Goal: Task Accomplishment & Management: Use online tool/utility

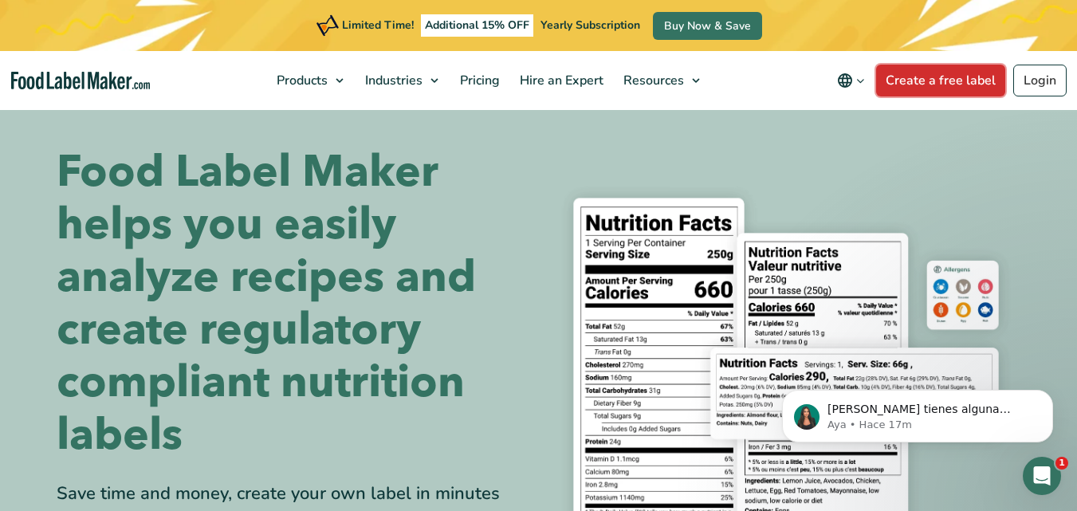
click at [956, 77] on link "Create a free label" at bounding box center [940, 81] width 129 height 32
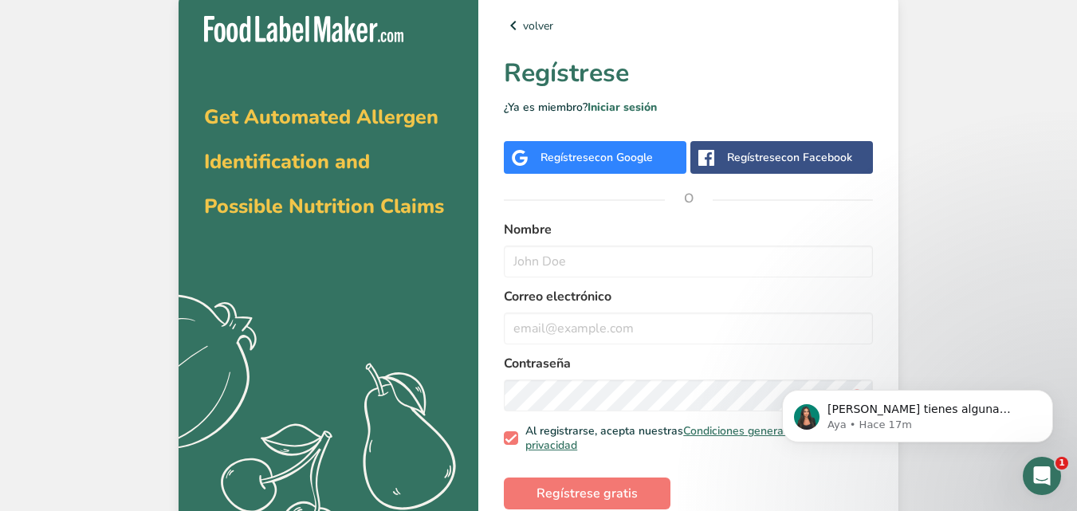
click at [589, 164] on div "Regístrese con Google" at bounding box center [597, 157] width 112 height 17
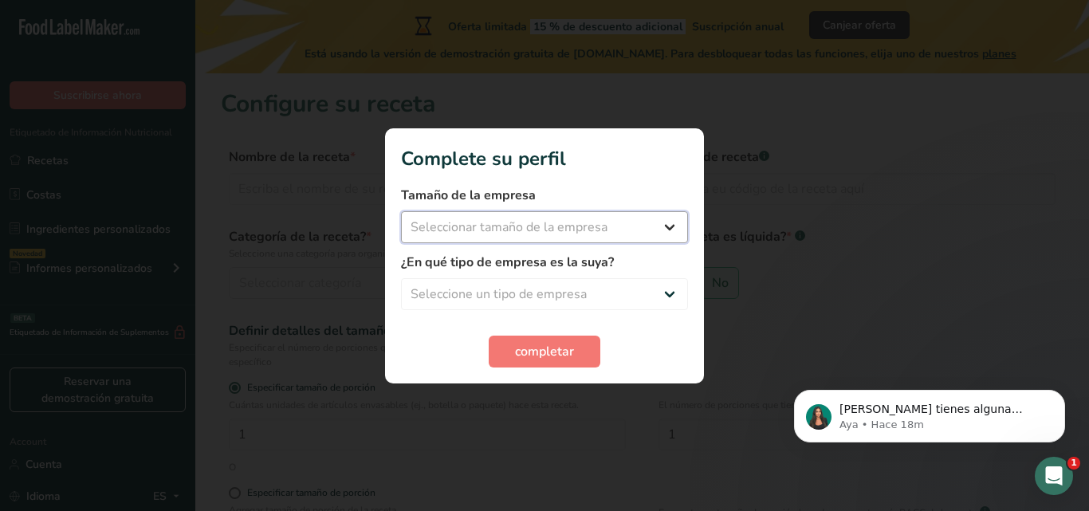
click at [656, 221] on select "Seleccionar tamaño de la empresa Menos de 10 empleados De 10 a 50 empleados De …" at bounding box center [544, 227] width 287 height 32
select select "1"
click at [401, 211] on select "Seleccionar tamaño de la empresa Menos de 10 empleados De 10 a 50 empleados De …" at bounding box center [544, 227] width 287 height 32
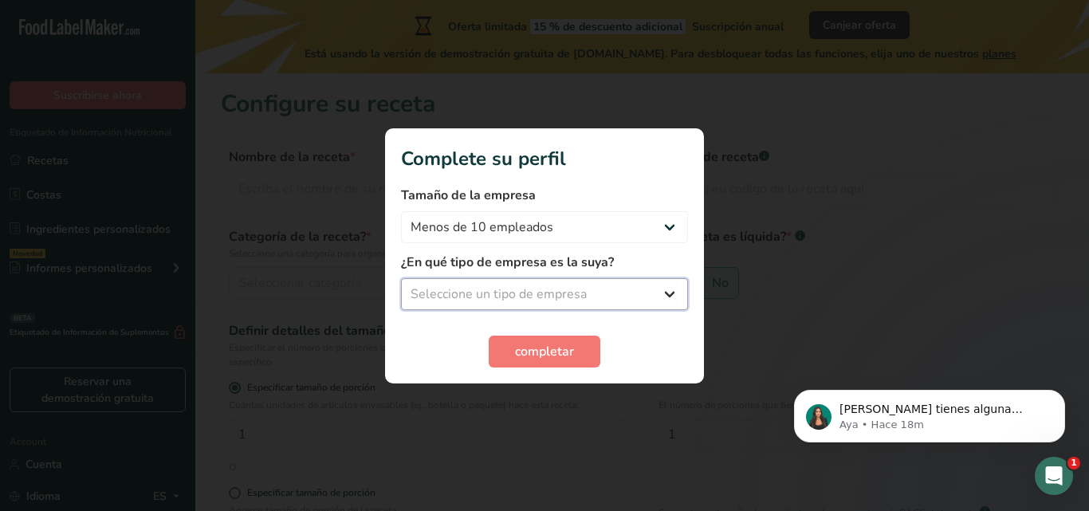
click at [664, 292] on select "Seleccione un tipo de empresa Fabricante de alimentos envasados Restaurante y c…" at bounding box center [544, 294] width 287 height 32
select select "8"
click at [401, 278] on select "Seleccione un tipo de empresa Fabricante de alimentos envasados Restaurante y c…" at bounding box center [544, 294] width 287 height 32
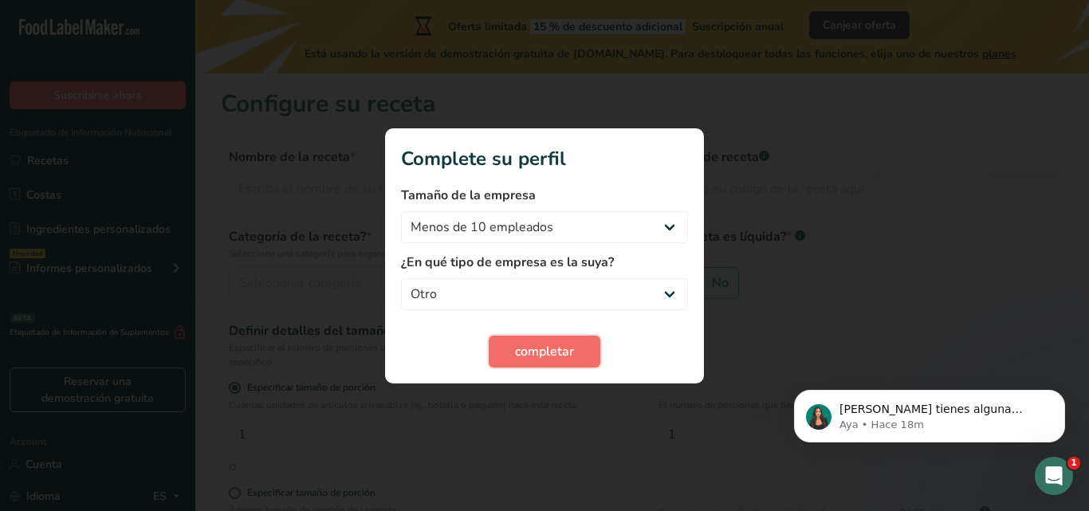
click at [547, 359] on span "completar" at bounding box center [544, 351] width 59 height 19
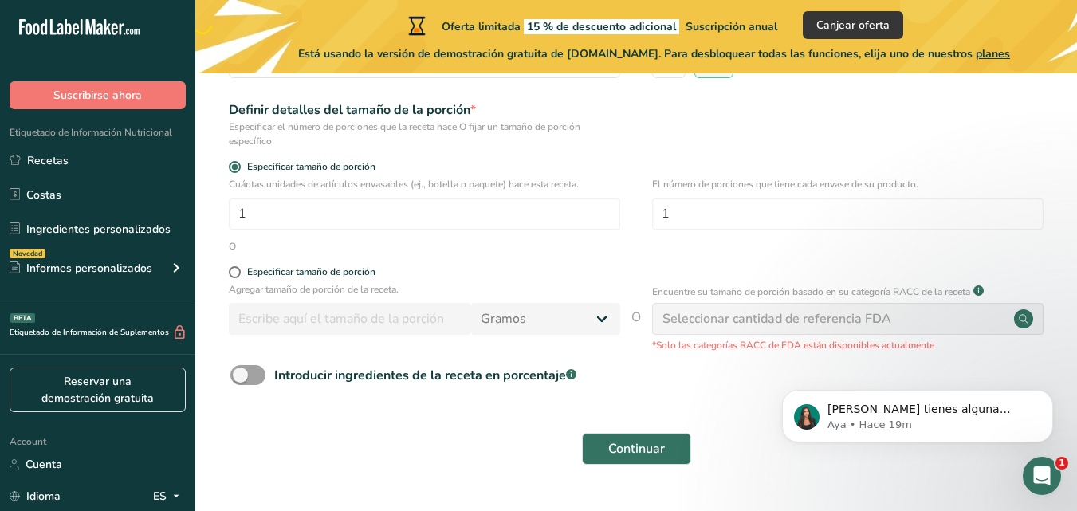
scroll to position [223, 0]
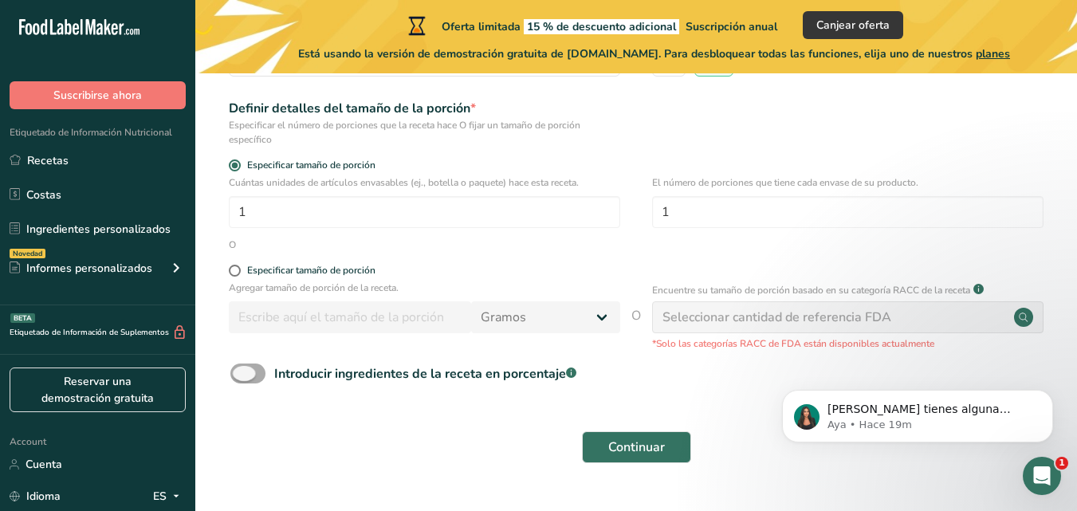
click at [252, 372] on span at bounding box center [247, 374] width 35 height 20
click at [241, 372] on input "Introducir ingredientes de la receta en porcentaje .a-a{fill:#347362;}.b-a{fill…" at bounding box center [235, 373] width 10 height 10
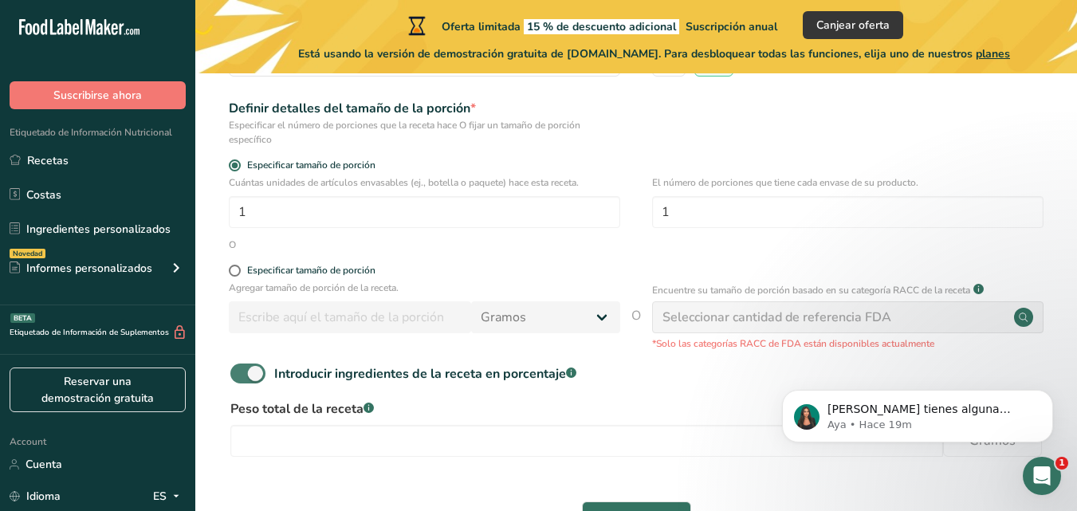
click at [252, 372] on span at bounding box center [247, 374] width 35 height 20
click at [241, 372] on input "Introducir ingredientes de la receta en porcentaje .a-a{fill:#347362;}.b-a{fill…" at bounding box center [235, 373] width 10 height 10
checkbox input "false"
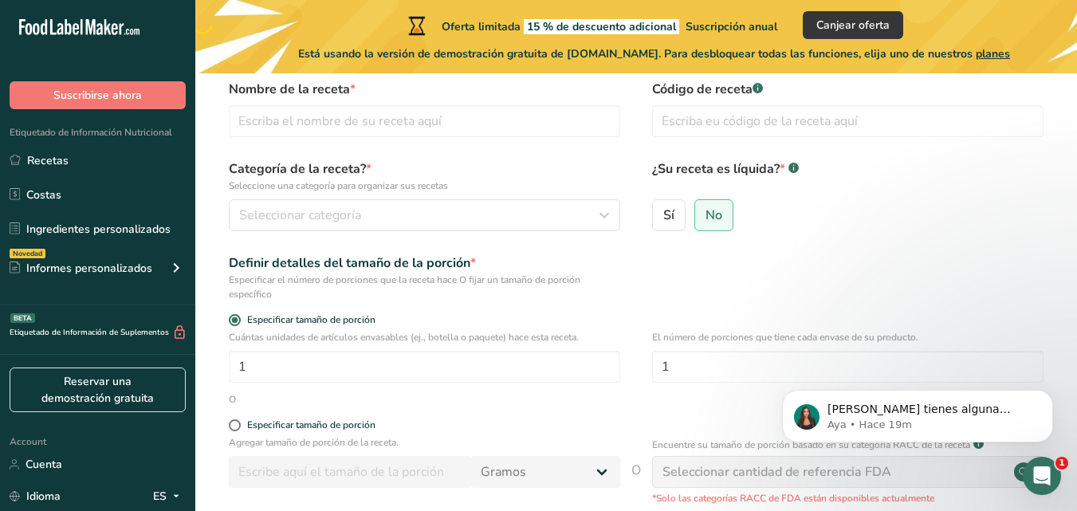
scroll to position [46, 0]
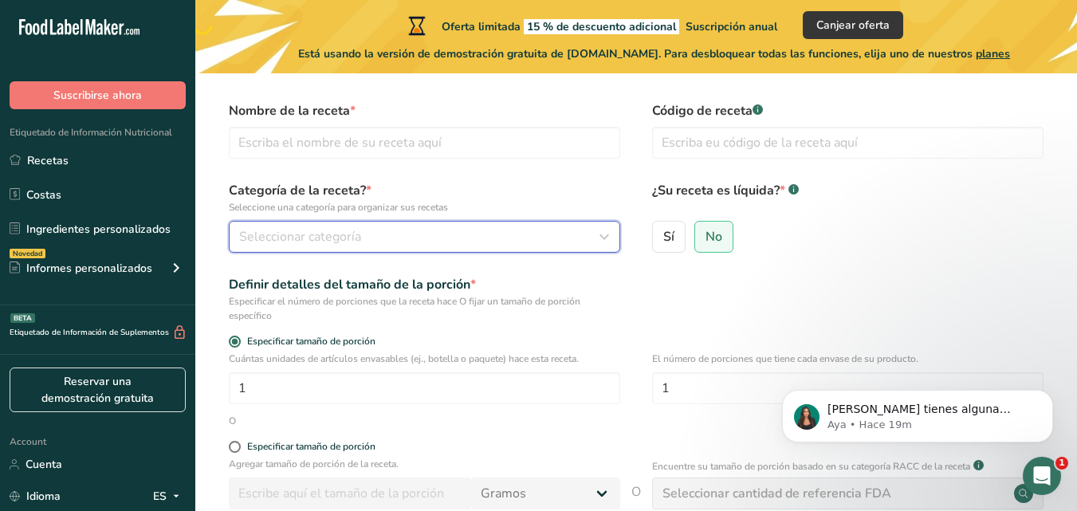
click at [598, 245] on icon "button" at bounding box center [604, 237] width 19 height 29
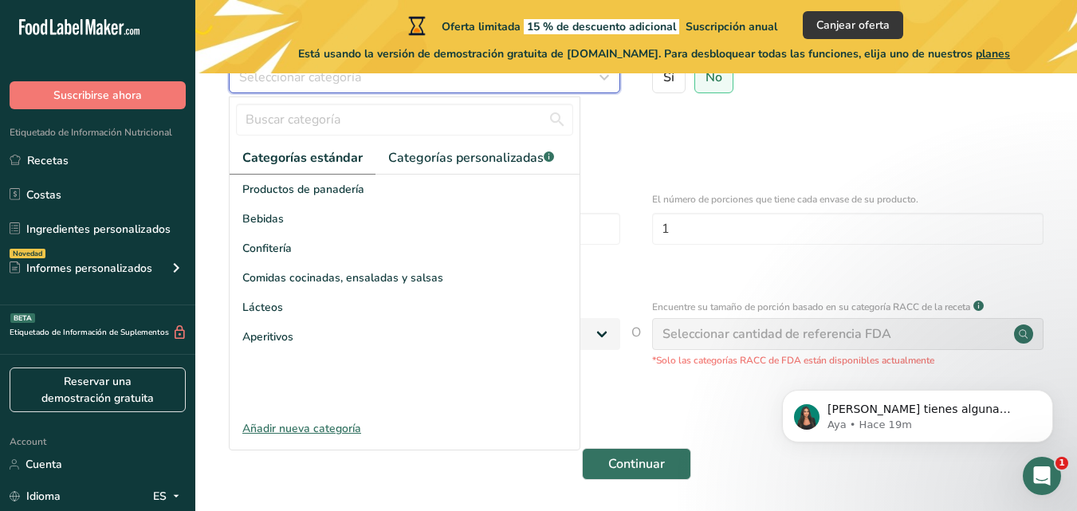
scroll to position [207, 0]
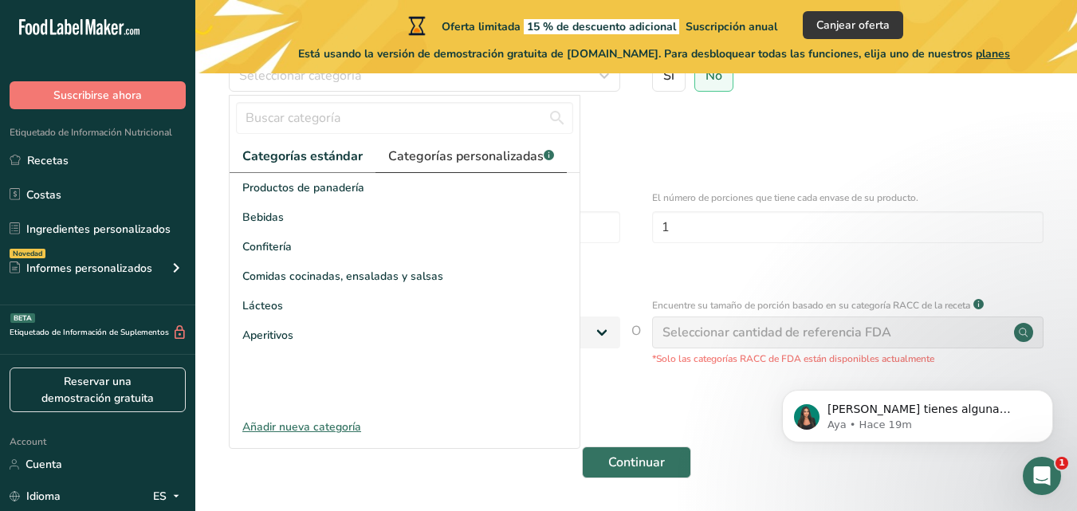
click at [504, 157] on span "Categorías personalizadas .a-a{fill:#347362;}.b-a{fill:#fff;}" at bounding box center [471, 156] width 166 height 19
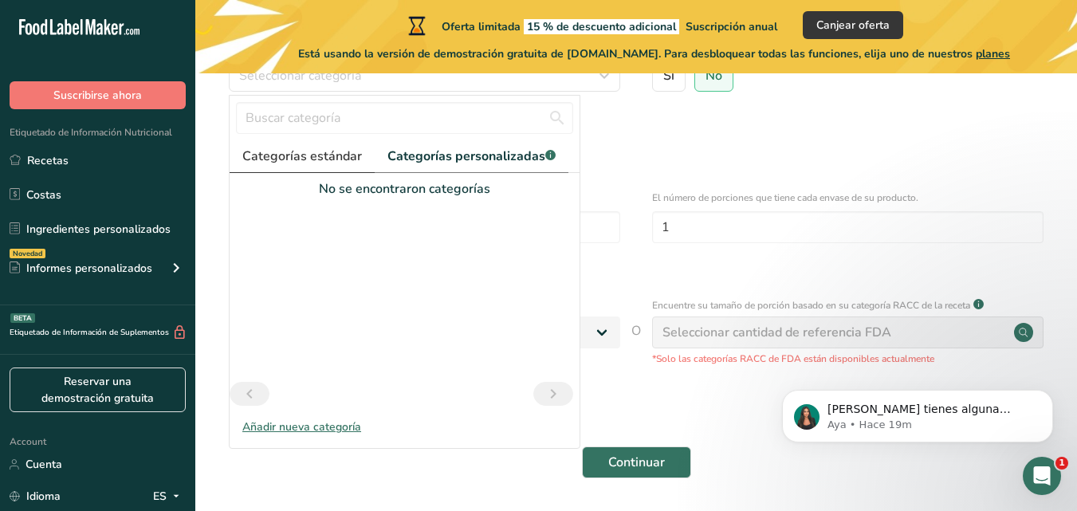
click at [323, 151] on span "Categorías estándar" at bounding box center [302, 156] width 120 height 19
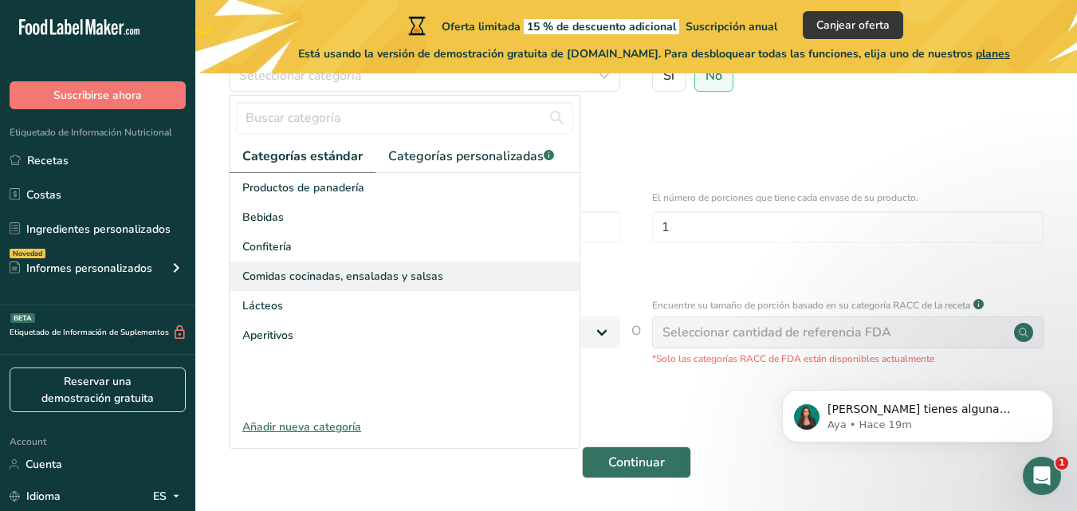
click at [414, 286] on div "Comidas cocinadas, ensaladas y salsas" at bounding box center [405, 277] width 350 height 30
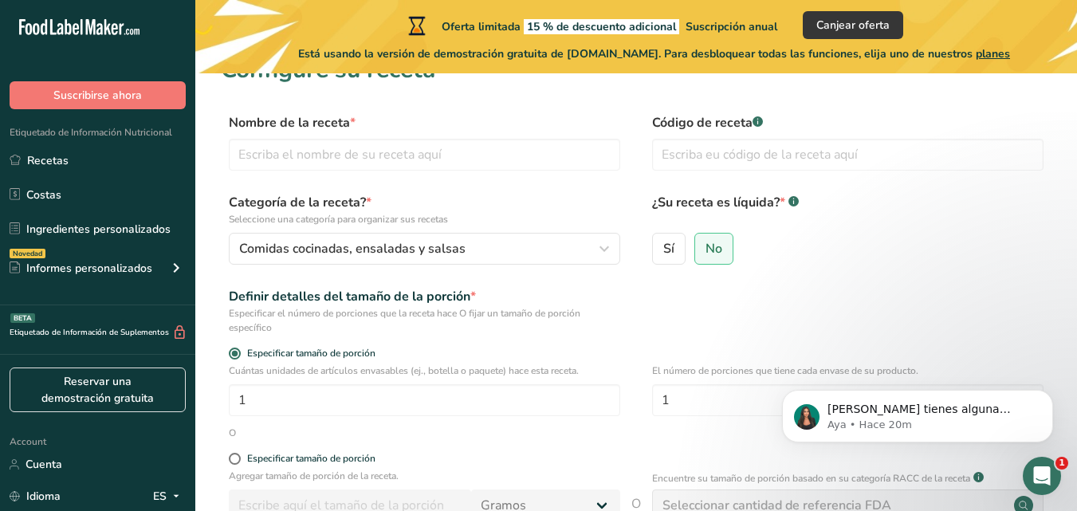
scroll to position [32, 0]
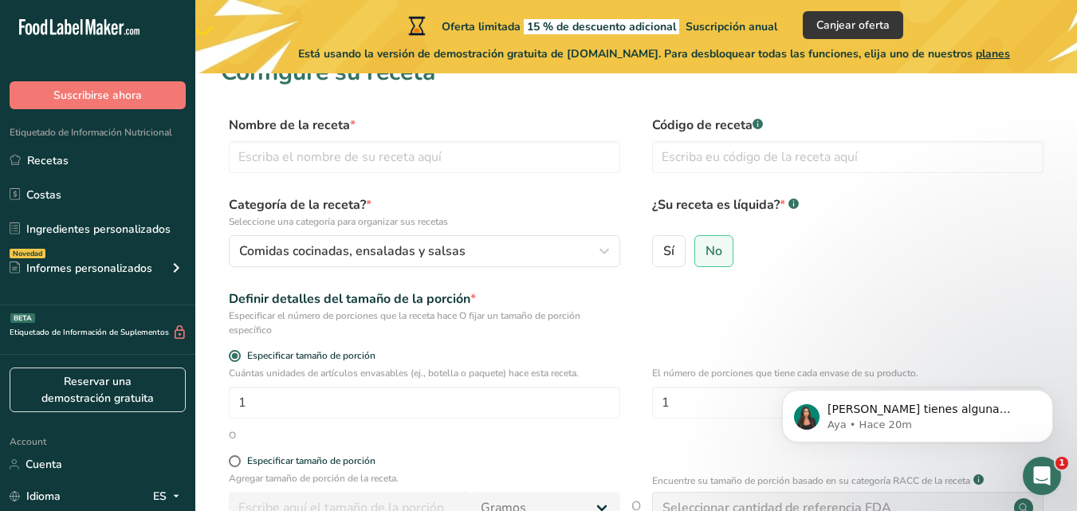
click at [758, 173] on div "Código de receta .a-a{fill:#347362;}.b-a{fill:#fff;}" at bounding box center [848, 149] width 392 height 67
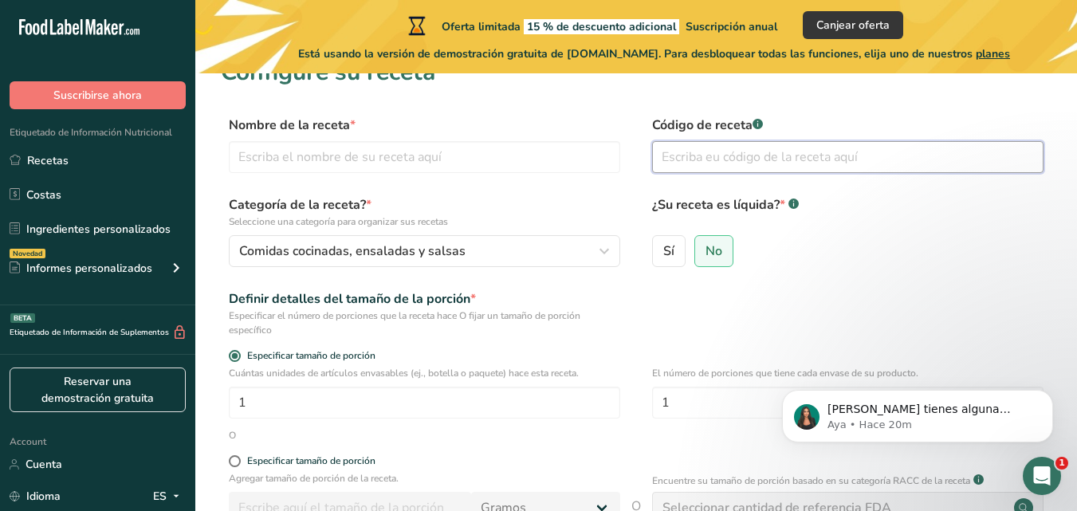
click at [757, 165] on input "text" at bounding box center [848, 157] width 392 height 32
type input "123"
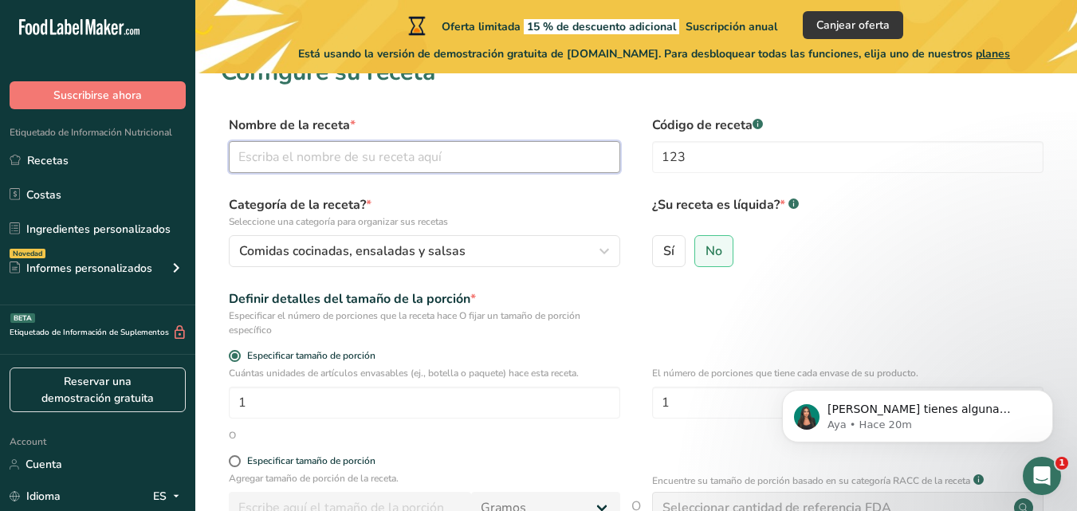
click at [438, 161] on input "text" at bounding box center [425, 157] width 392 height 32
type input "Almuerzo cetogenico"
click at [329, 154] on input "Almuerzo cetogenico" at bounding box center [425, 157] width 392 height 32
drag, startPoint x: 328, startPoint y: 154, endPoint x: 309, endPoint y: 164, distance: 21.1
click at [310, 165] on input "Almuerzo cetogenico" at bounding box center [425, 157] width 392 height 32
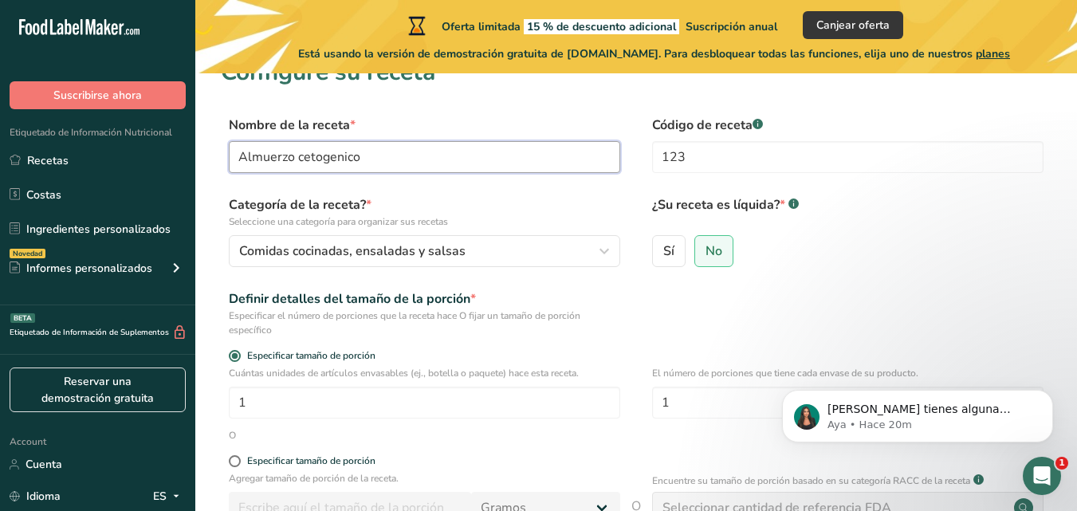
click at [376, 156] on input "Almuerzo cetogenico" at bounding box center [425, 157] width 392 height 32
drag, startPoint x: 377, startPoint y: 156, endPoint x: 111, endPoint y: 136, distance: 267.2
click at [111, 136] on div ".a-20{fill:#fff;} Suscribirse ahora Etiquetado de Información Nutricional Recet…" at bounding box center [538, 354] width 1077 height 772
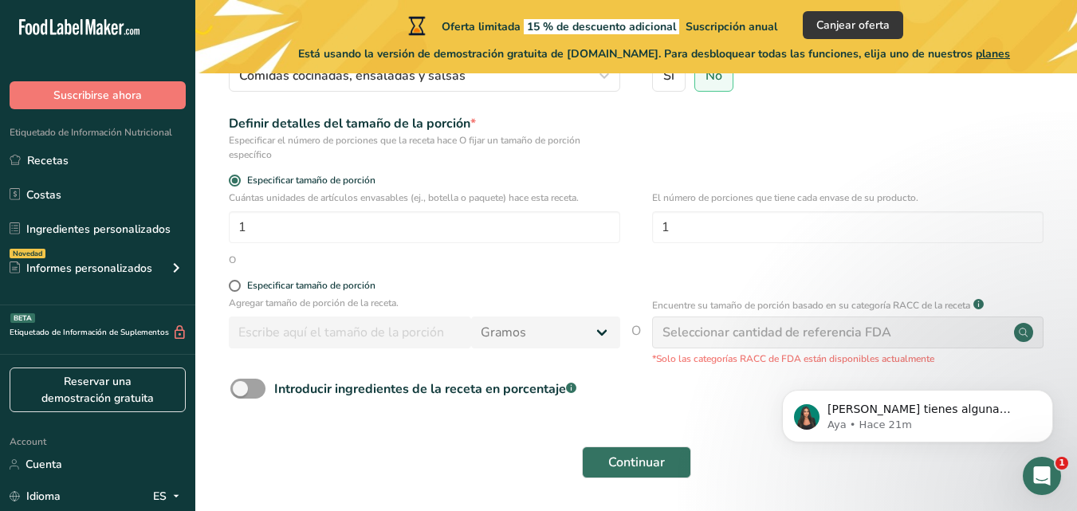
scroll to position [208, 0]
type input "Plato Keto"
click at [614, 459] on span "Continuar" at bounding box center [636, 461] width 57 height 19
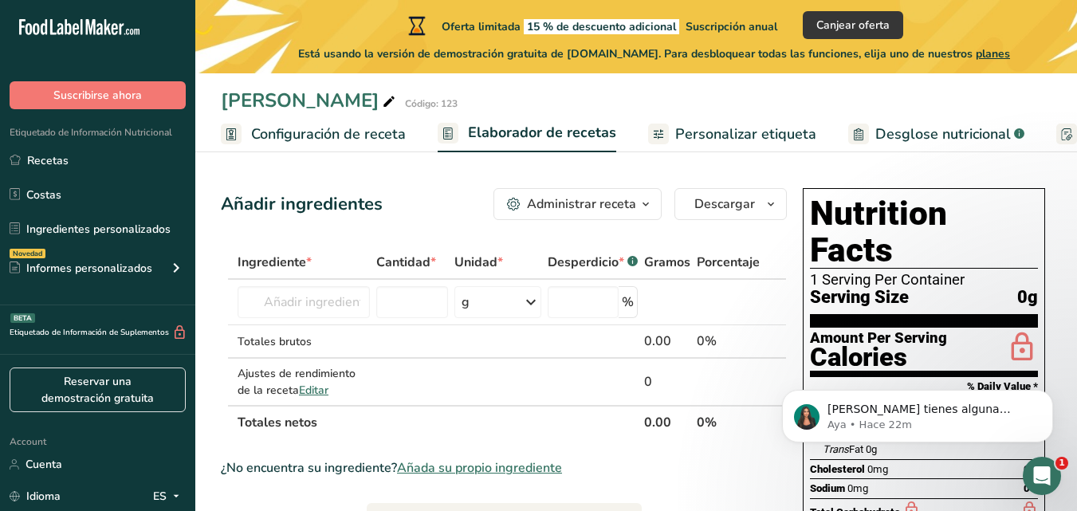
click at [343, 136] on span "Configuración de receta" at bounding box center [328, 135] width 155 height 22
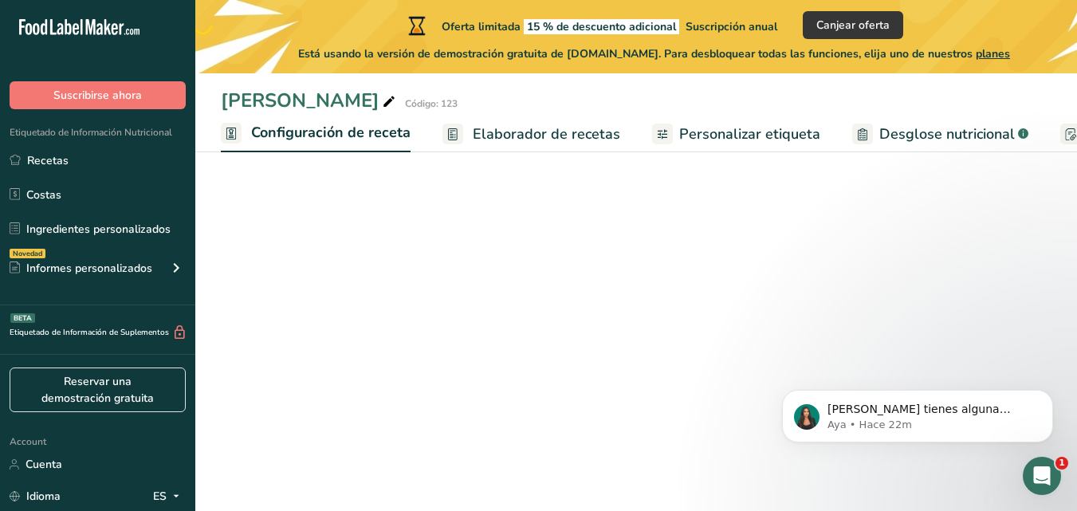
scroll to position [0, 6]
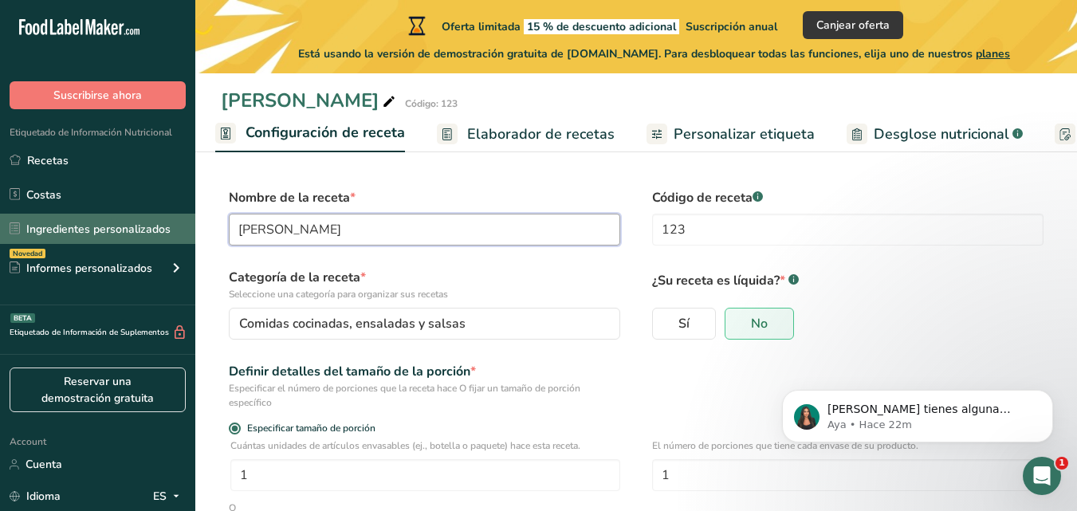
drag, startPoint x: 314, startPoint y: 234, endPoint x: 161, endPoint y: 223, distance: 153.5
click at [161, 223] on div ".a-20{fill:#fff;} Suscribirse ahora Etiquetado de Información Nutricional Recet…" at bounding box center [538, 374] width 1077 height 749
click at [356, 228] on input "Plato Keto" at bounding box center [425, 230] width 392 height 32
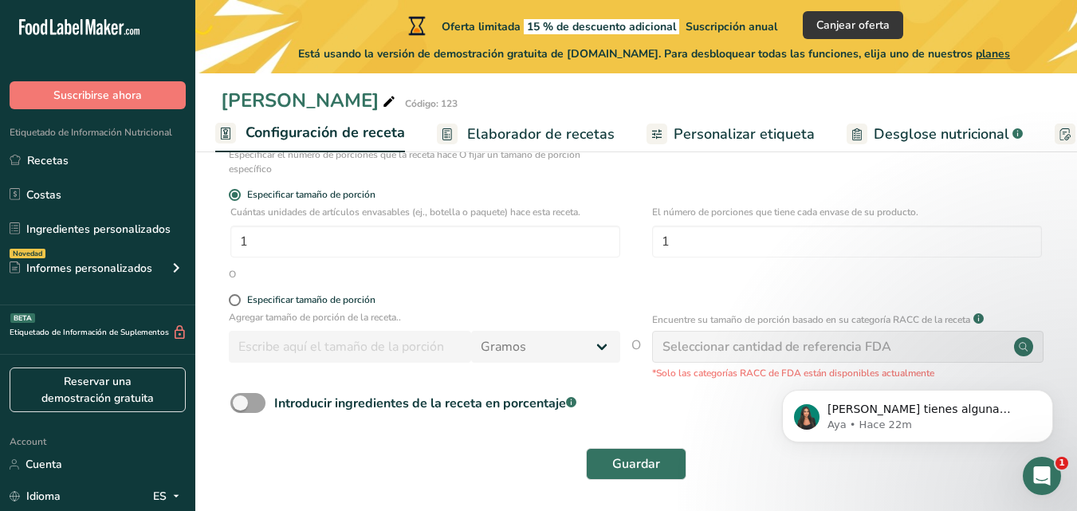
scroll to position [238, 0]
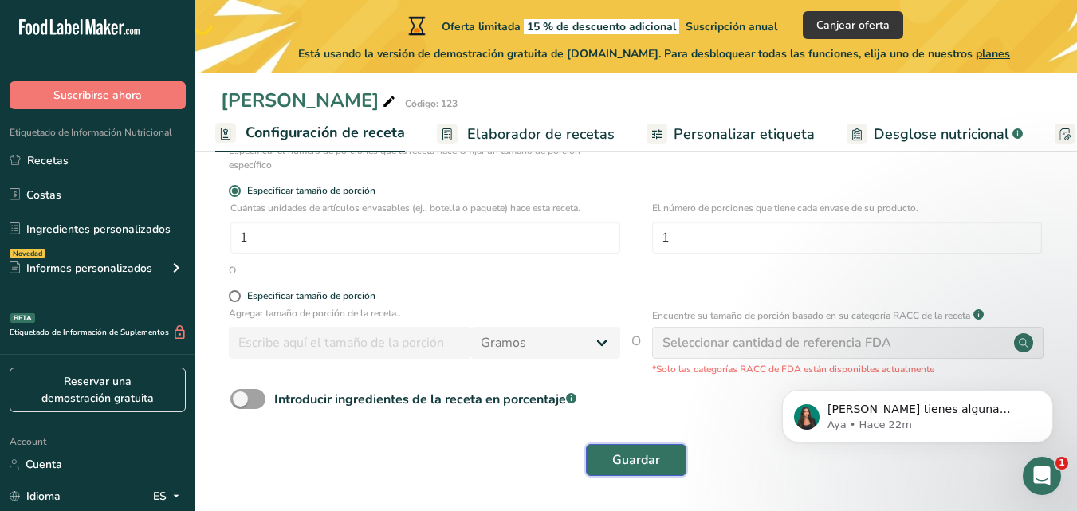
click at [648, 467] on span "Guardar" at bounding box center [636, 460] width 48 height 19
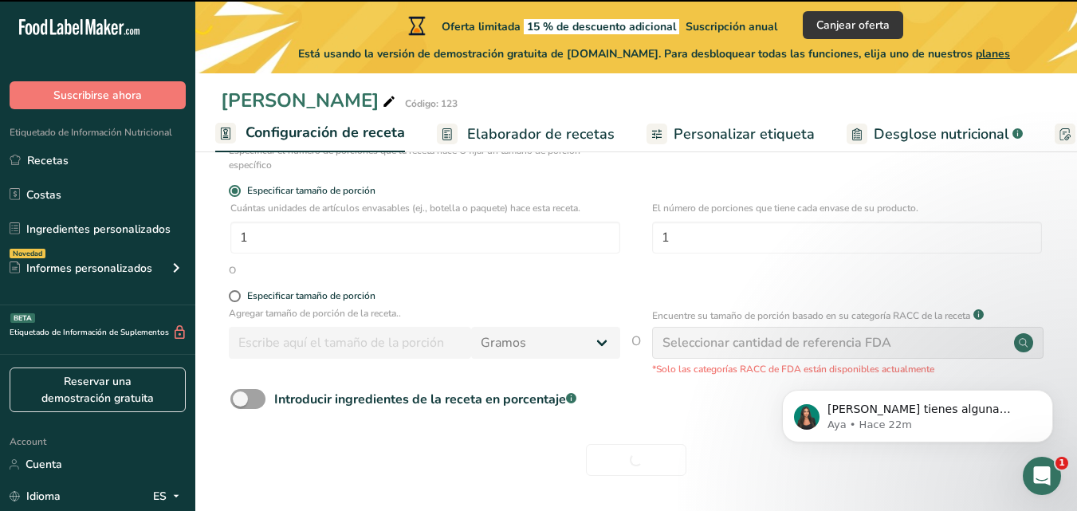
type input "Plato Keto Gourmet"
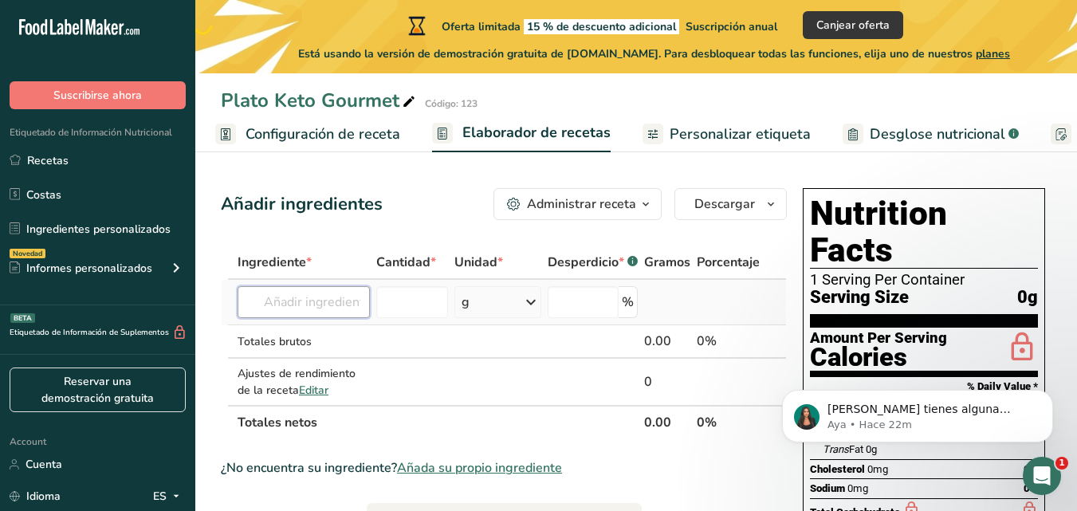
click at [309, 307] on input "text" at bounding box center [304, 302] width 132 height 32
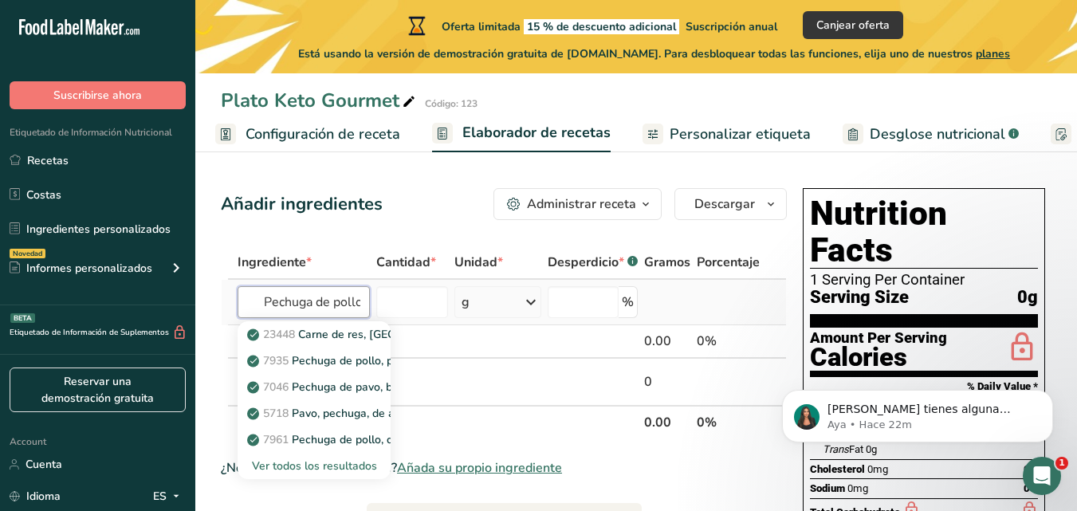
scroll to position [0, 2]
type input "Pechuga de pollo"
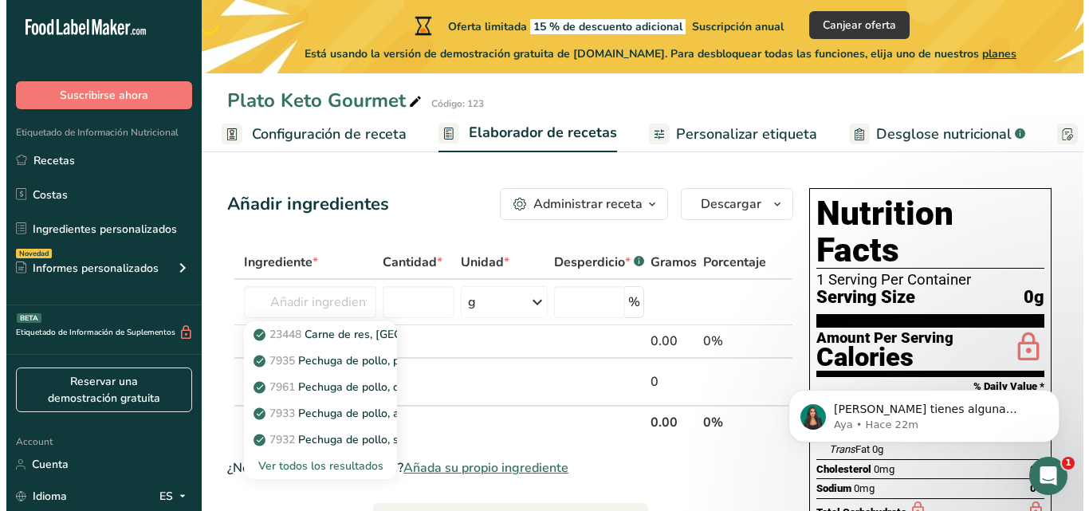
scroll to position [0, 0]
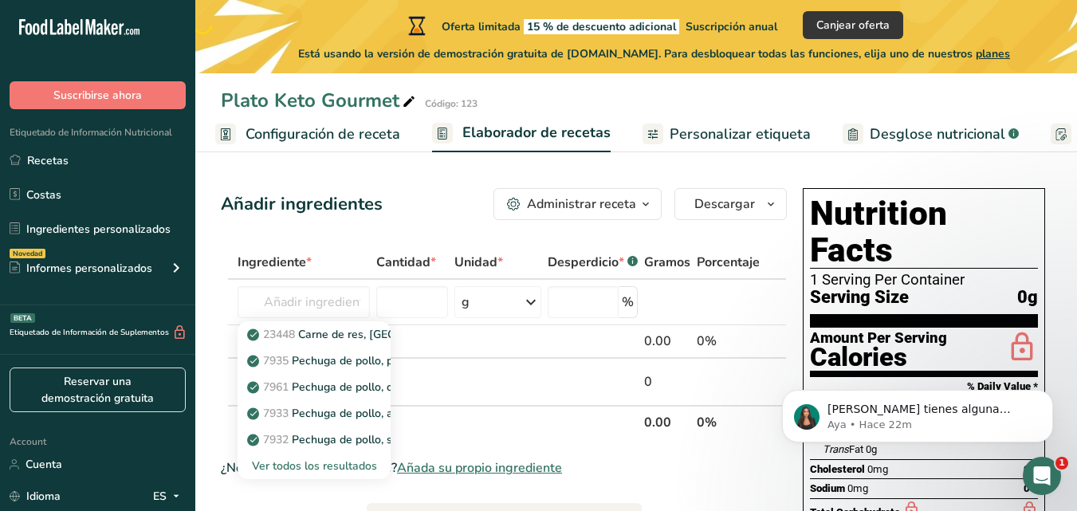
click at [313, 267] on div "Ingrediente *" at bounding box center [304, 262] width 132 height 19
click at [341, 456] on div "Ver todos los resultados" at bounding box center [314, 466] width 153 height 26
click at [336, 448] on link "7932 Pechuga de pollo, sin grasa, sabor mezquite, en rodajas" at bounding box center [314, 440] width 153 height 26
type input "Chicken breast, fat-free, mesquite flavor, sliced"
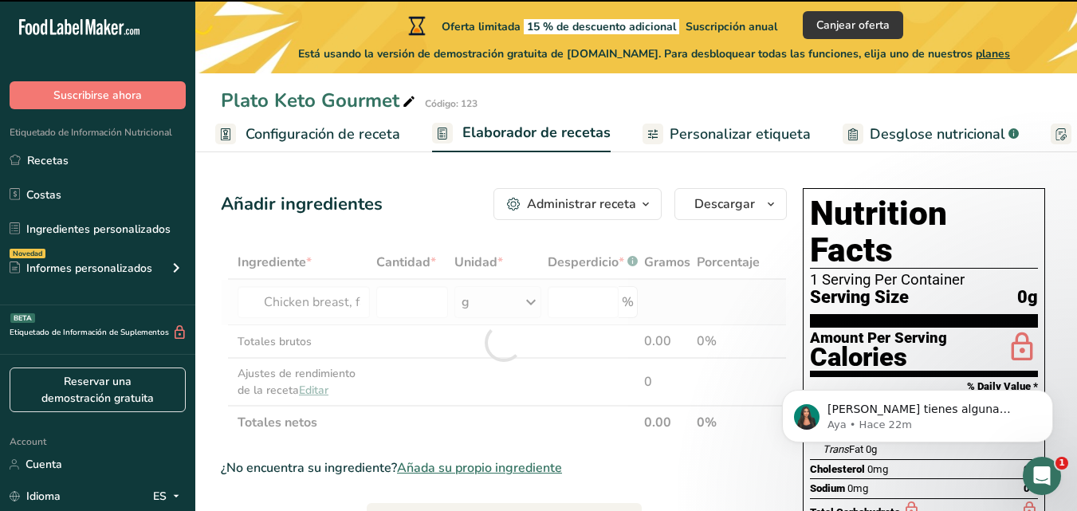
type input "0"
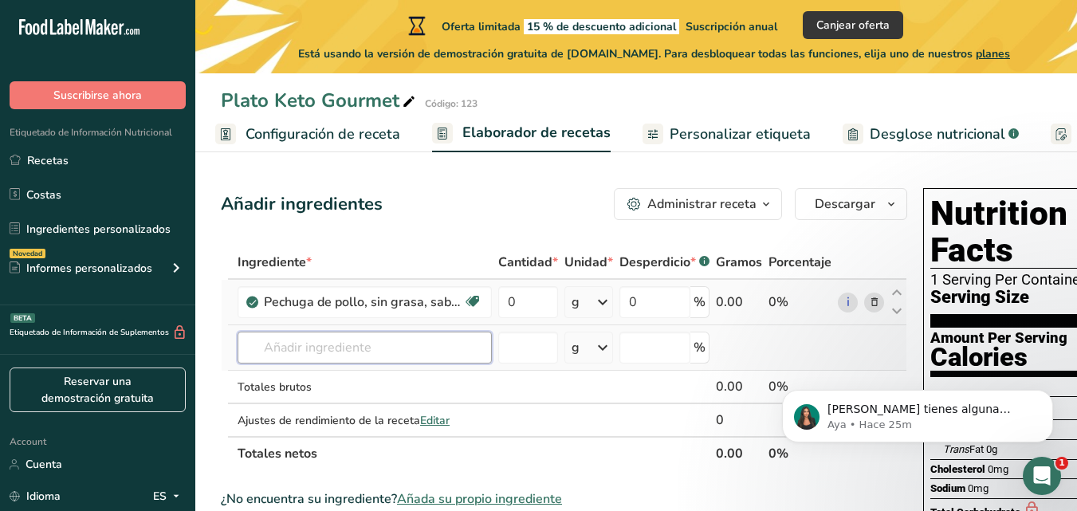
click at [395, 334] on input "text" at bounding box center [365, 348] width 254 height 32
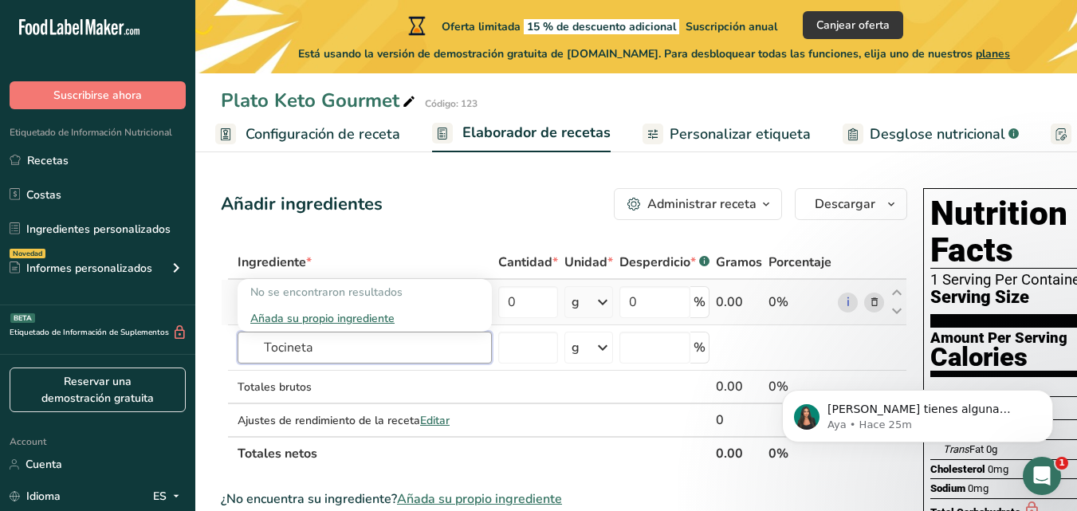
type input "Tocineta"
click at [416, 363] on input "text" at bounding box center [365, 348] width 254 height 32
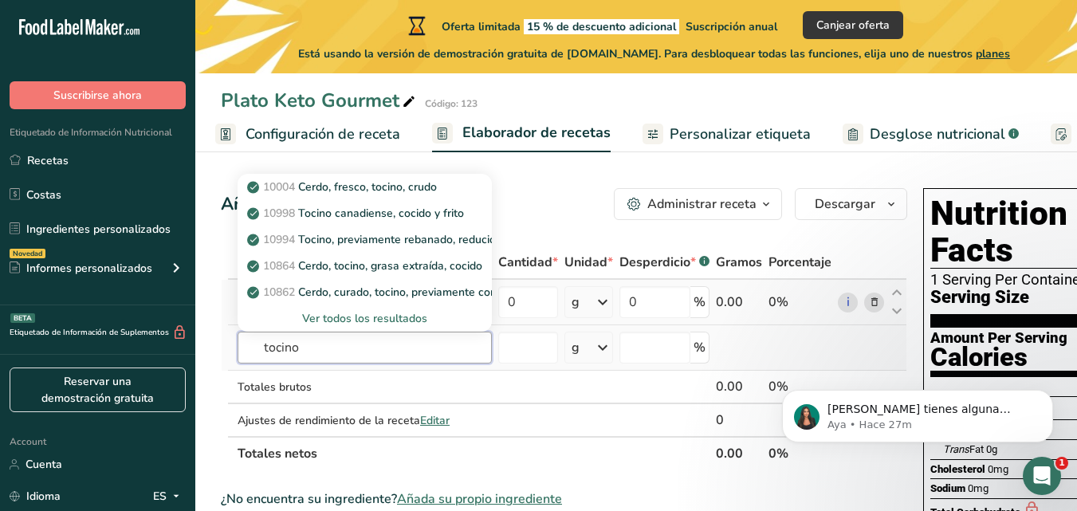
type input "tocino"
click at [388, 318] on div "Ver todos los resultados" at bounding box center [364, 318] width 229 height 17
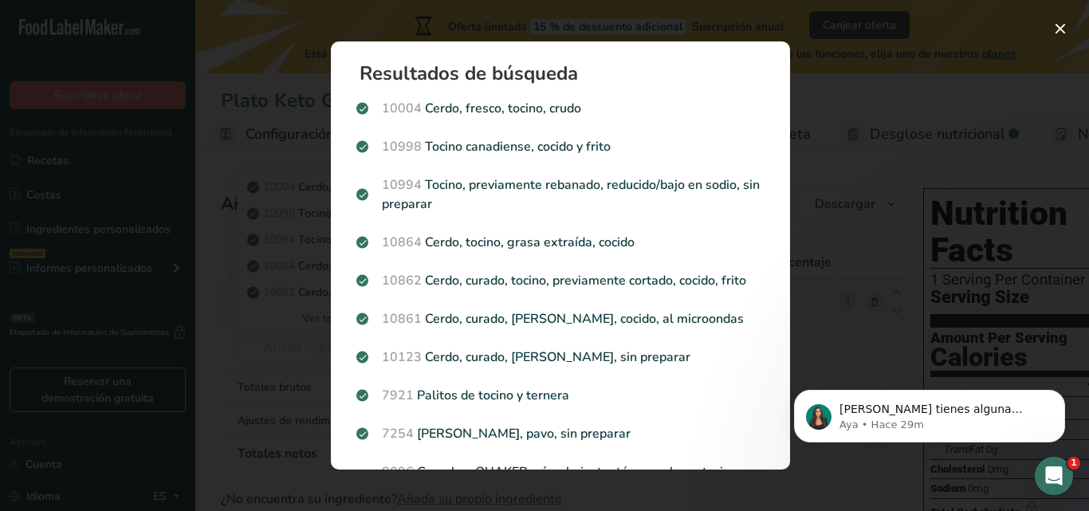
click at [903, 123] on div "Search results modal" at bounding box center [544, 255] width 1089 height 511
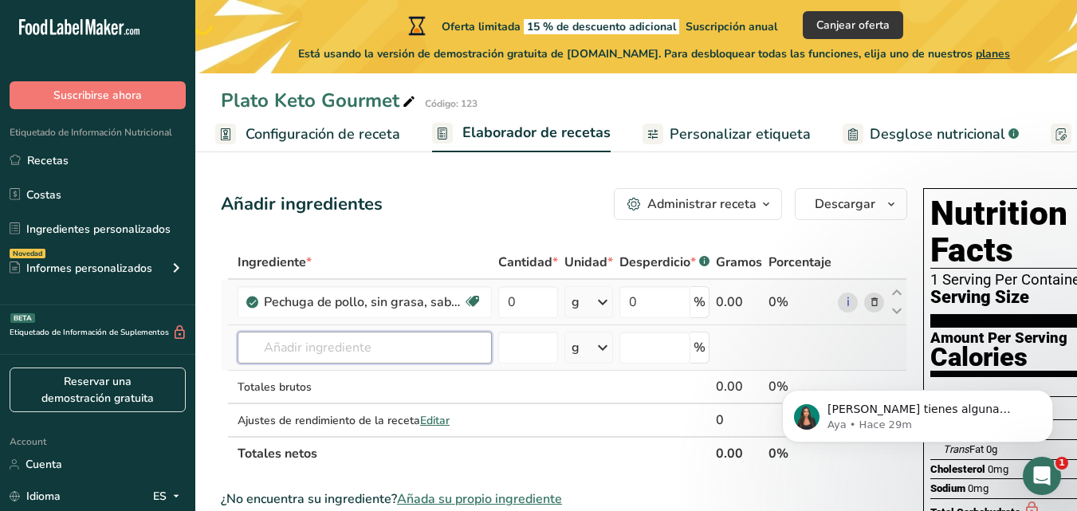
click at [349, 346] on input "text" at bounding box center [365, 348] width 254 height 32
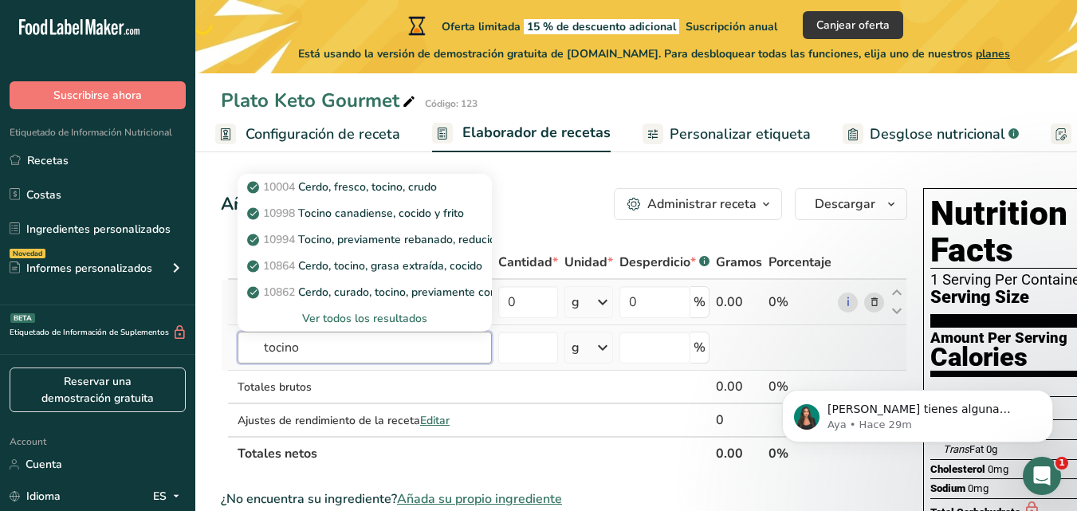
type input "tocino"
click at [339, 316] on div "Ver todos los resultados" at bounding box center [364, 318] width 229 height 17
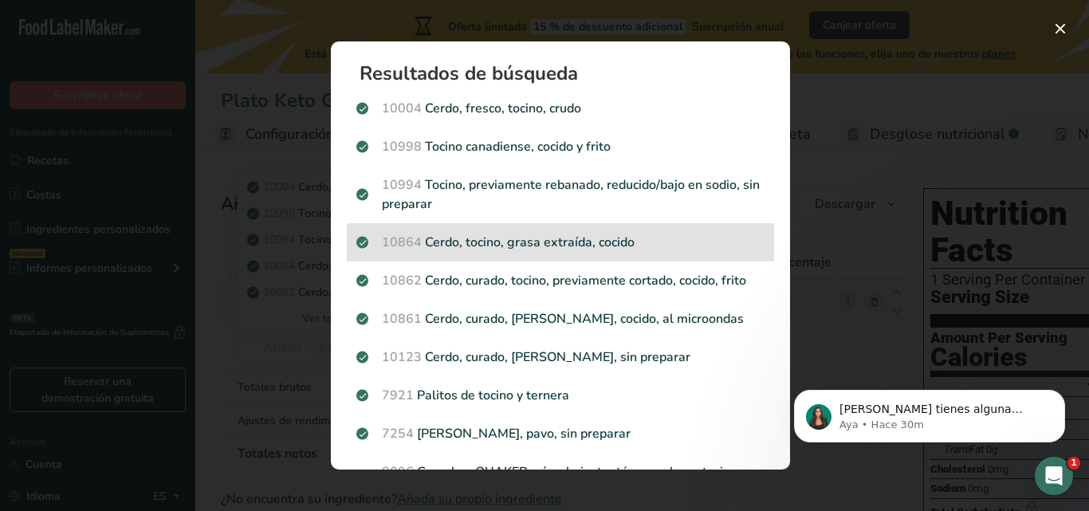
click at [585, 254] on div "10864 Cerdo, tocino, grasa extraída, cocido" at bounding box center [560, 242] width 427 height 38
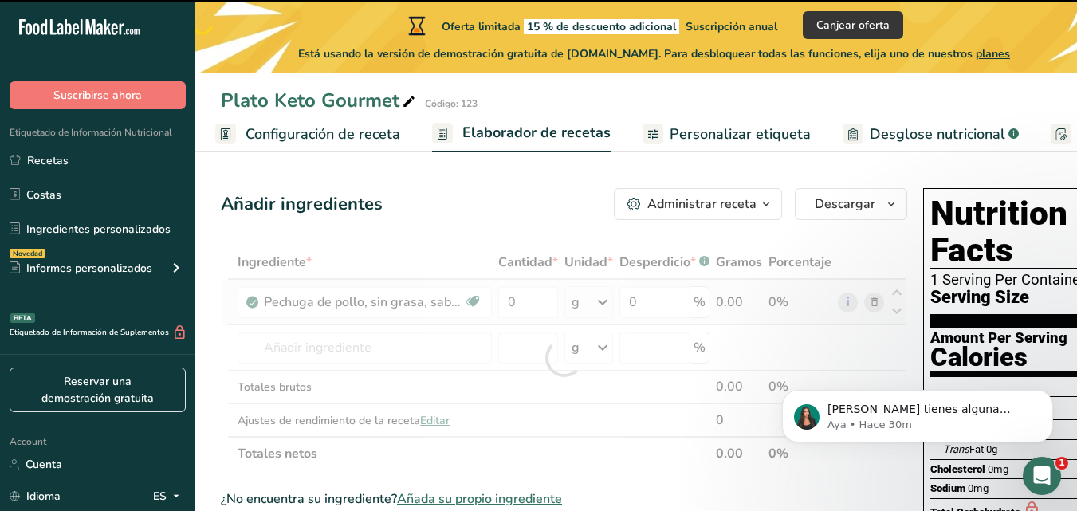
type input "0"
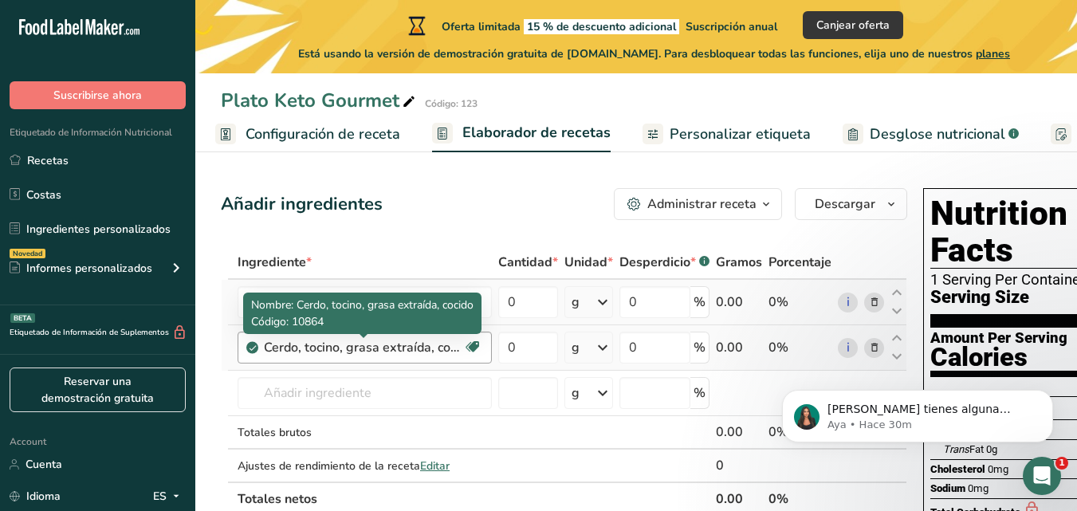
click at [391, 354] on div "Cerdo, tocino, grasa extraída, cocido" at bounding box center [363, 347] width 199 height 19
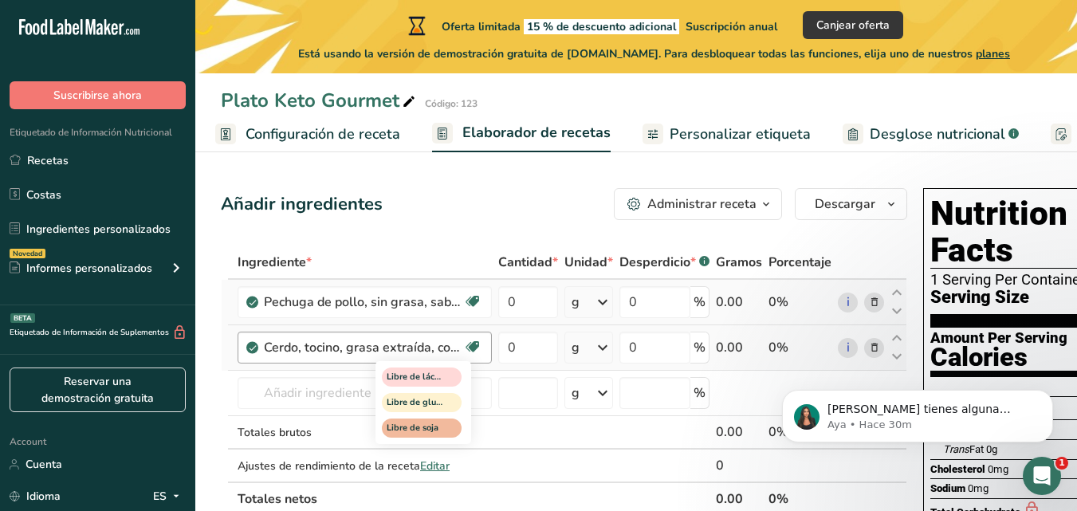
click at [467, 348] on icon at bounding box center [473, 347] width 16 height 25
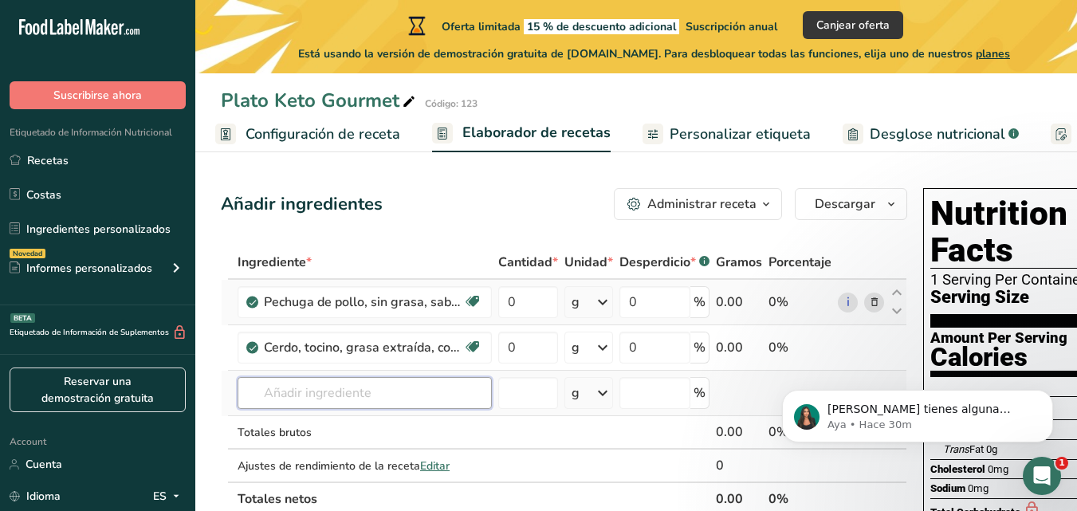
click at [303, 385] on input "text" at bounding box center [365, 393] width 254 height 32
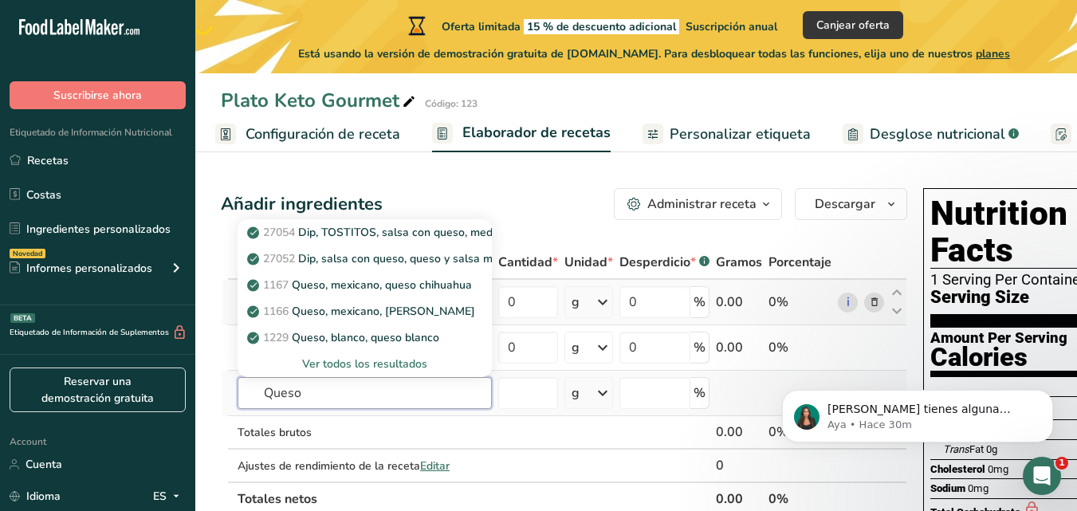
type input "Queso"
click at [408, 368] on div "Ver todos los resultados" at bounding box center [364, 364] width 229 height 17
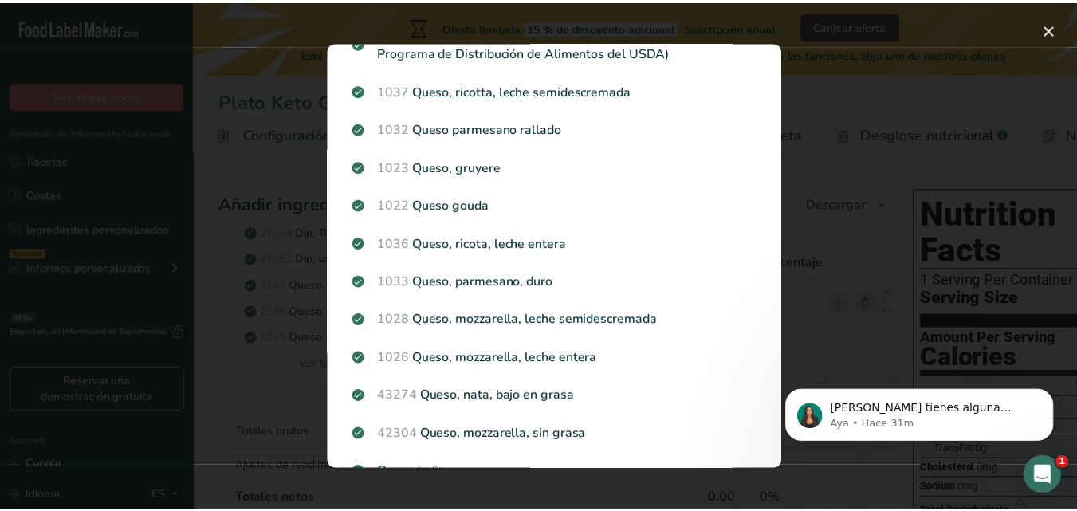
scroll to position [923, 0]
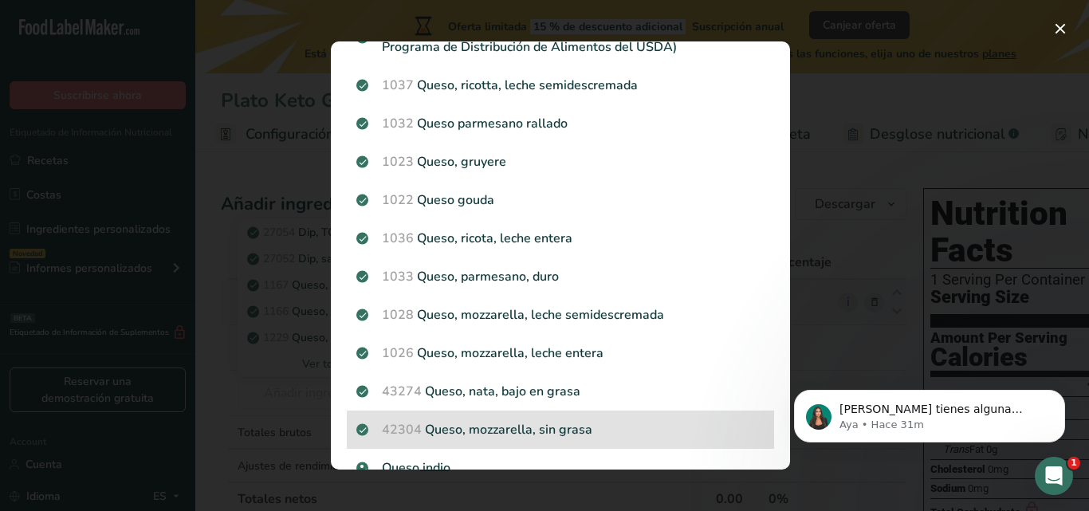
click at [514, 439] on p "42304 Queso, mozzarella, sin grasa" at bounding box center [560, 429] width 408 height 19
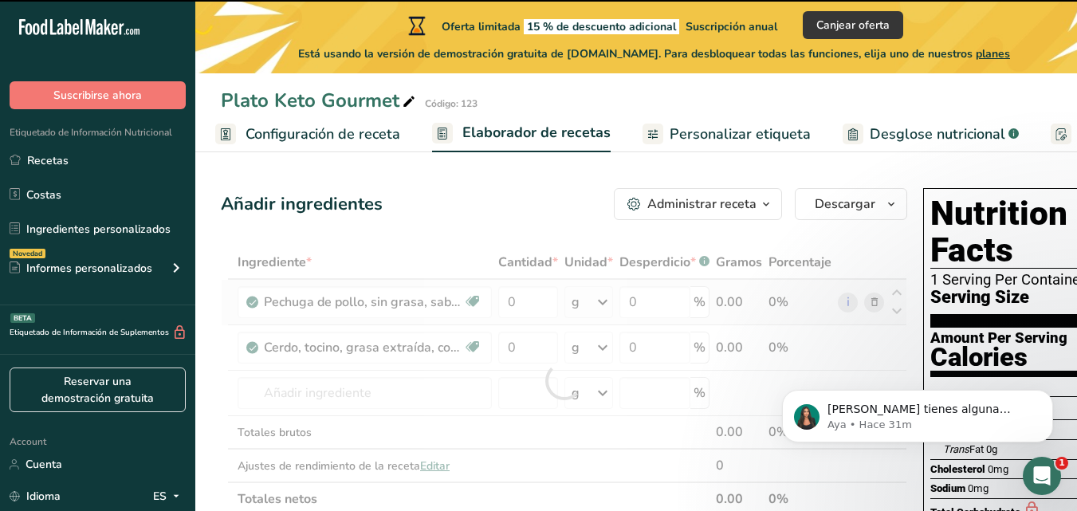
type input "0"
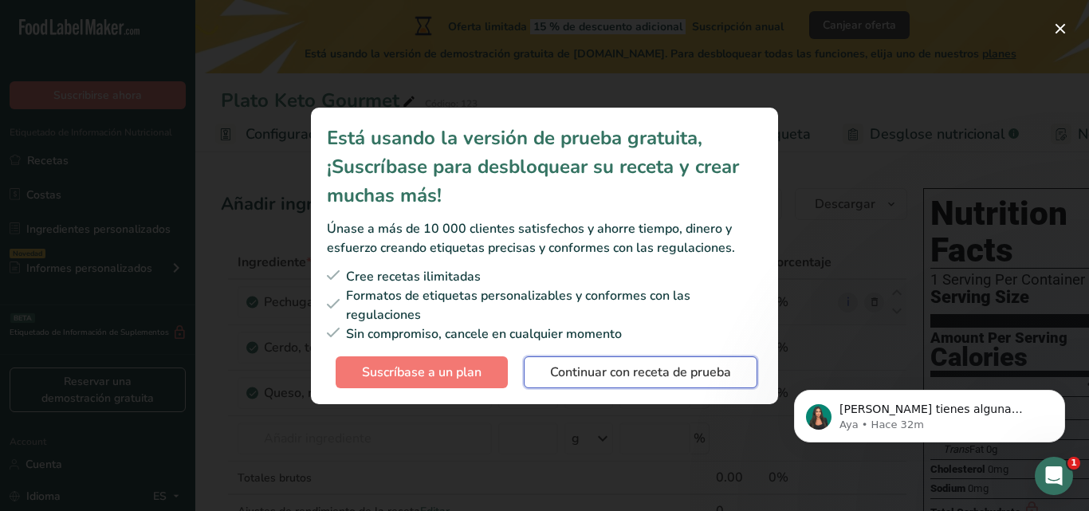
click at [586, 376] on span "Continuar con receta de prueba" at bounding box center [640, 372] width 181 height 19
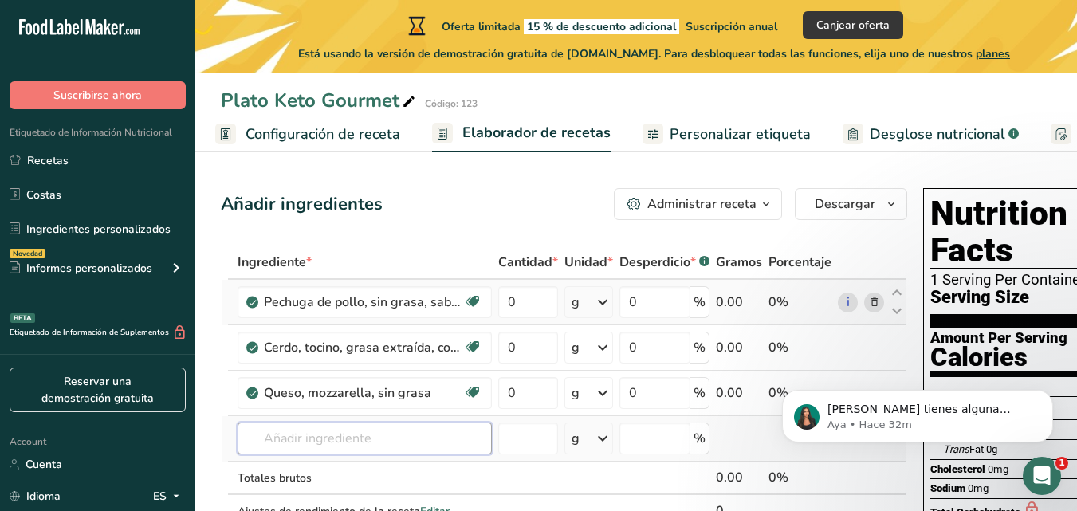
click at [270, 433] on input "text" at bounding box center [365, 439] width 254 height 32
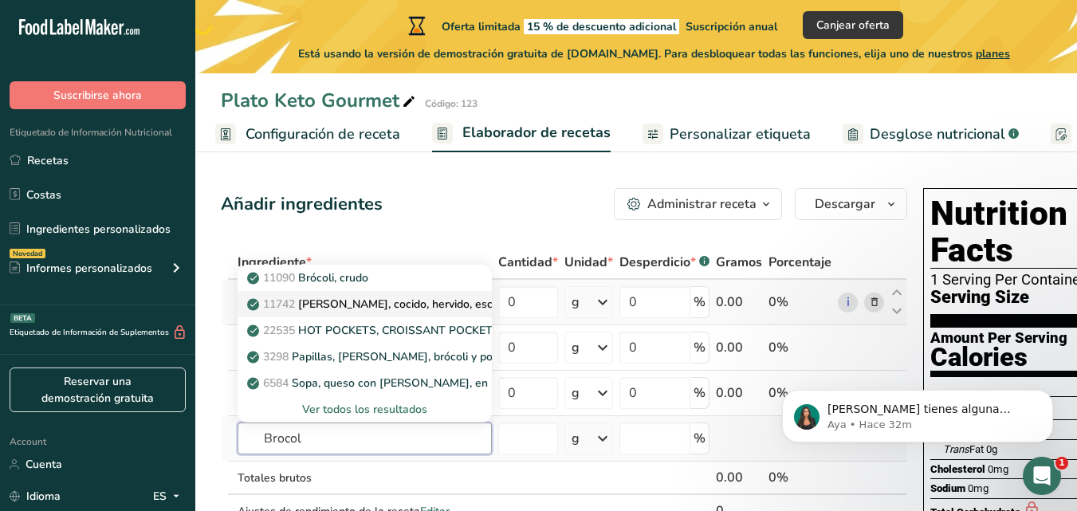
type input "Brocol"
click at [397, 309] on p "11742 Brócoli, cocido, hervido, escurrido y con sal" at bounding box center [410, 304] width 321 height 17
type input "Broccoli, cooked, boiled, drained, with salt"
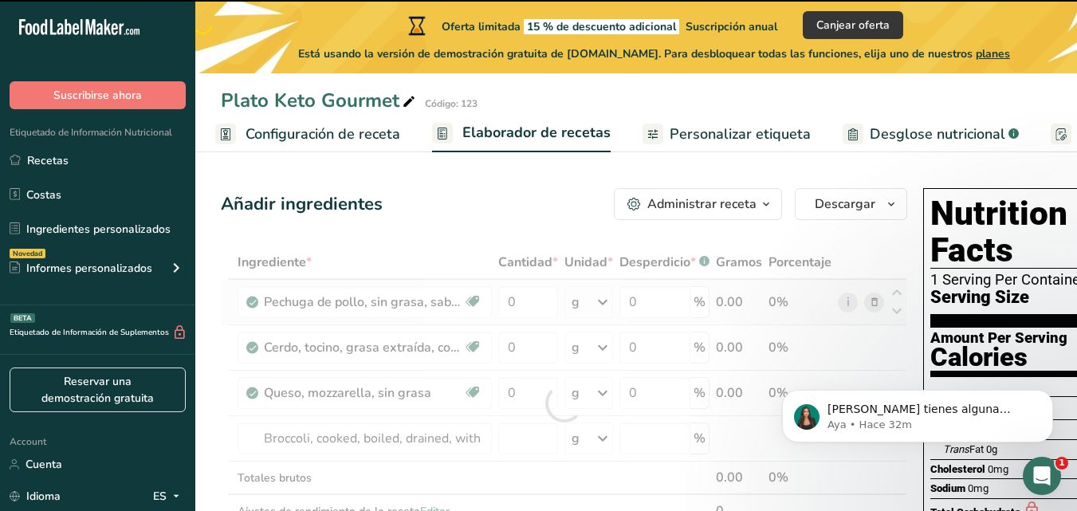
type input "0"
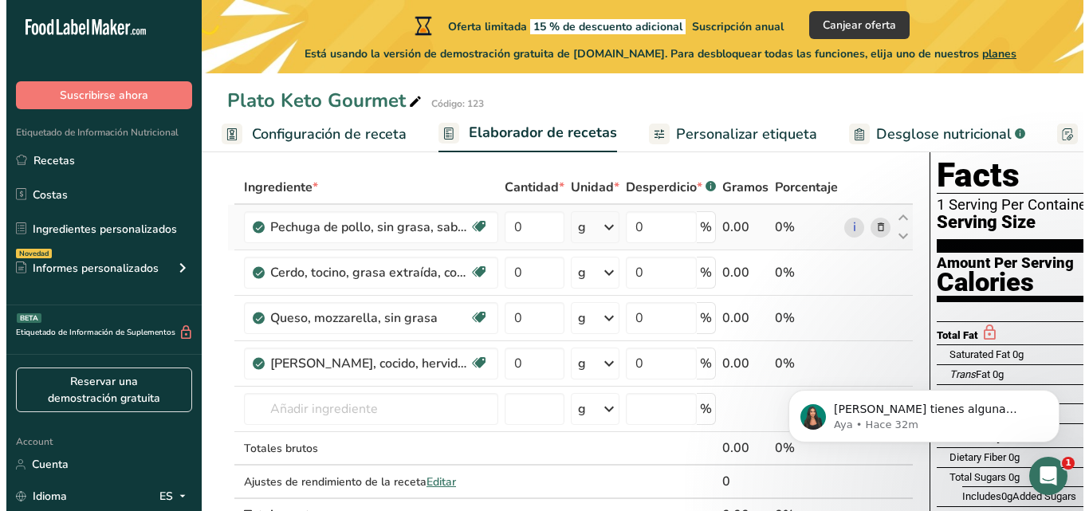
scroll to position [96, 0]
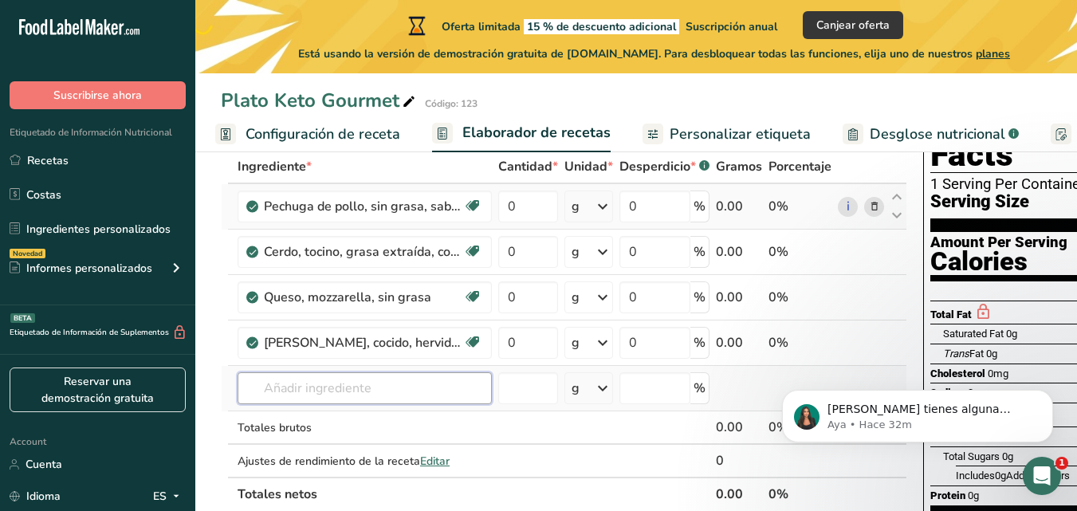
click at [306, 380] on input "text" at bounding box center [365, 388] width 254 height 32
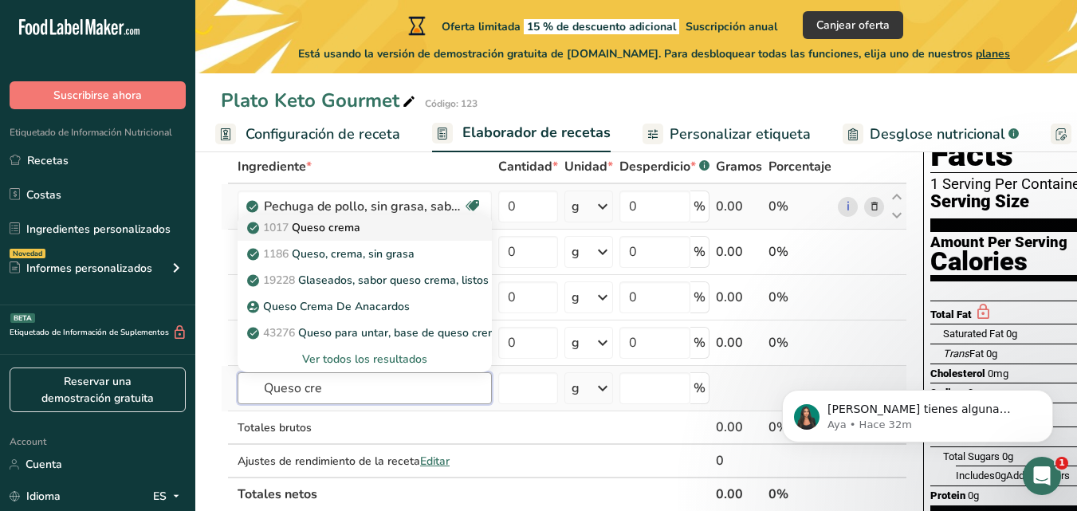
type input "Queso cre"
click at [376, 235] on div "1017 Queso crema" at bounding box center [351, 227] width 203 height 17
type input "Cheese, cream"
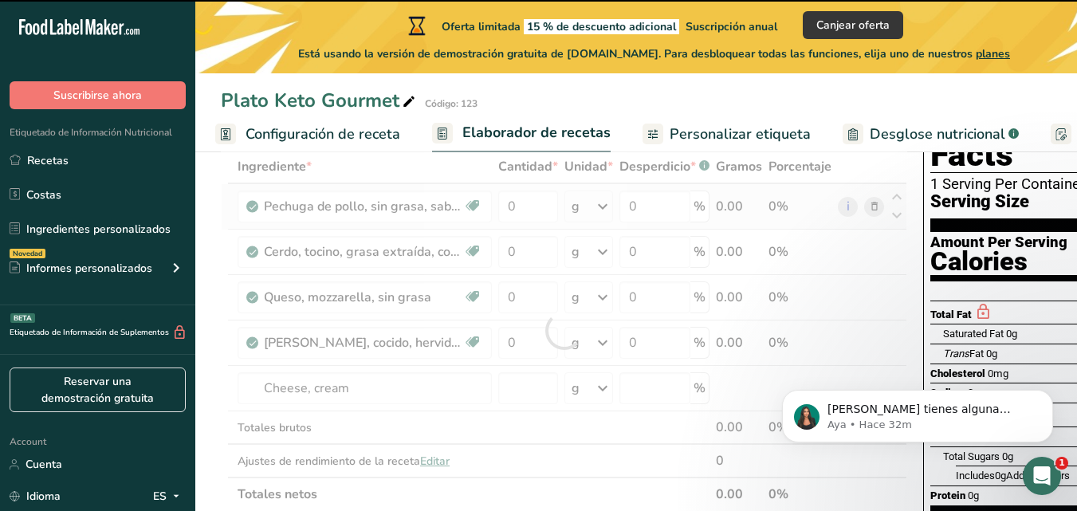
type input "0"
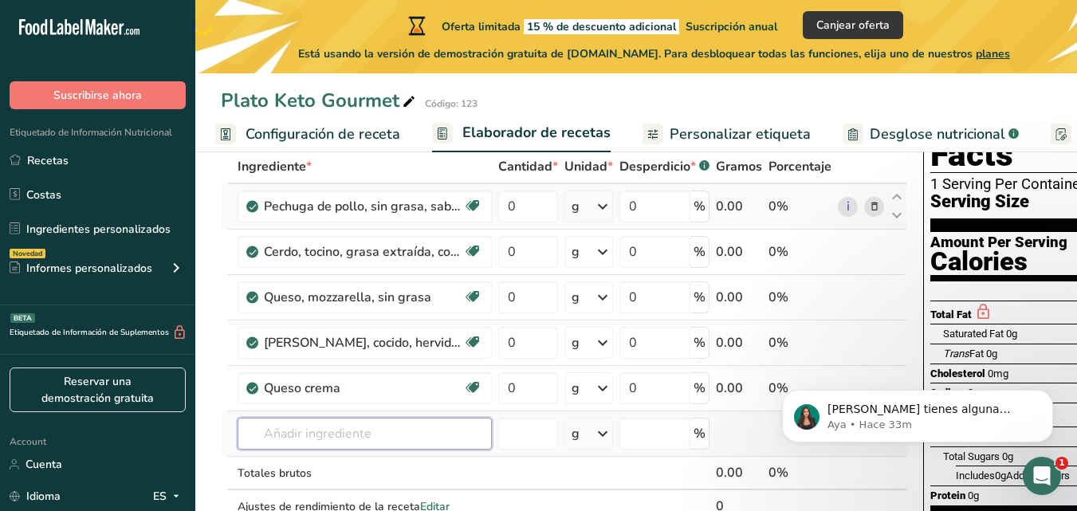
click at [317, 433] on input "text" at bounding box center [365, 434] width 254 height 32
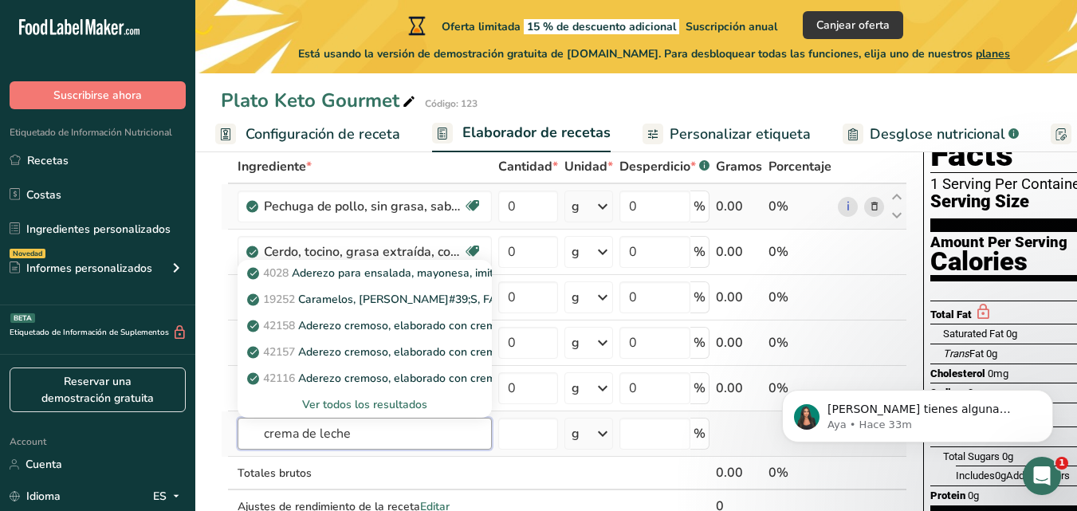
type input "crema de leche"
click at [355, 406] on div "Ver todos los resultados" at bounding box center [364, 404] width 229 height 17
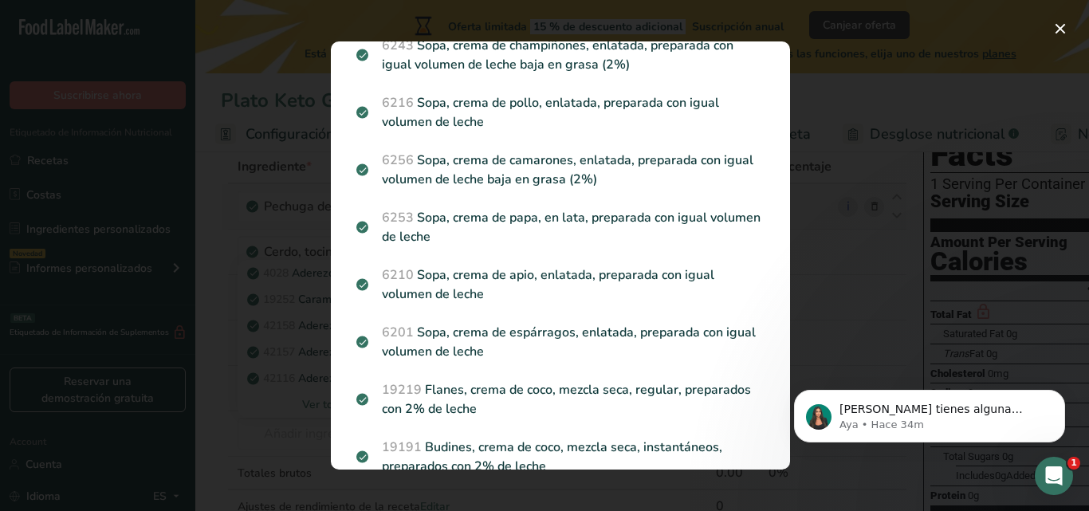
scroll to position [612, 0]
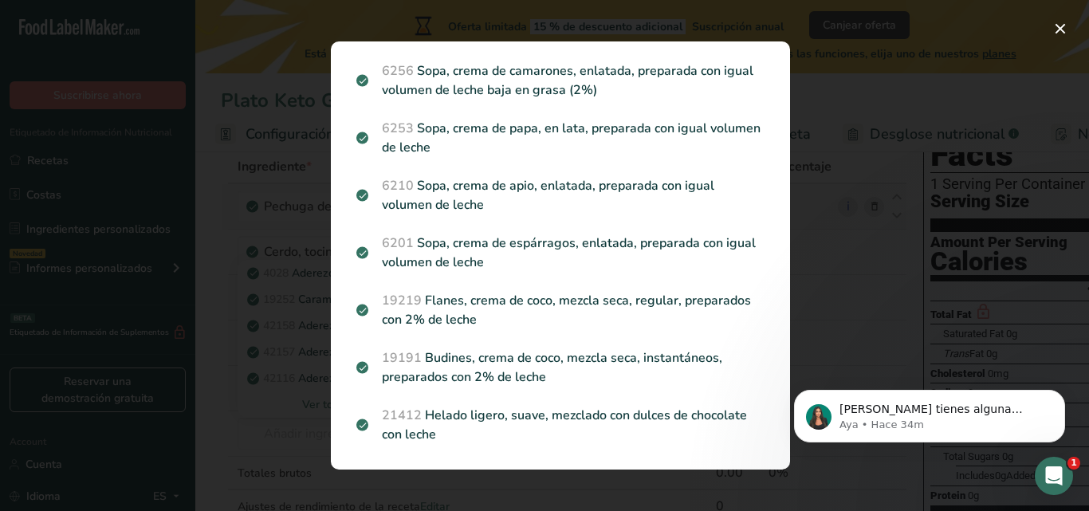
click at [296, 383] on div "Search results modal" at bounding box center [544, 255] width 1089 height 511
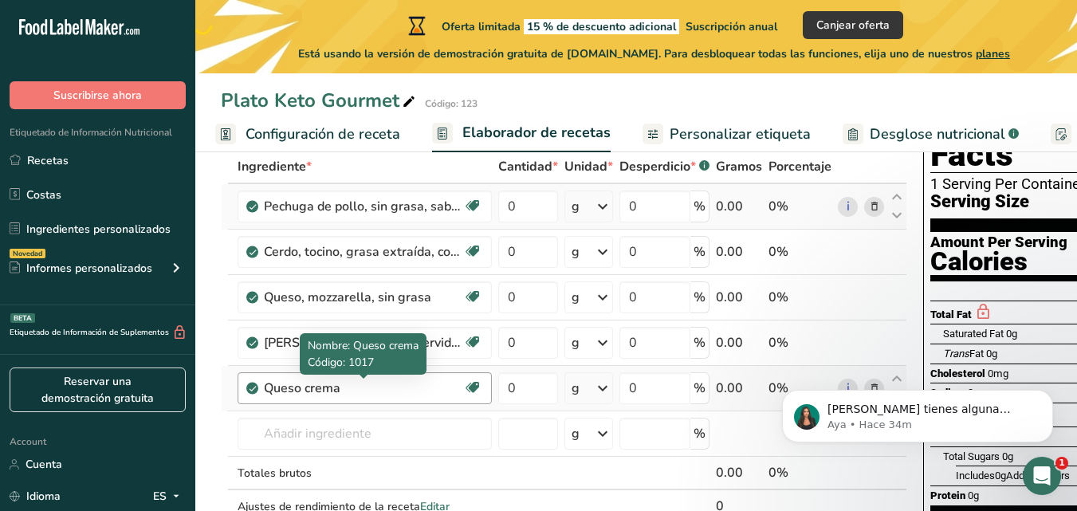
click at [387, 385] on div "Queso crema" at bounding box center [363, 388] width 199 height 19
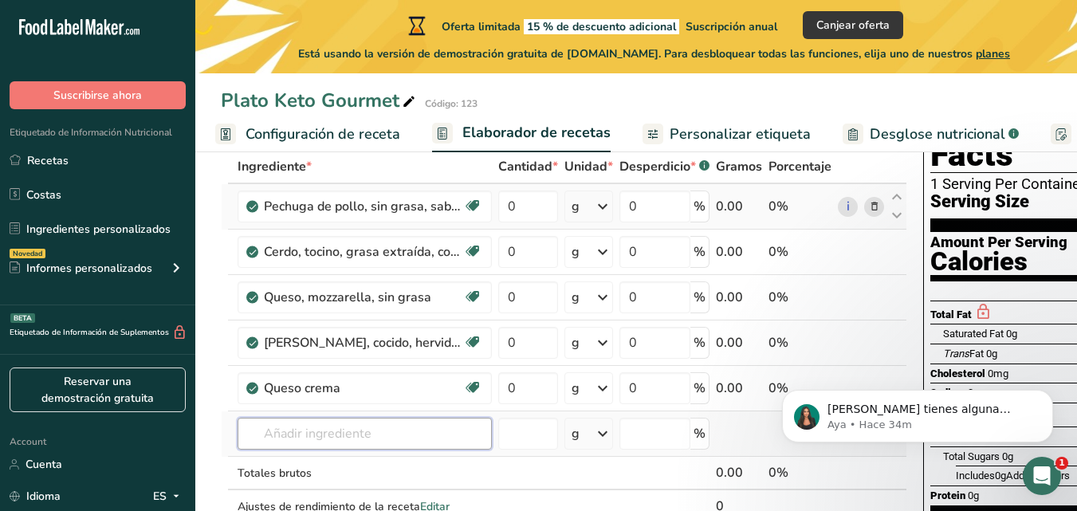
click at [366, 437] on input "text" at bounding box center [365, 434] width 254 height 32
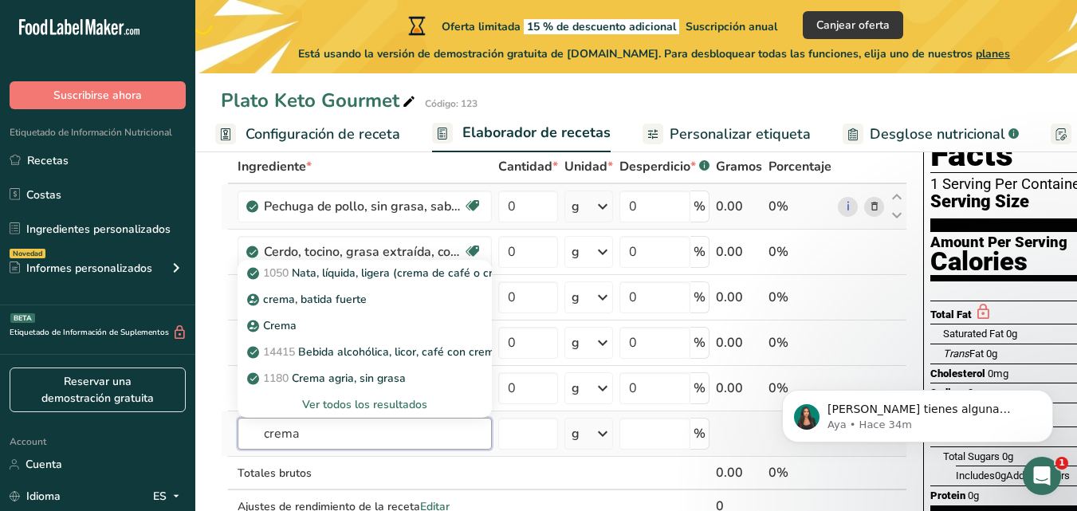
type input "crema"
click at [364, 403] on div "Ver todos los resultados" at bounding box center [364, 404] width 229 height 17
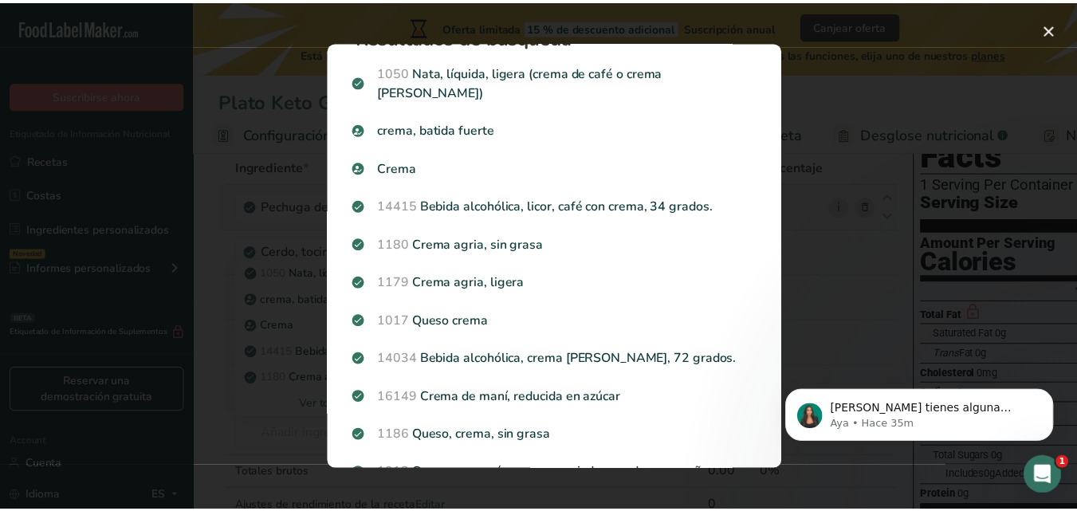
scroll to position [46, 0]
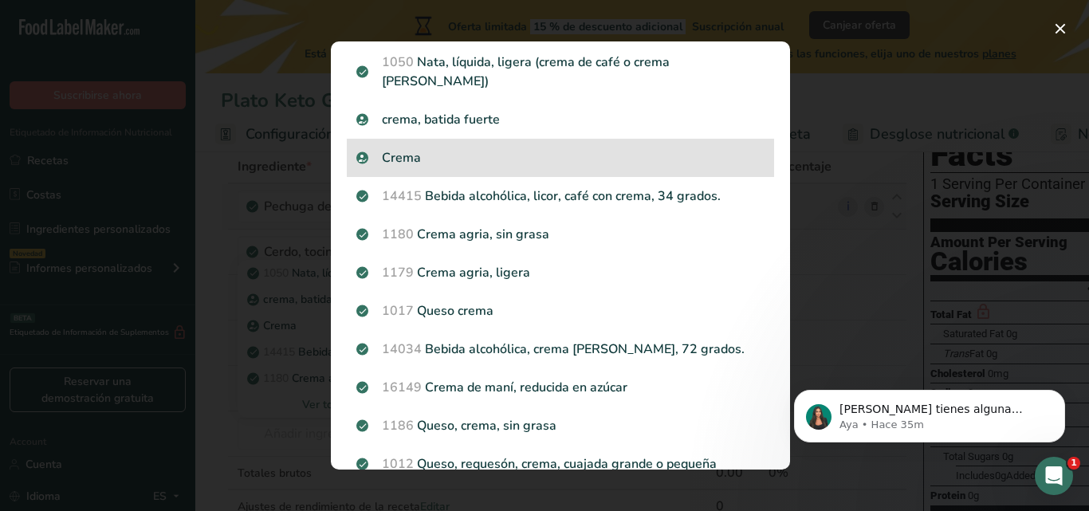
click at [489, 152] on div "Crema" at bounding box center [560, 158] width 427 height 38
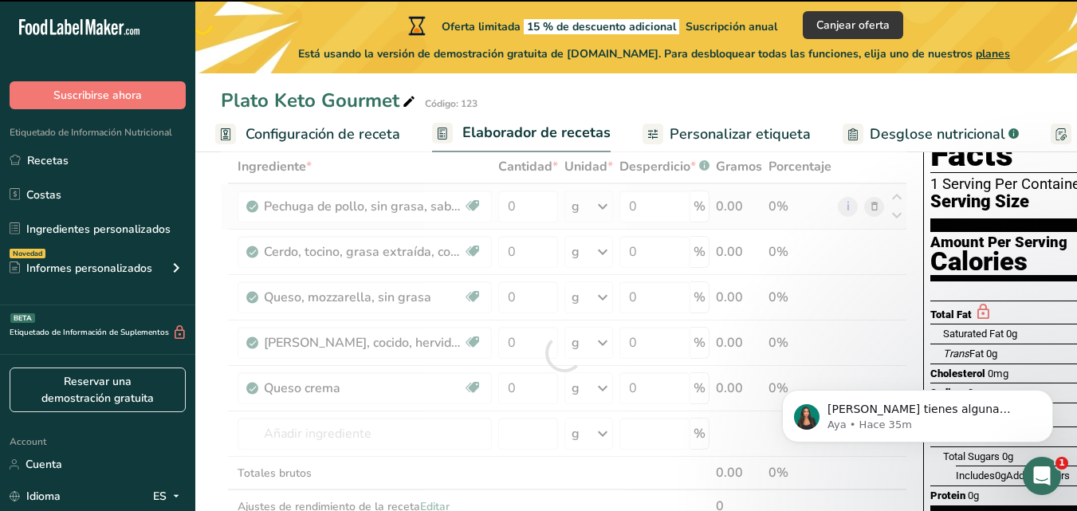
type input "0"
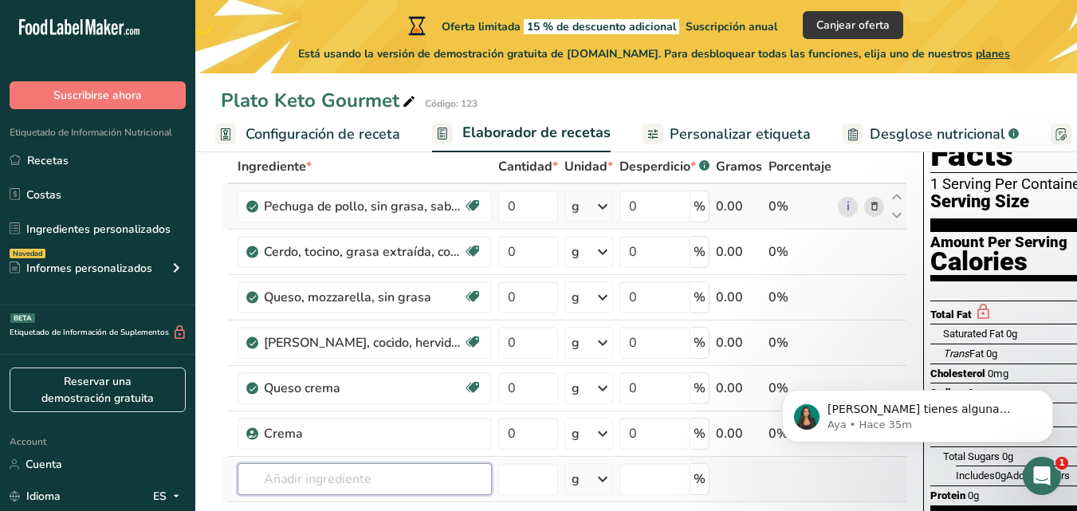
click at [330, 485] on input "text" at bounding box center [365, 479] width 254 height 32
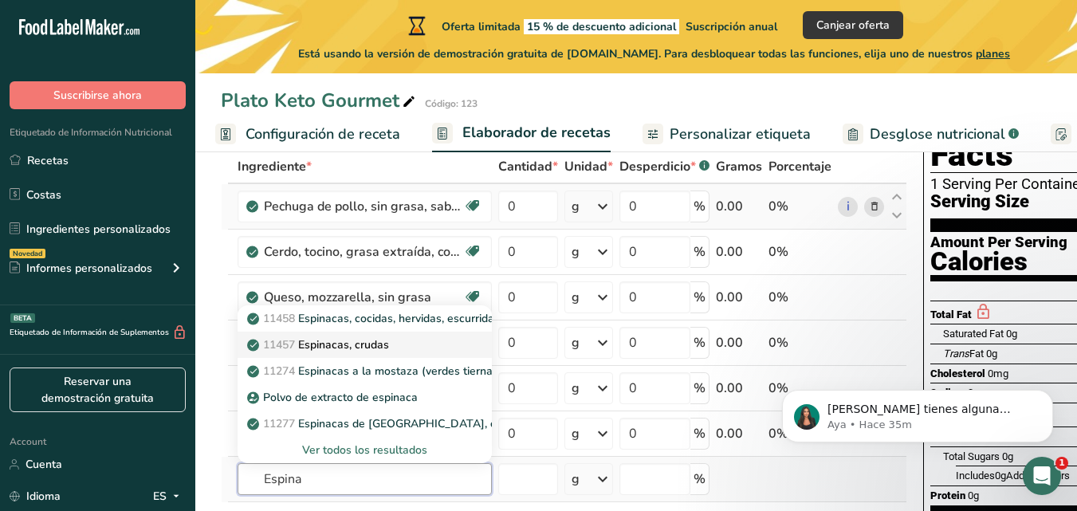
type input "Espina"
click at [376, 350] on p "11457 Espinacas, crudas" at bounding box center [319, 345] width 139 height 17
type input "Spinach, raw"
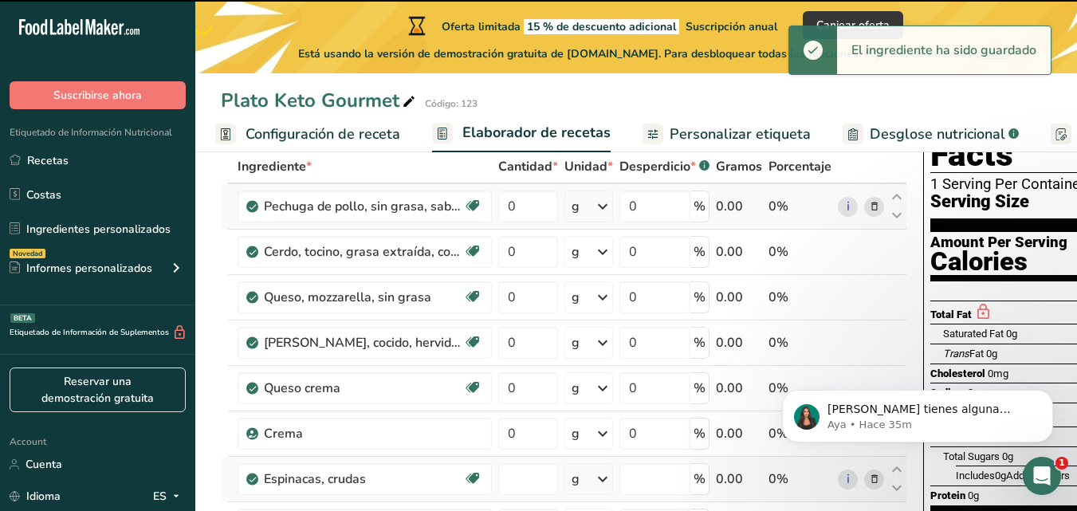
type input "0"
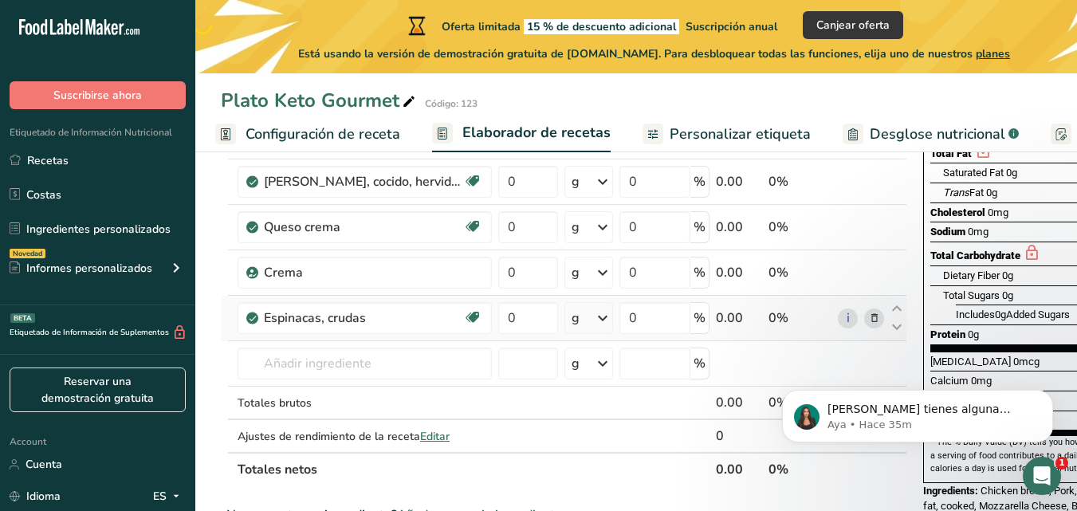
scroll to position [291, 0]
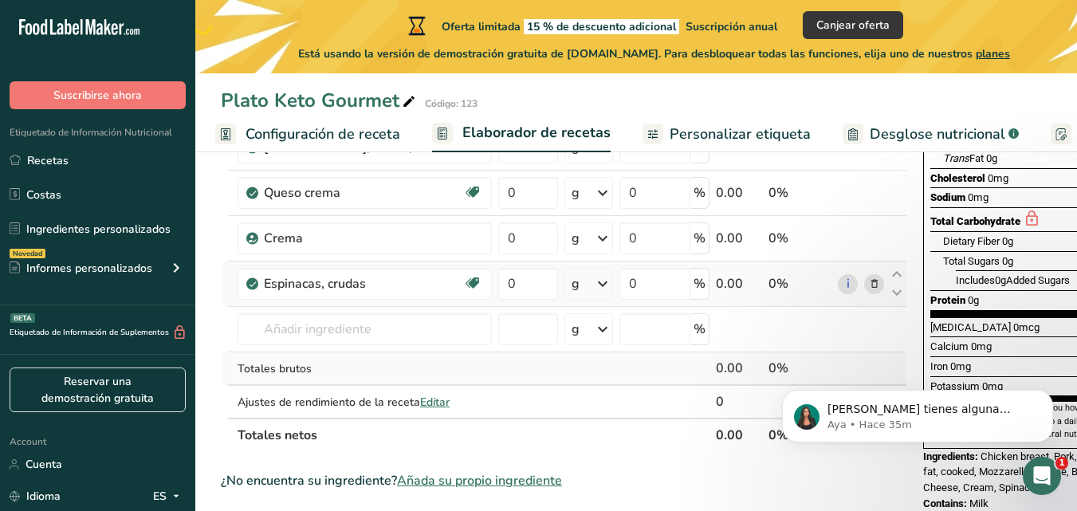
click at [380, 363] on div "Totales brutos" at bounding box center [365, 368] width 254 height 17
click at [377, 340] on input "text" at bounding box center [365, 329] width 254 height 32
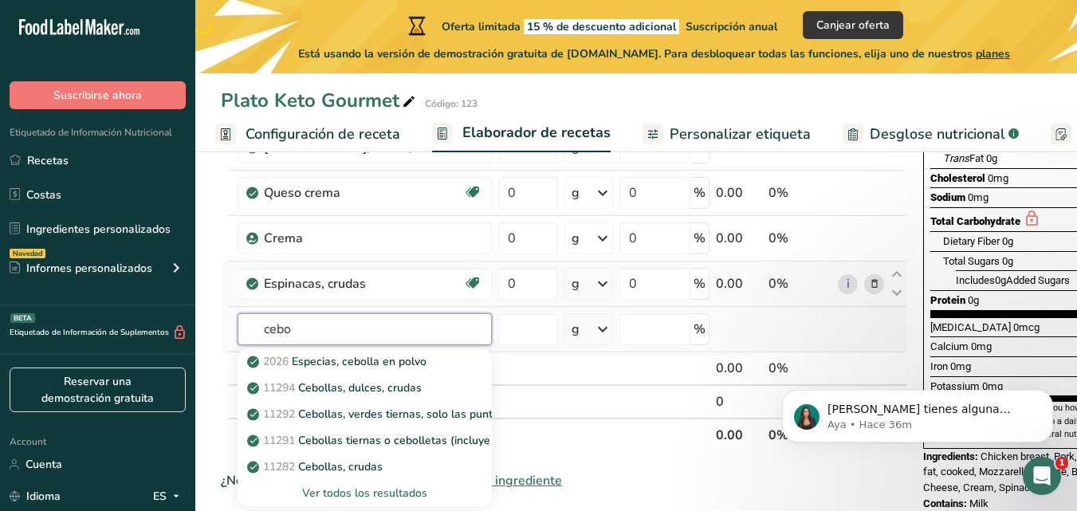
click at [388, 333] on input "cebo" at bounding box center [365, 329] width 254 height 32
type input "cebolla"
click at [331, 471] on p "11282 Cebollas, crudas" at bounding box center [316, 467] width 132 height 17
type input "Onions, raw"
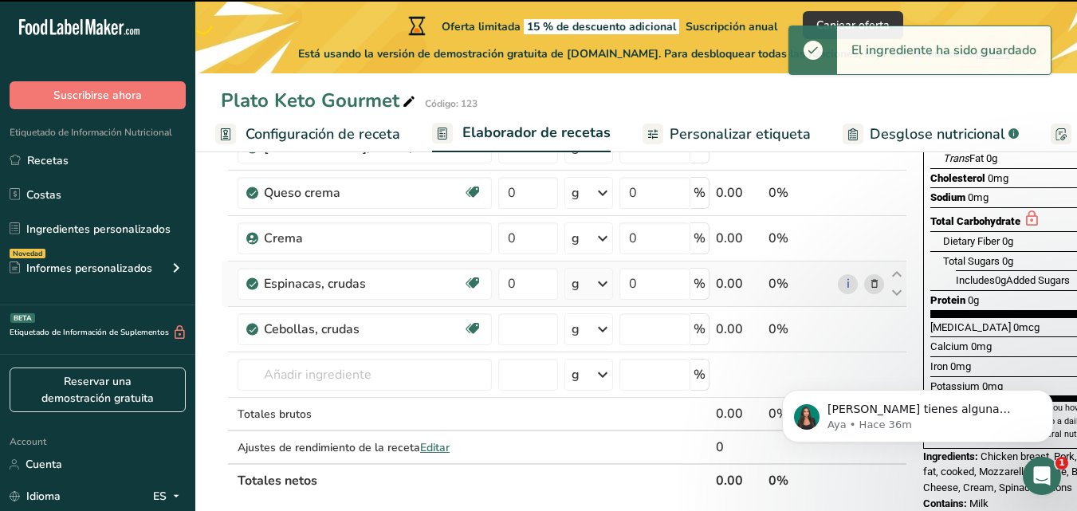
type input "0"
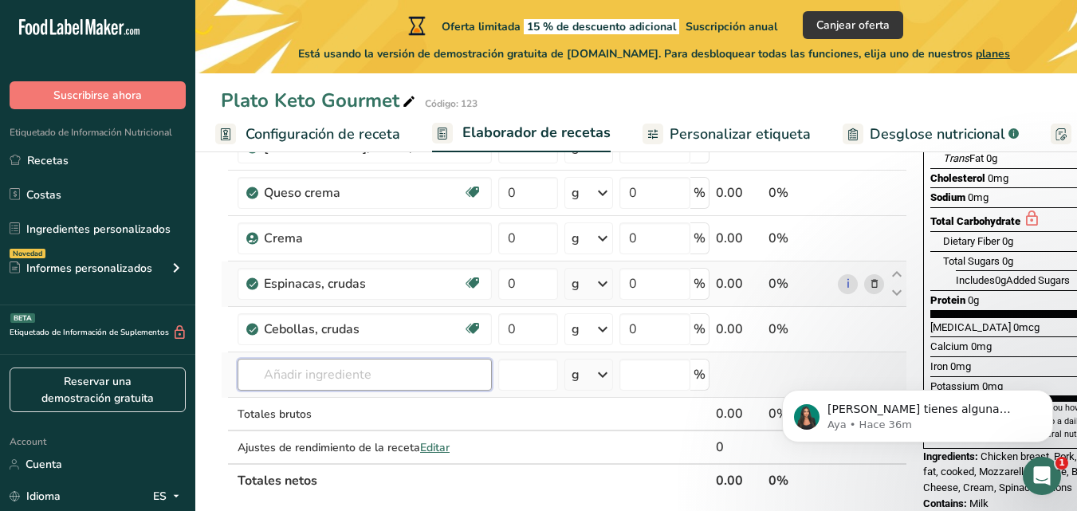
click at [322, 388] on input "text" at bounding box center [365, 375] width 254 height 32
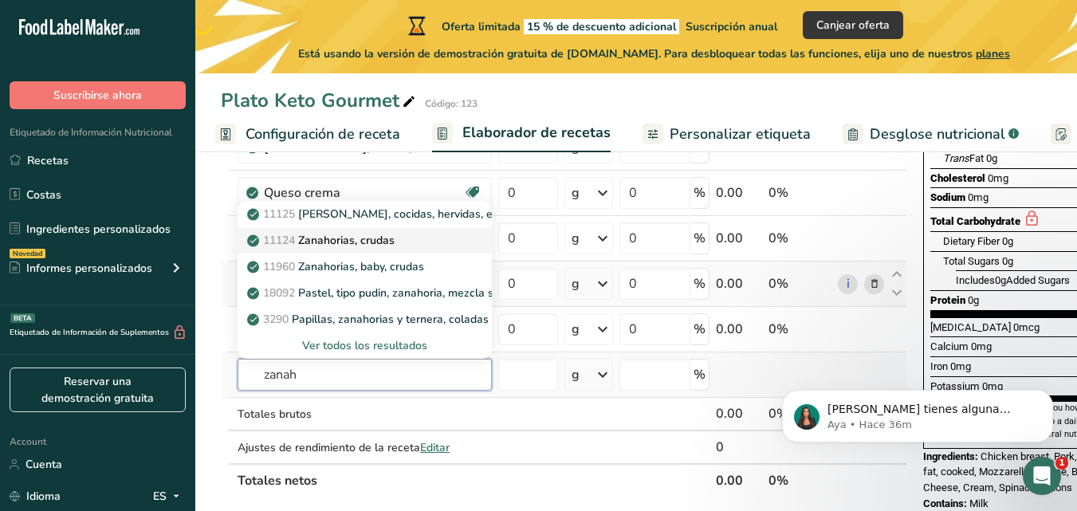
type input "zanah"
click at [365, 244] on p "11124 Zanahorias, crudas" at bounding box center [322, 240] width 144 height 17
type input "Carrots, raw"
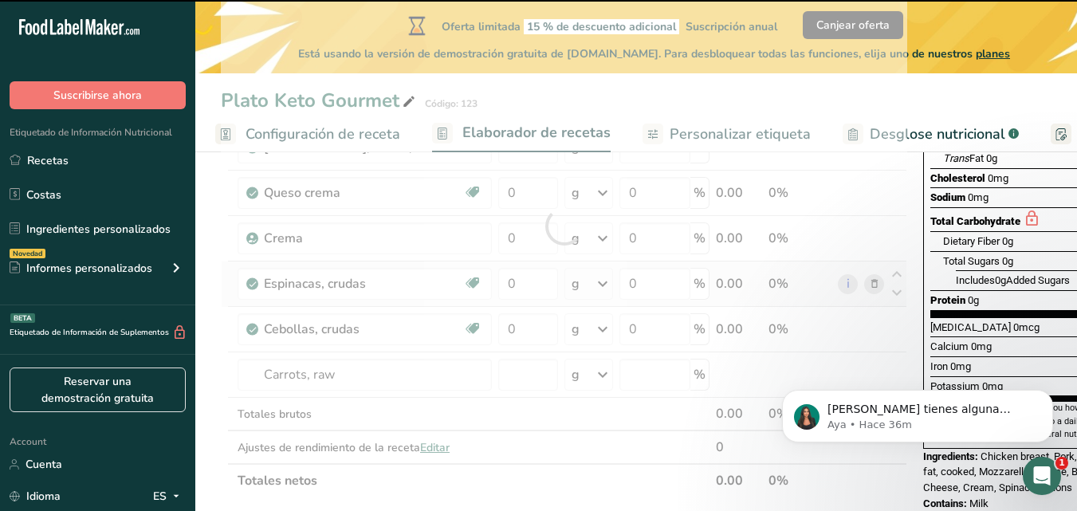
type input "0"
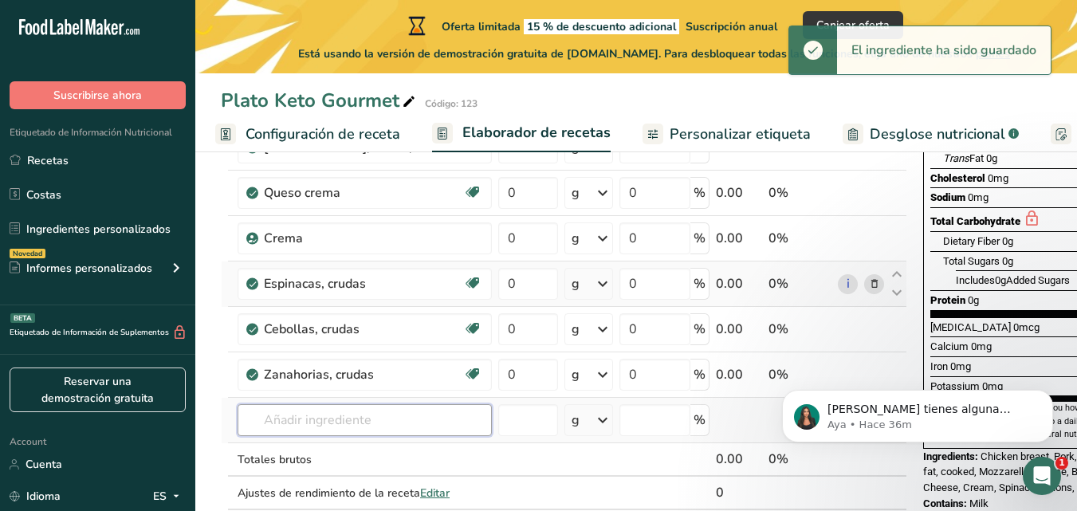
click at [373, 435] on input "text" at bounding box center [365, 420] width 254 height 32
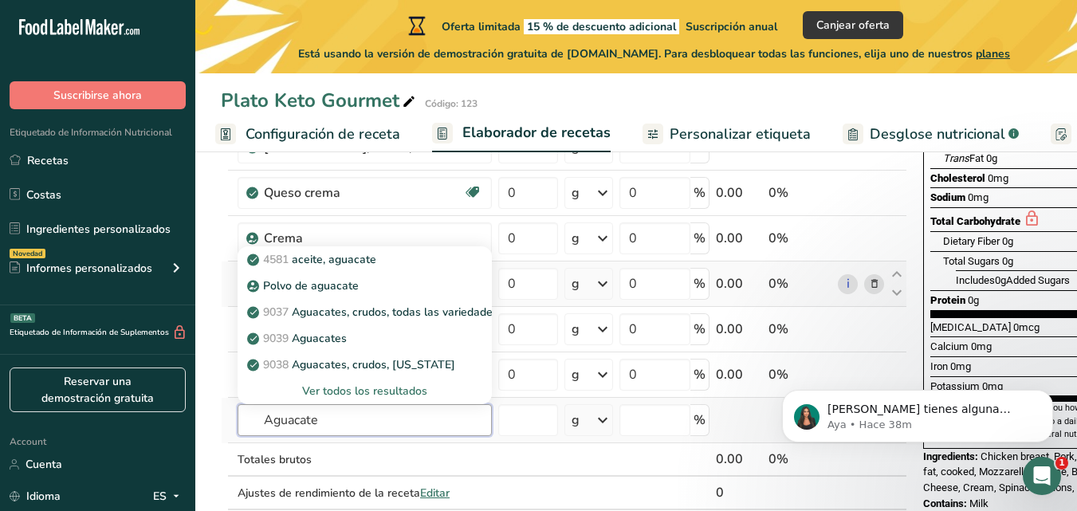
type input "Aguacate"
click at [378, 392] on div "Ver todos los resultados" at bounding box center [364, 391] width 229 height 17
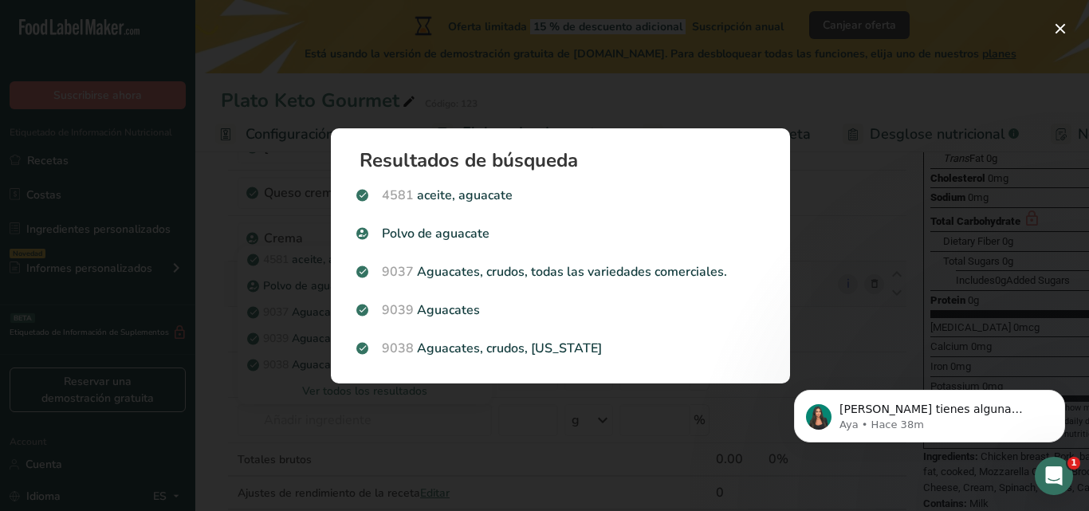
click at [493, 309] on p "9039 Aguacates" at bounding box center [560, 310] width 408 height 19
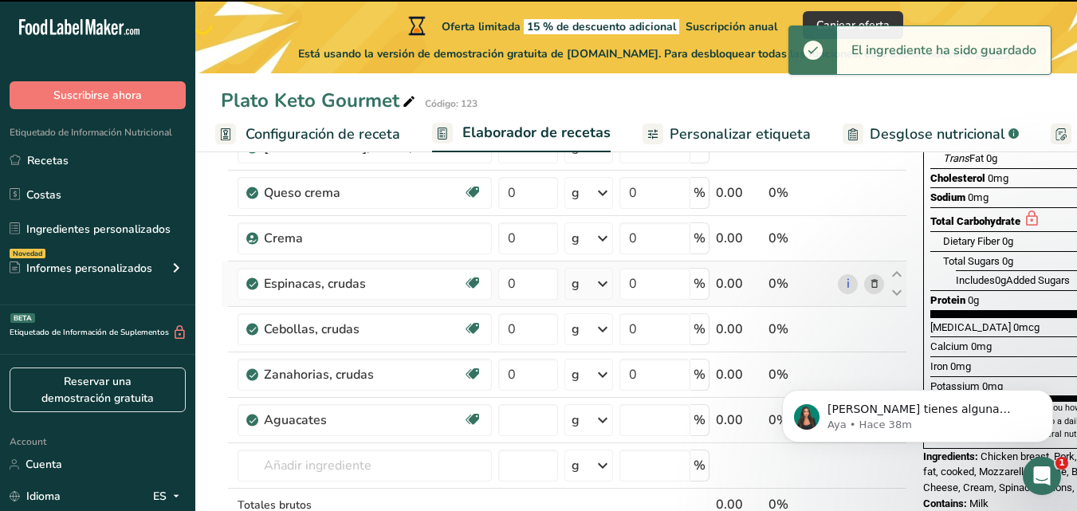
type input "0"
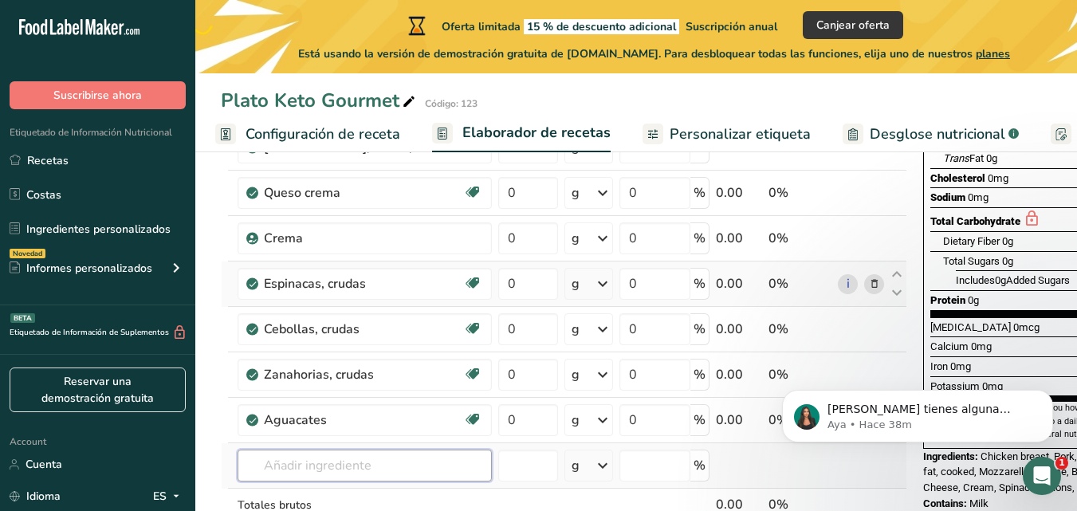
click at [368, 459] on input "text" at bounding box center [365, 466] width 254 height 32
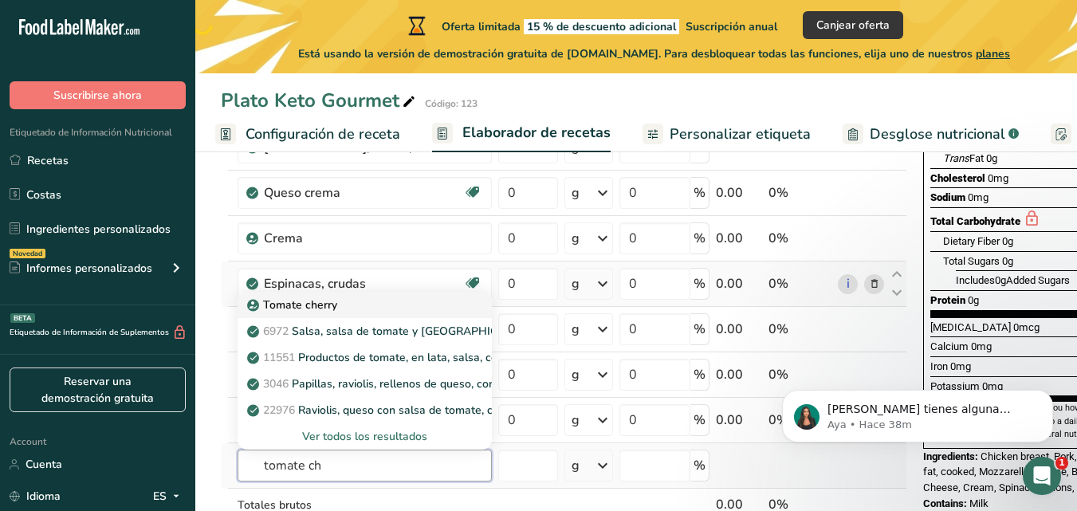
type input "tomate ch"
click at [318, 305] on p "Tomate cherry" at bounding box center [293, 305] width 87 height 17
type input "Cherry Tomato"
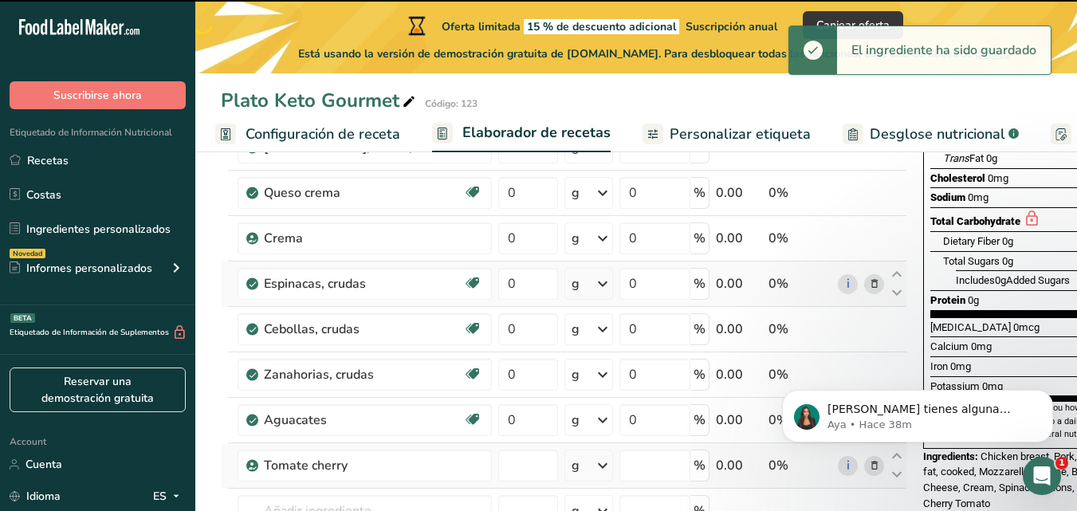
type input "0"
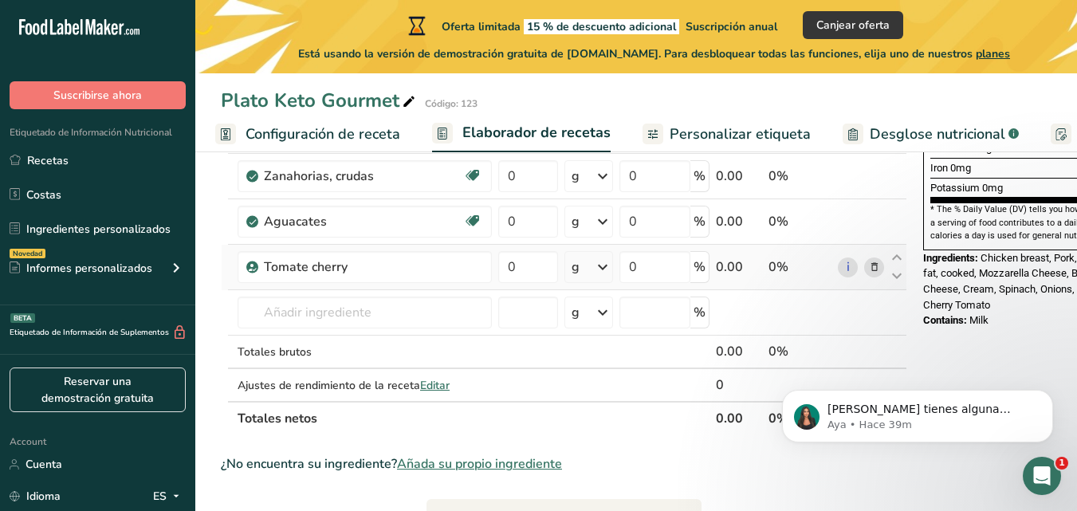
scroll to position [485, 0]
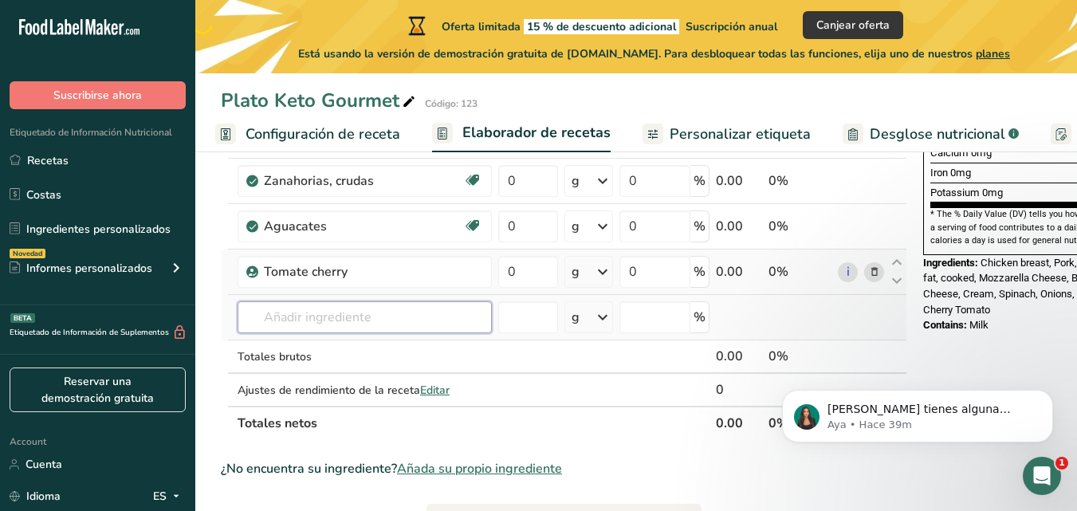
click at [331, 308] on input "text" at bounding box center [365, 317] width 254 height 32
type input "a"
type input "A"
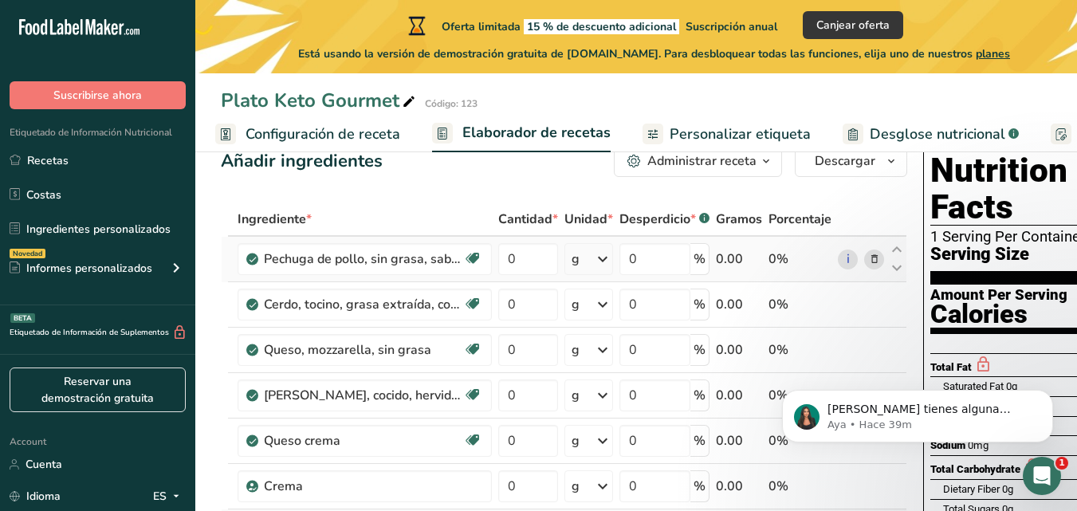
scroll to position [41, 0]
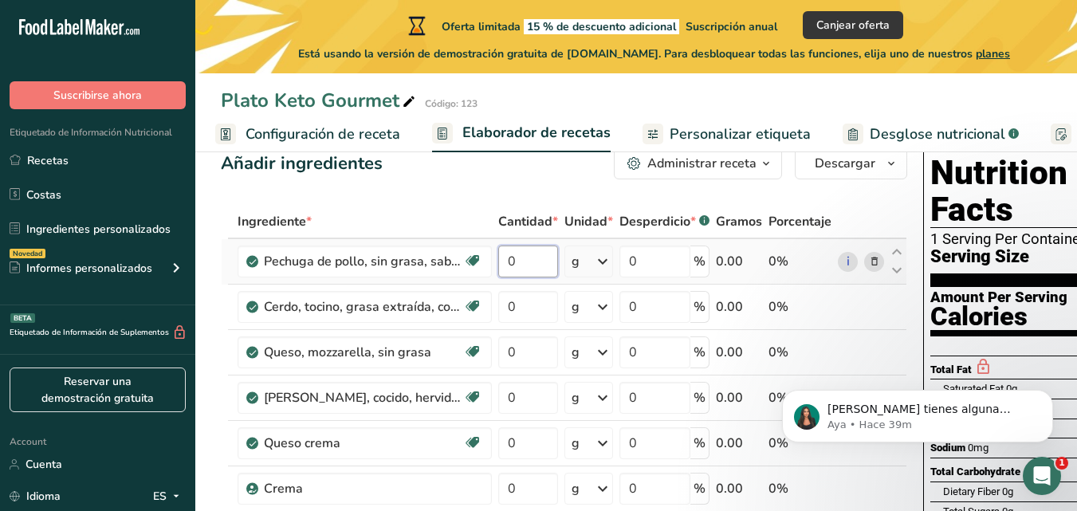
click at [505, 256] on input "0" at bounding box center [528, 262] width 60 height 32
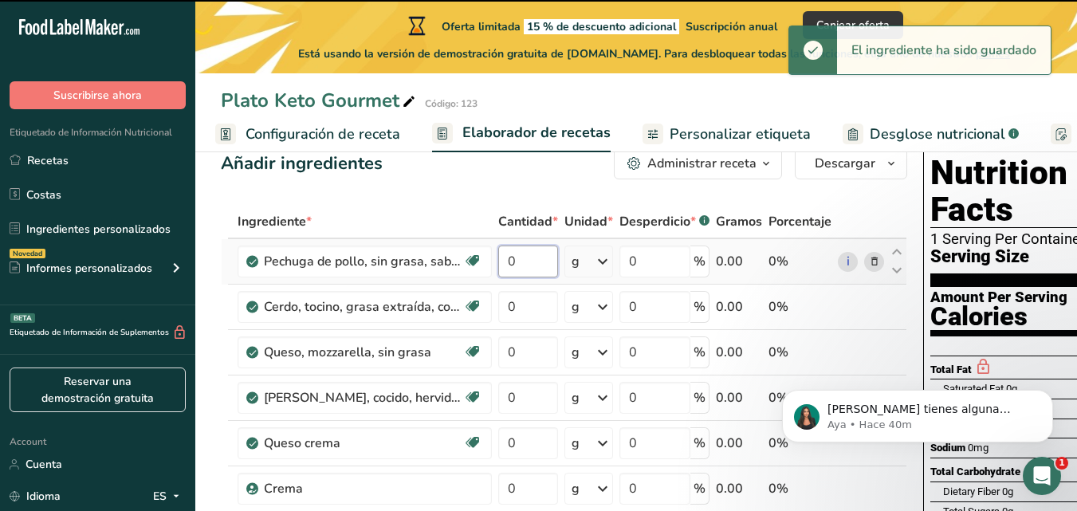
click at [521, 261] on input "0" at bounding box center [528, 262] width 60 height 32
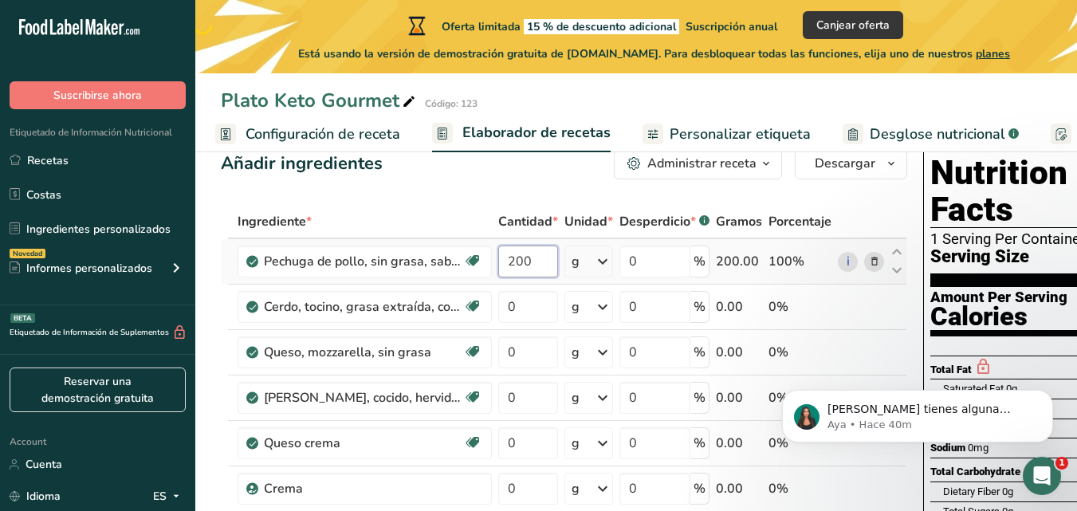
type input "200"
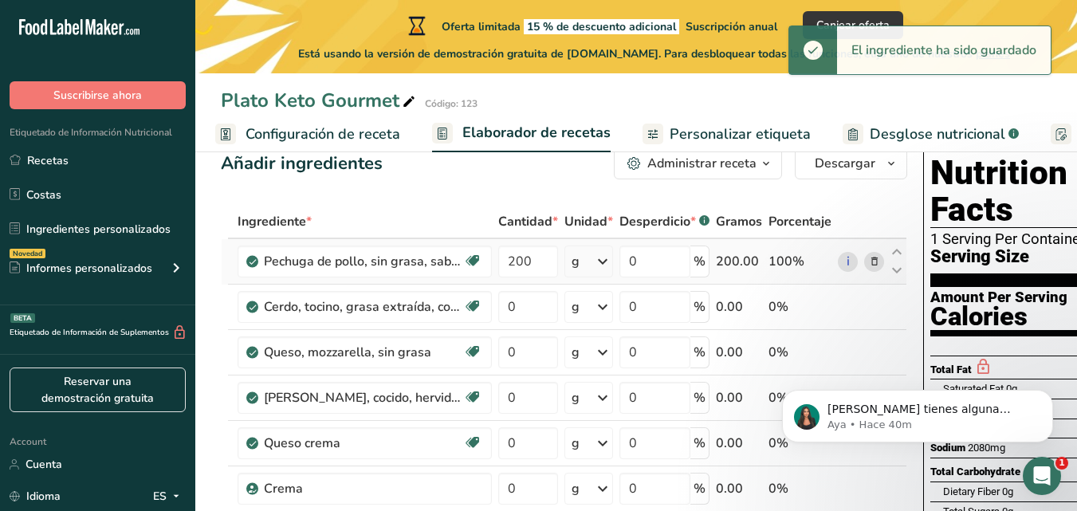
click at [601, 264] on icon at bounding box center [602, 261] width 19 height 29
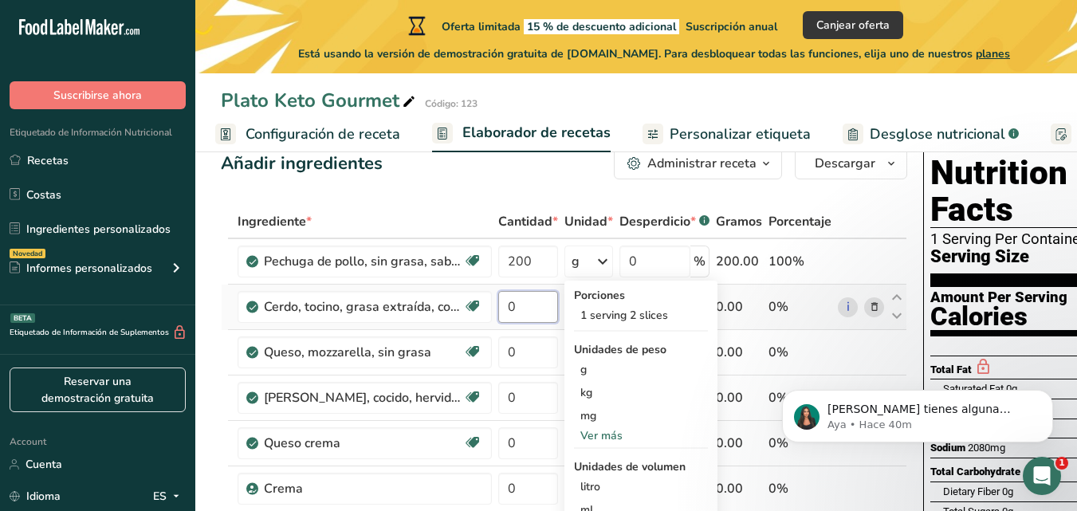
click at [527, 305] on input "0" at bounding box center [528, 307] width 60 height 32
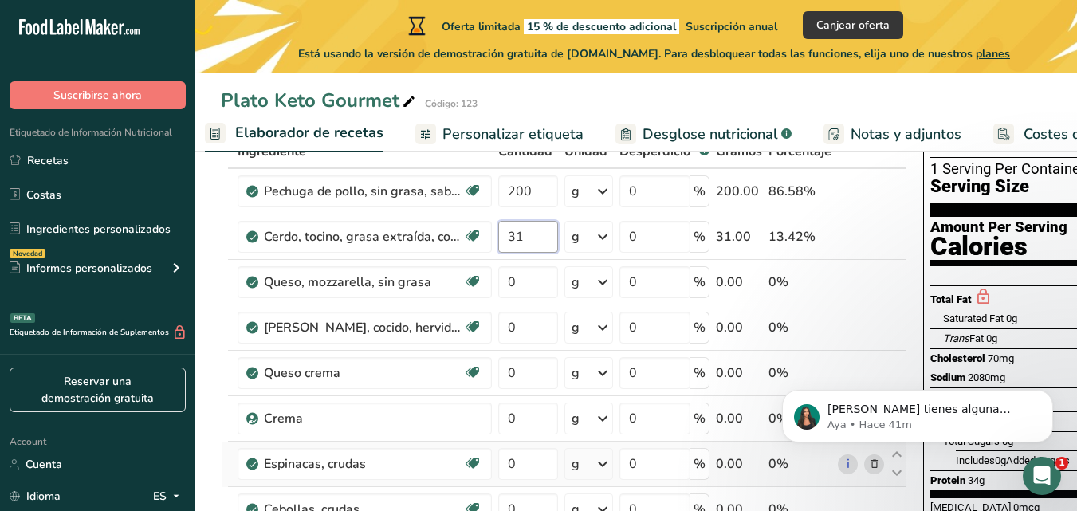
scroll to position [83, 0]
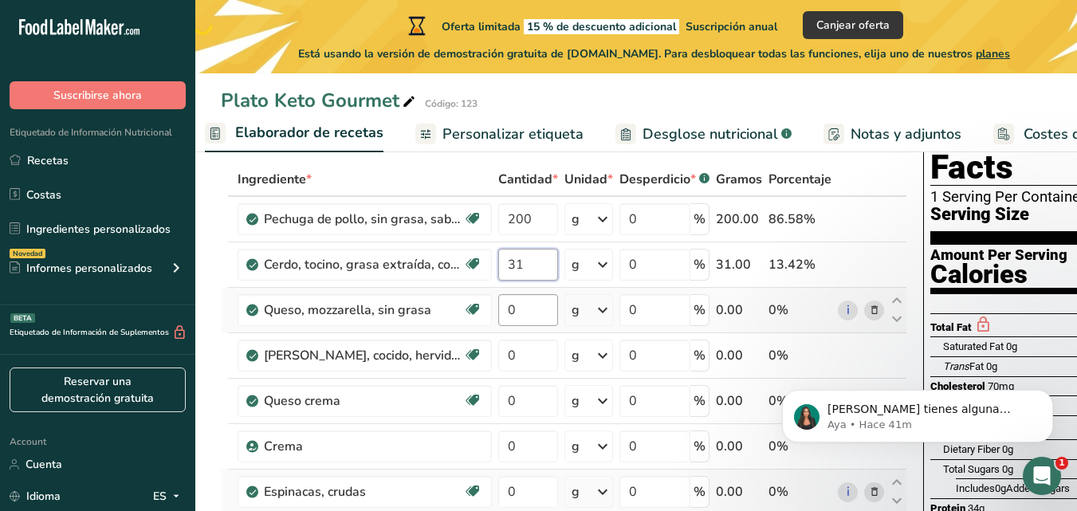
type input "31"
click at [530, 308] on div "Ingrediente * Cantidad * Unidad * Desperdicio * .a-a{fill:#347362;}.b-a{fill:#f…" at bounding box center [564, 502] width 687 height 679
type input "62.5"
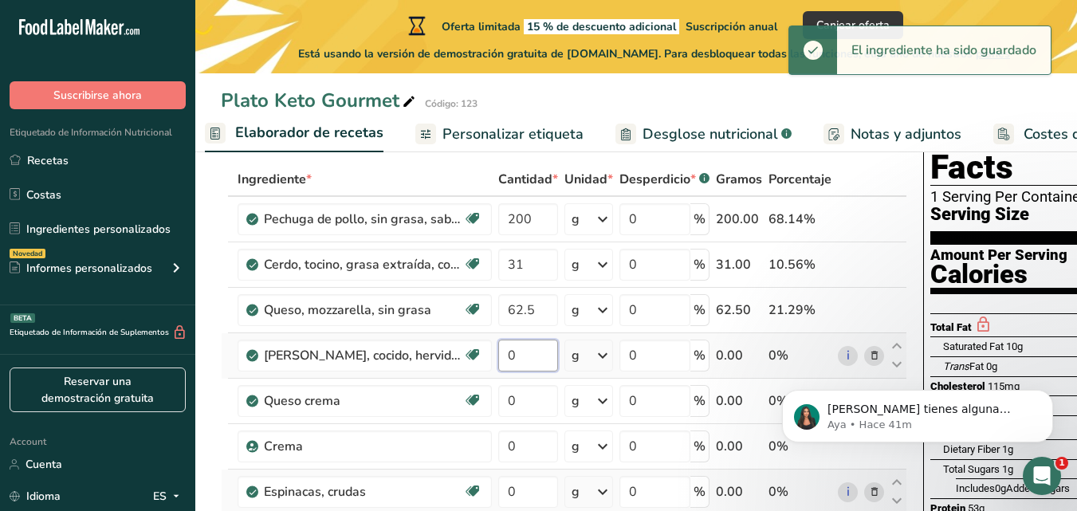
click at [511, 365] on div "Ingrediente * Cantidad * Unidad * Desperdicio * .a-a{fill:#347362;}.b-a{fill:#f…" at bounding box center [564, 502] width 687 height 679
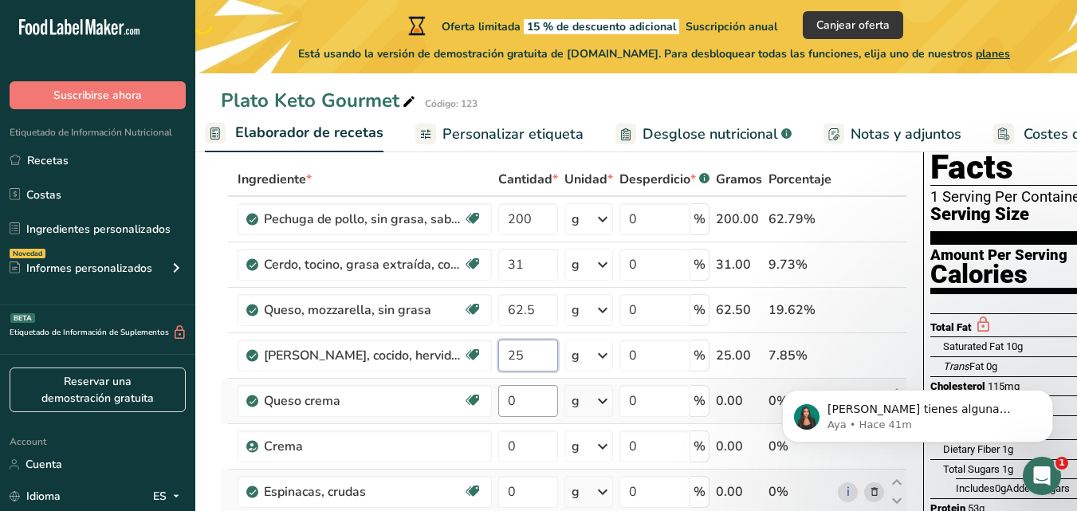
type input "25"
click at [523, 392] on div "Ingrediente * Cantidad * Unidad * Desperdicio * .a-a{fill:#347362;}.b-a{fill:#f…" at bounding box center [564, 502] width 687 height 679
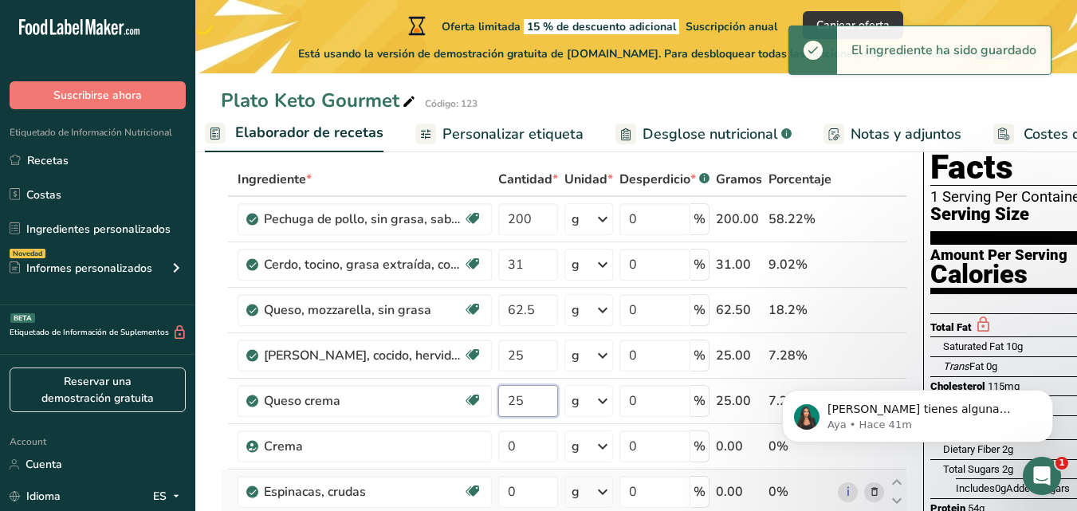
type input "25"
click at [524, 451] on div "Ingrediente * Cantidad * Unidad * Desperdicio * .a-a{fill:#347362;}.b-a{fill:#f…" at bounding box center [564, 502] width 687 height 679
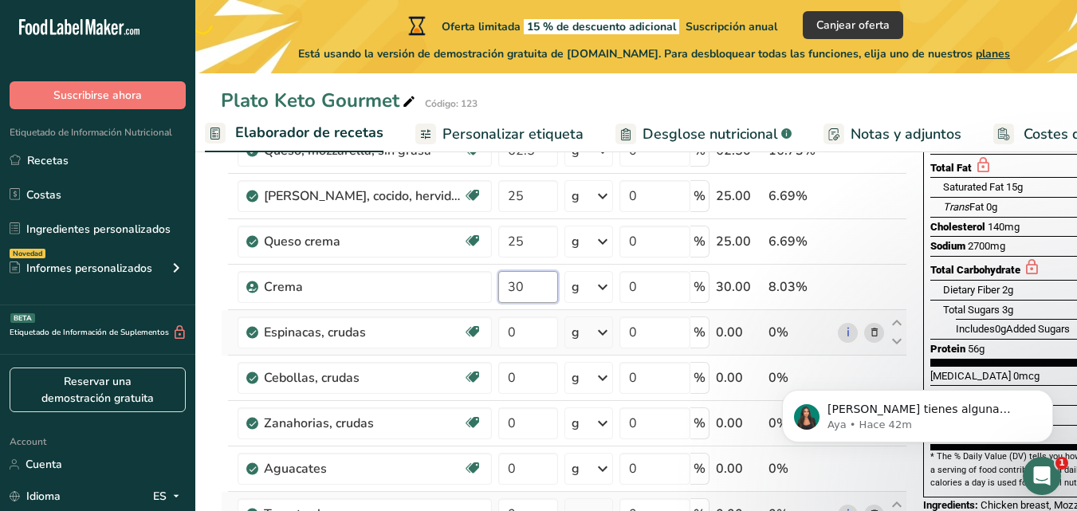
scroll to position [247, 0]
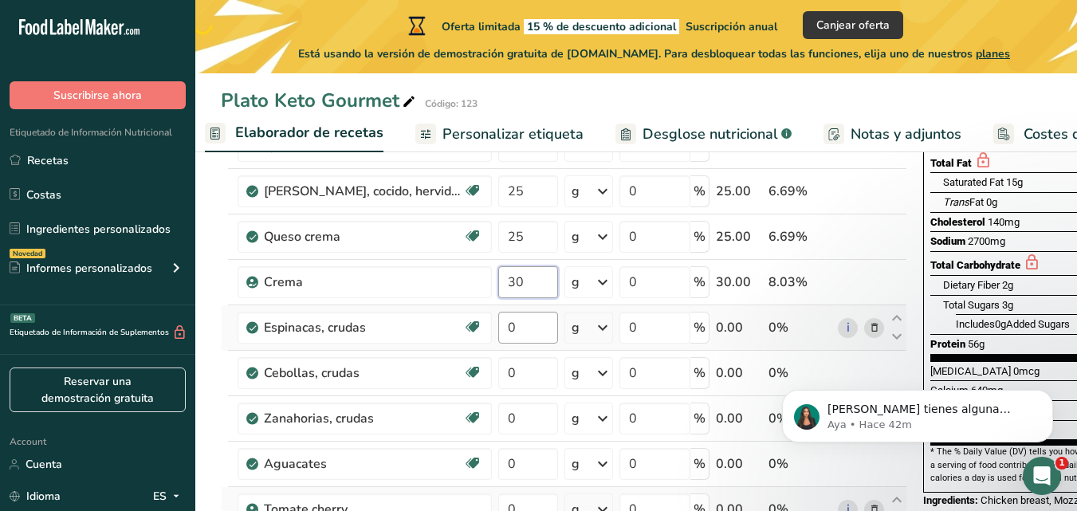
type input "30"
click at [529, 322] on div "Ingrediente * Cantidad * Unidad * Desperdicio * .a-a{fill:#347362;}.b-a{fill:#f…" at bounding box center [564, 337] width 687 height 679
type input "20"
click at [531, 363] on div "Ingrediente * Cantidad * Unidad * Desperdicio * .a-a{fill:#347362;}.b-a{fill:#f…" at bounding box center [564, 337] width 687 height 679
type input "10"
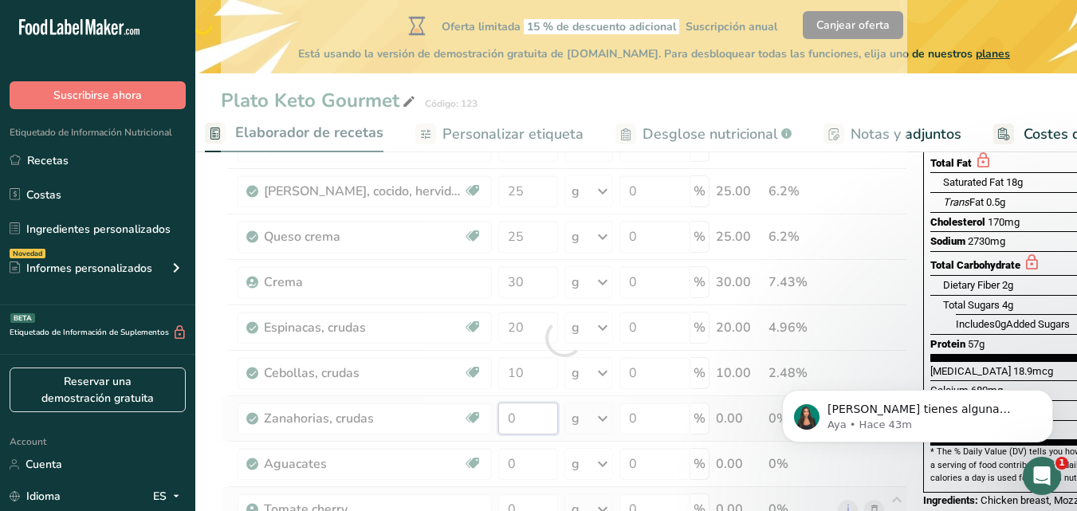
click at [513, 428] on div "Ingrediente * Cantidad * Unidad * Desperdicio * .a-a{fill:#347362;}.b-a{fill:#f…" at bounding box center [564, 337] width 687 height 679
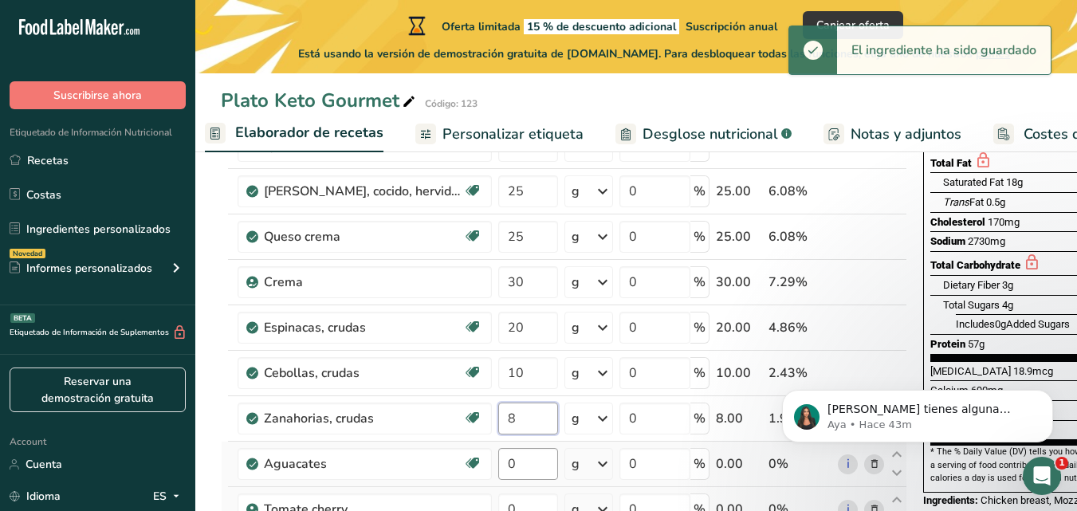
type input "8"
click at [516, 455] on div "Ingrediente * Cantidad * Unidad * Desperdicio * .a-a{fill:#347362;}.b-a{fill:#f…" at bounding box center [564, 337] width 687 height 679
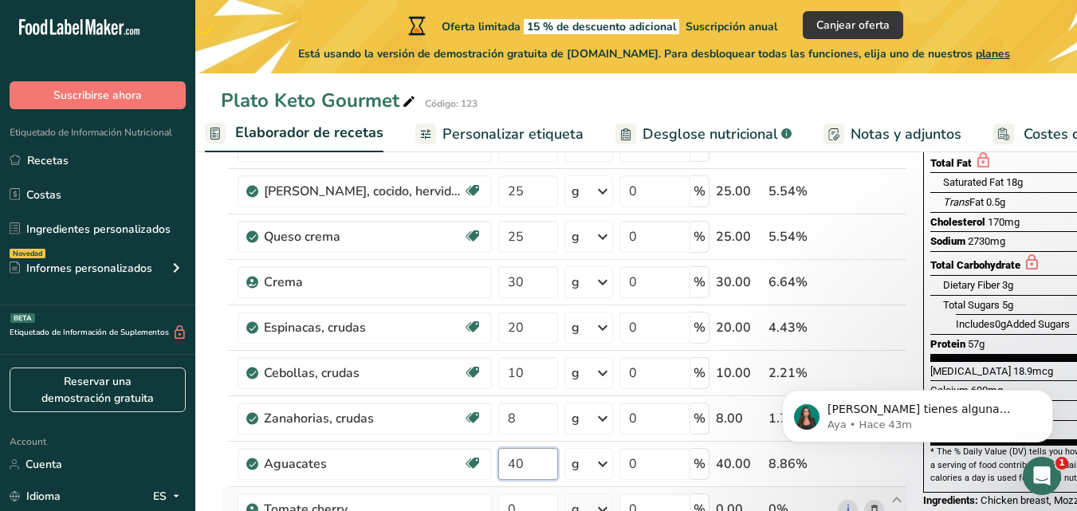
type input "40"
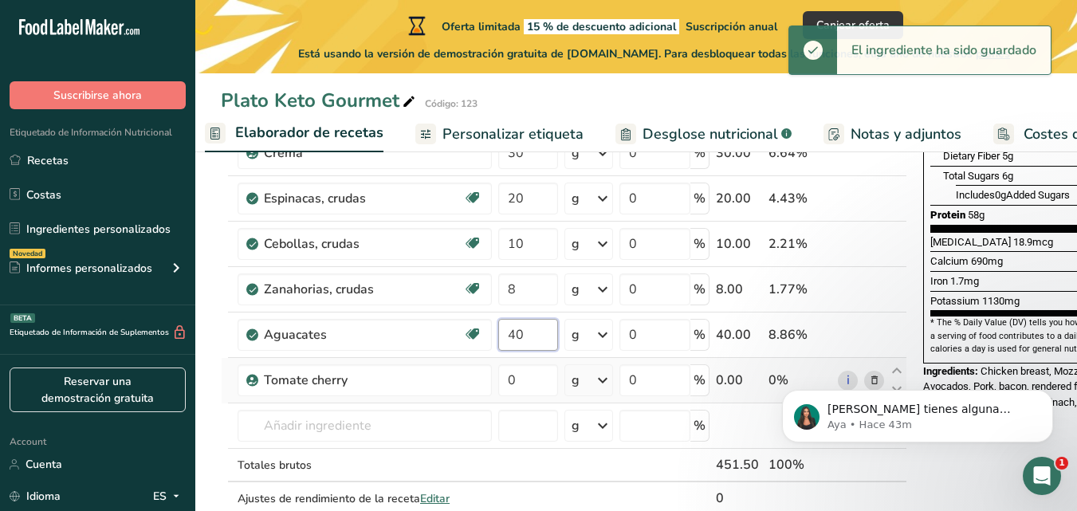
scroll to position [387, 0]
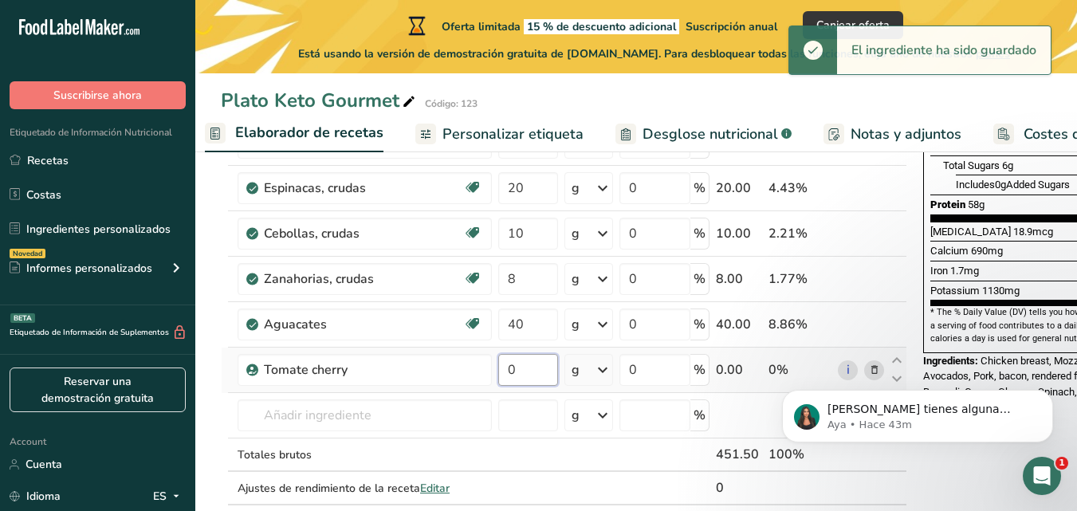
click at [517, 376] on div "Ingrediente * Cantidad * Unidad * Desperdicio * .a-a{fill:#347362;}.b-a{fill:#f…" at bounding box center [564, 198] width 687 height 679
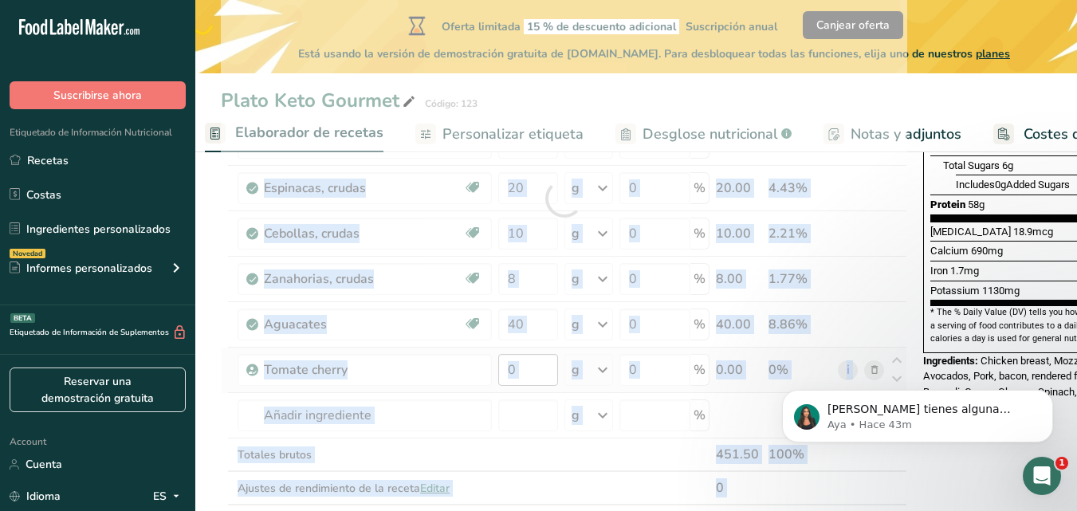
click at [517, 376] on div at bounding box center [564, 198] width 687 height 679
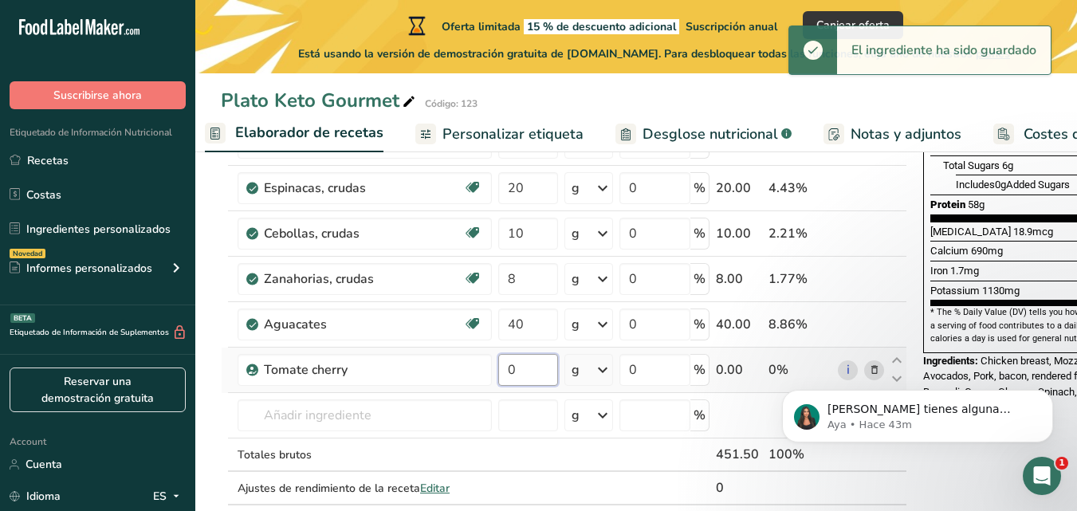
click at [517, 376] on input "0" at bounding box center [528, 370] width 60 height 32
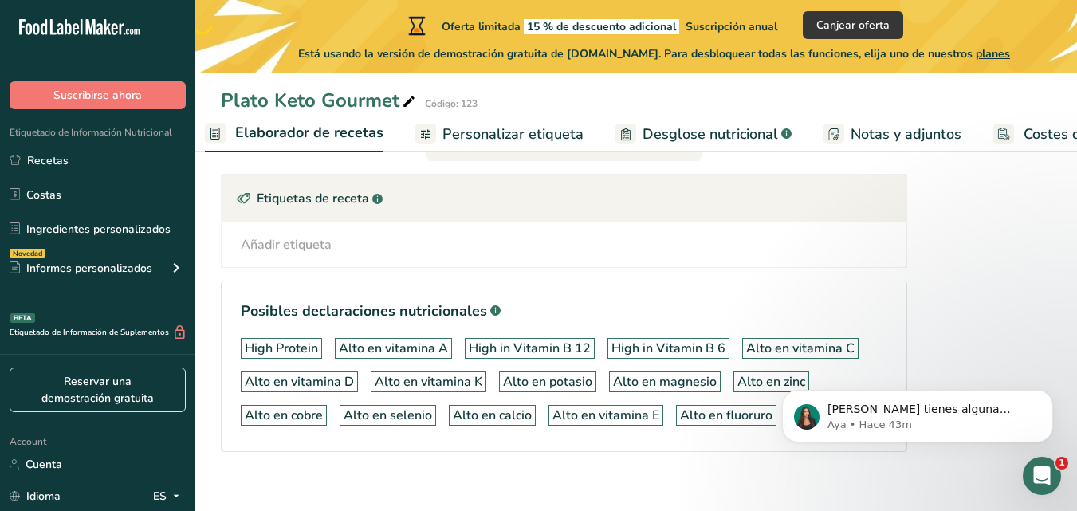
scroll to position [947, 0]
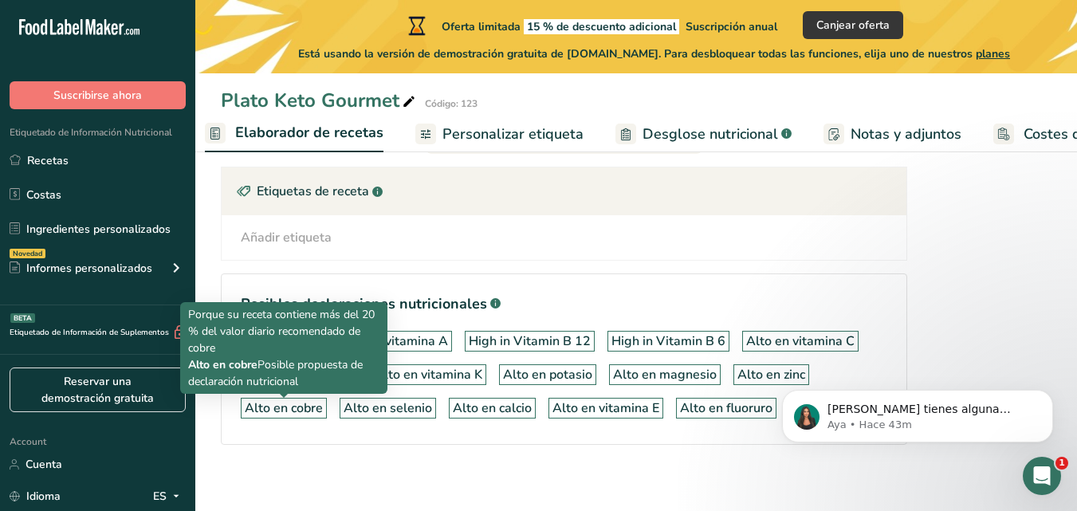
type input "45"
click at [314, 405] on div "Alto en cobre" at bounding box center [284, 408] width 78 height 19
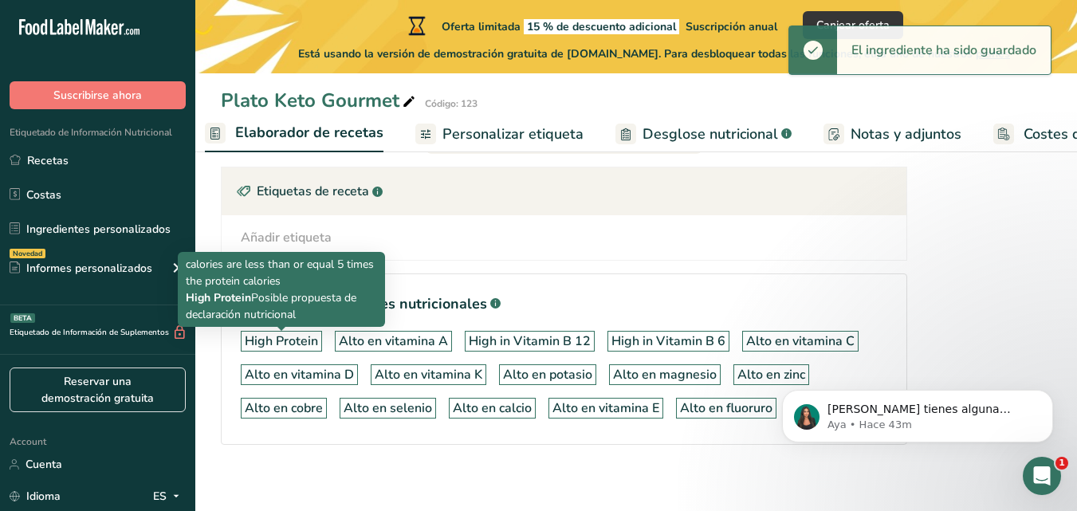
drag, startPoint x: 299, startPoint y: 339, endPoint x: 351, endPoint y: 301, distance: 64.0
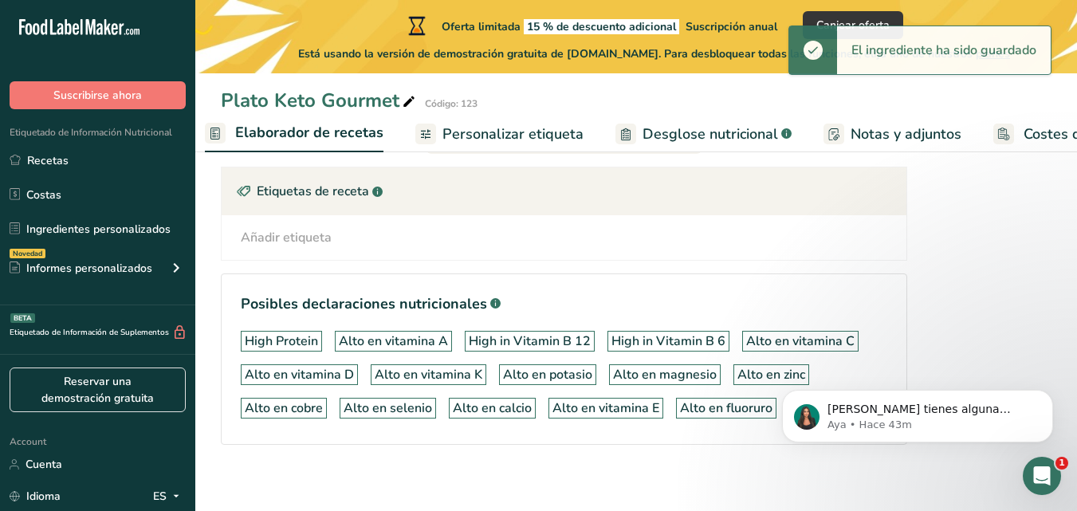
click at [506, 243] on div "Añadir etiqueta Etiquetas estándar Etiquetas personalizadas Fuente de antioxida…" at bounding box center [564, 237] width 660 height 19
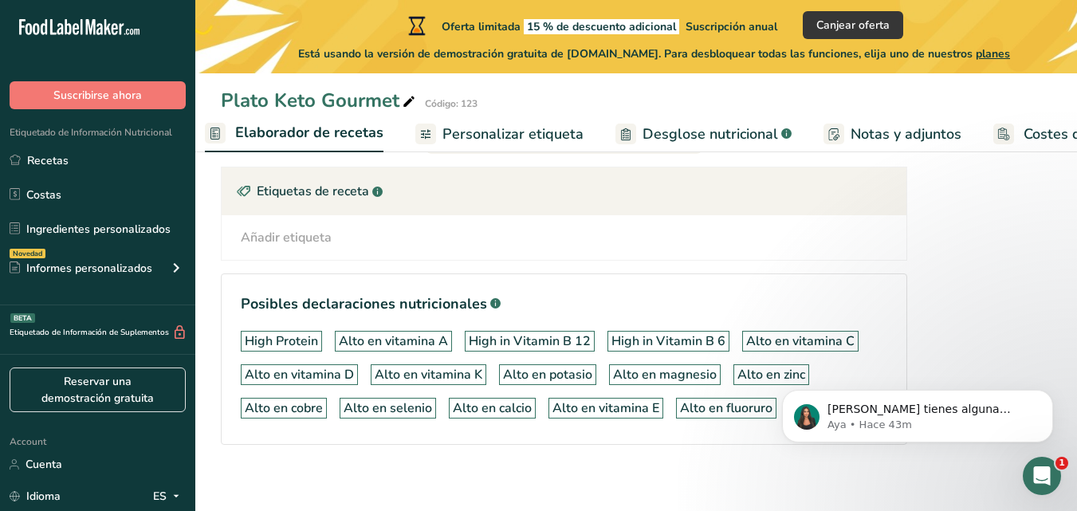
click at [292, 243] on div "Añadir etiqueta" at bounding box center [286, 237] width 91 height 19
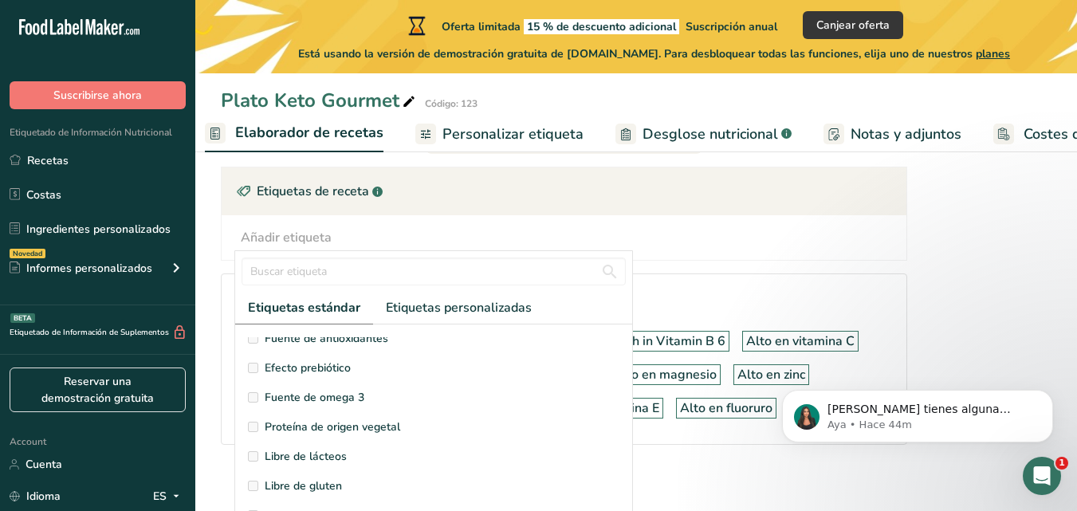
scroll to position [0, 0]
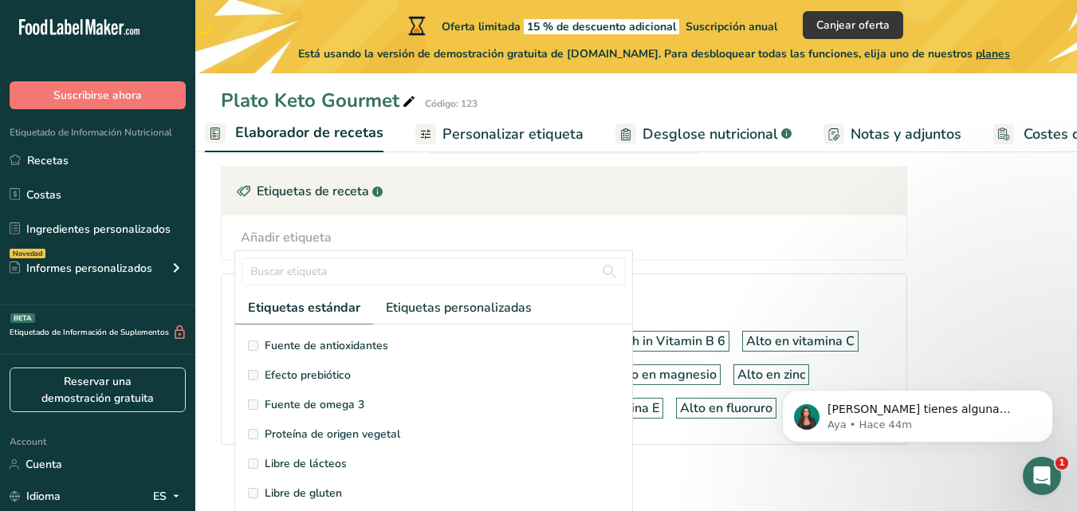
click at [258, 345] on label "Fuente de antioxidantes" at bounding box center [434, 345] width 372 height 17
click at [412, 208] on div "Etiquetas de receta .a-a{fill:#347362;}.b-a{fill:#fff;}" at bounding box center [564, 191] width 685 height 48
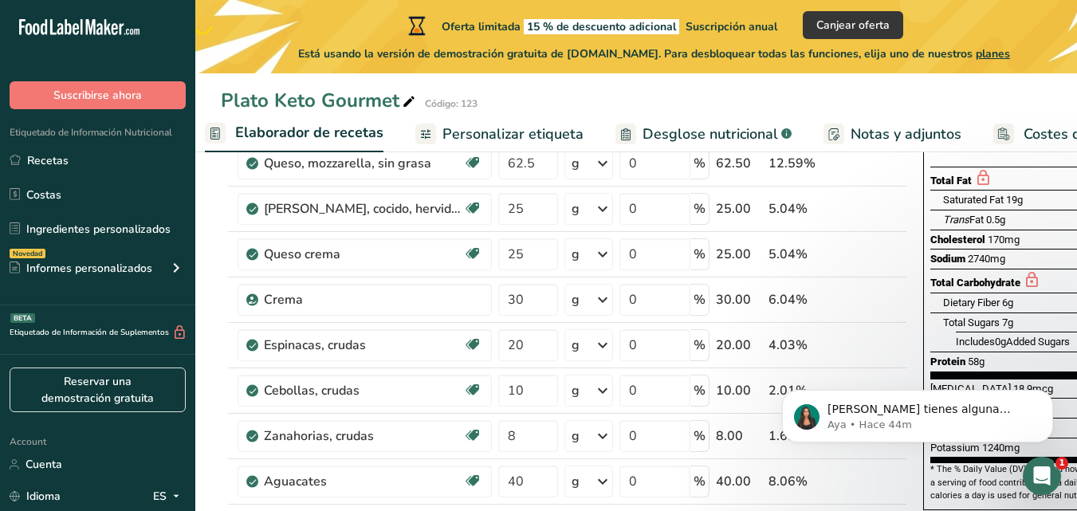
scroll to position [254, 0]
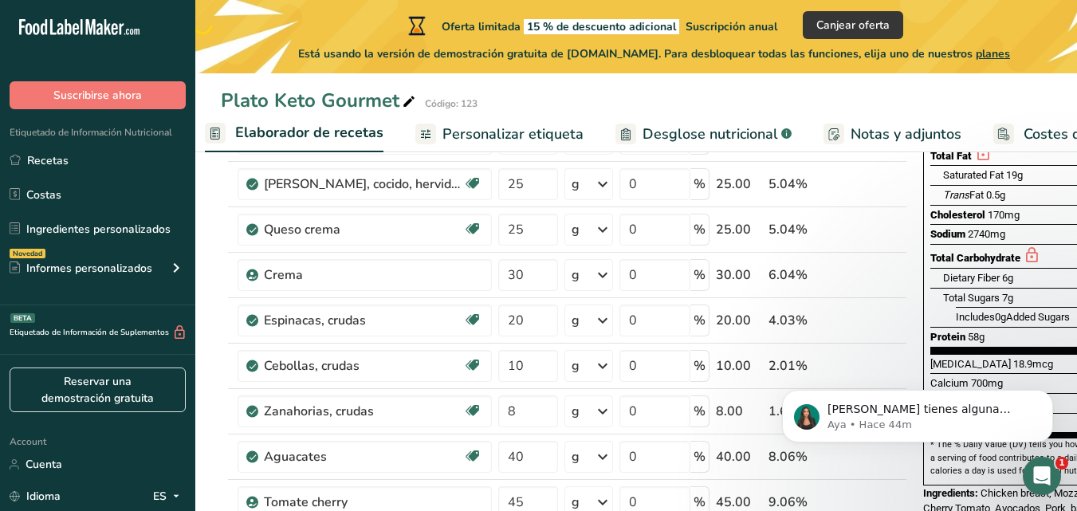
click at [931, 131] on span "Notas y adjuntos" at bounding box center [906, 135] width 111 height 22
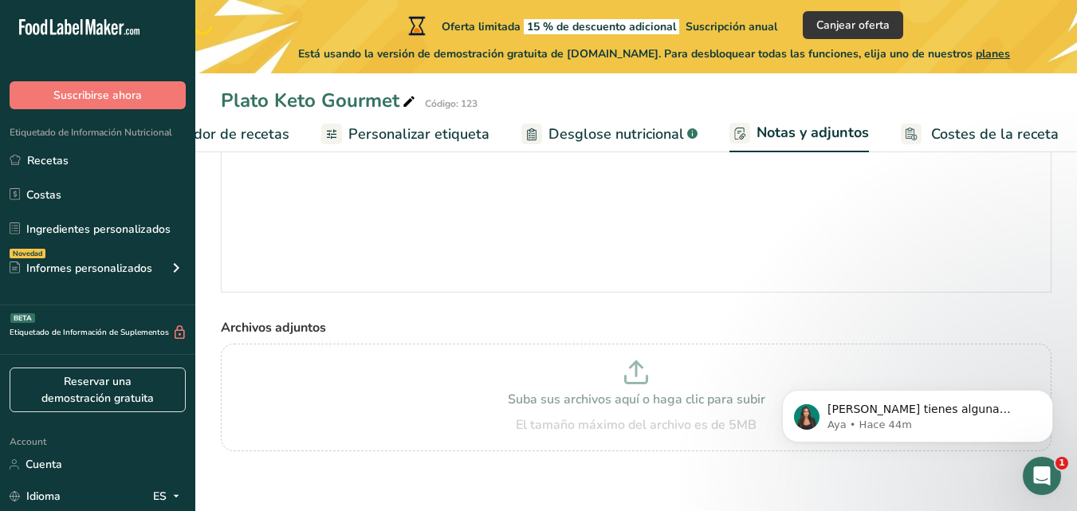
scroll to position [183, 0]
click at [629, 128] on span "Desglose nutricional" at bounding box center [617, 135] width 136 height 22
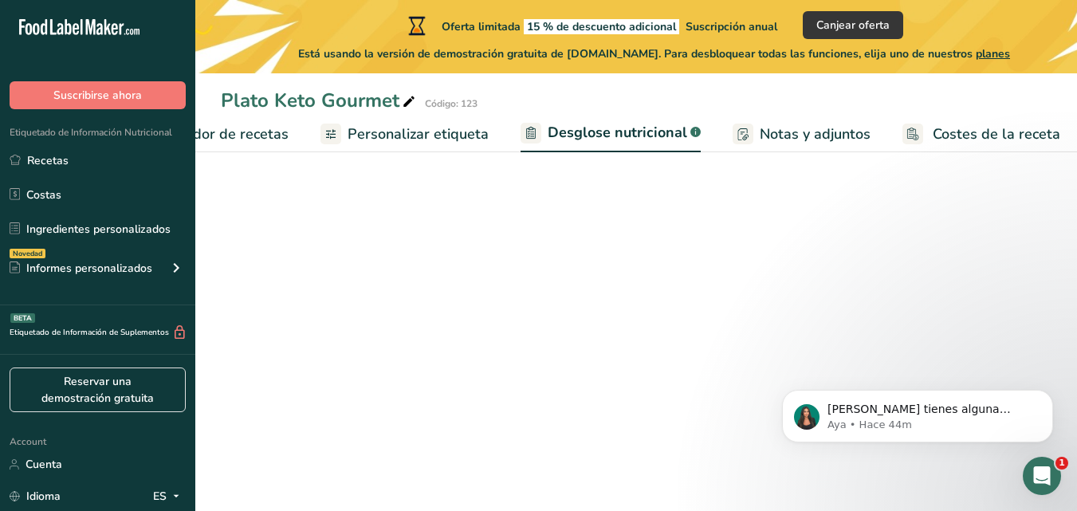
select select "Calories"
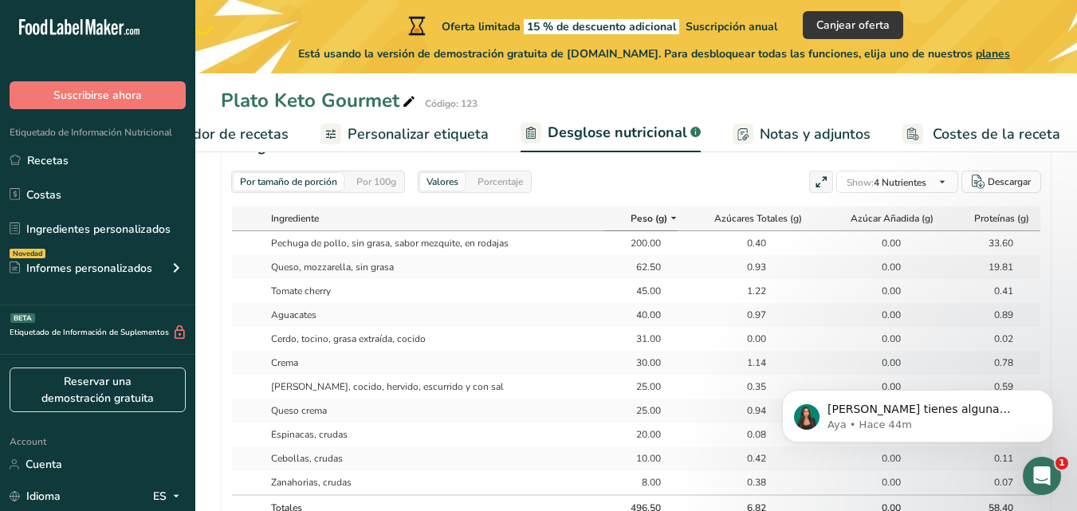
scroll to position [762, 0]
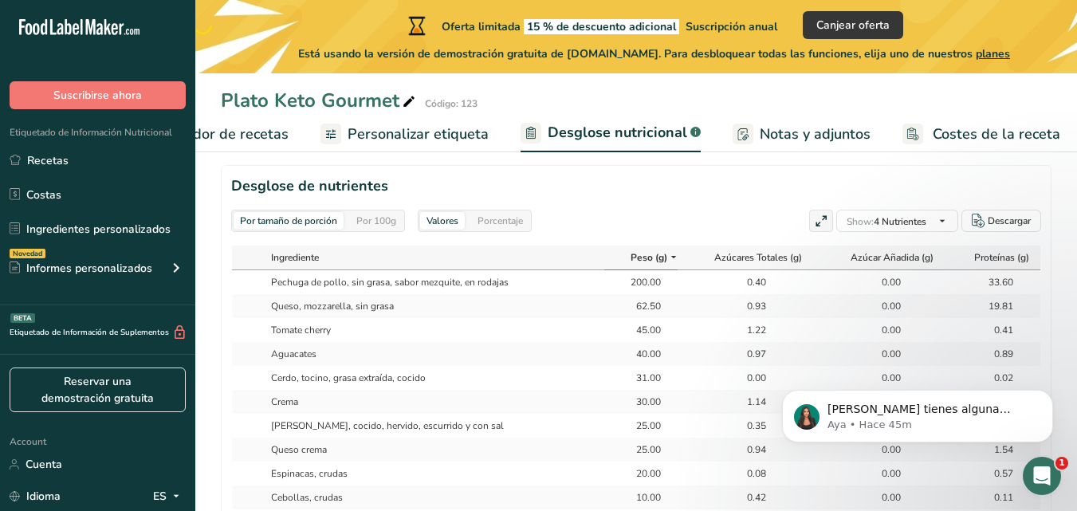
click at [433, 139] on span "Personalizar etiqueta" at bounding box center [418, 135] width 141 height 22
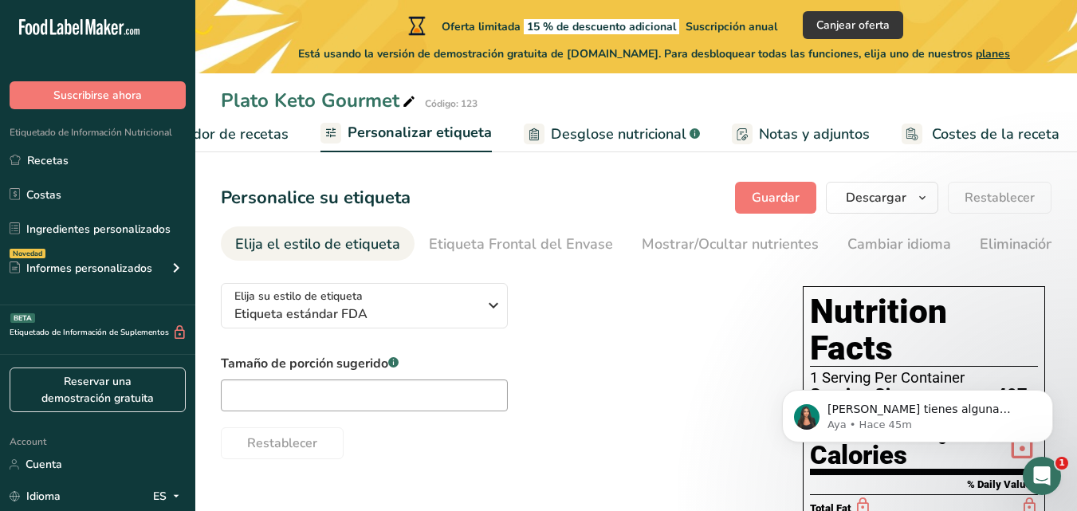
click at [256, 145] on link "Elaborador de recetas" at bounding box center [200, 134] width 178 height 36
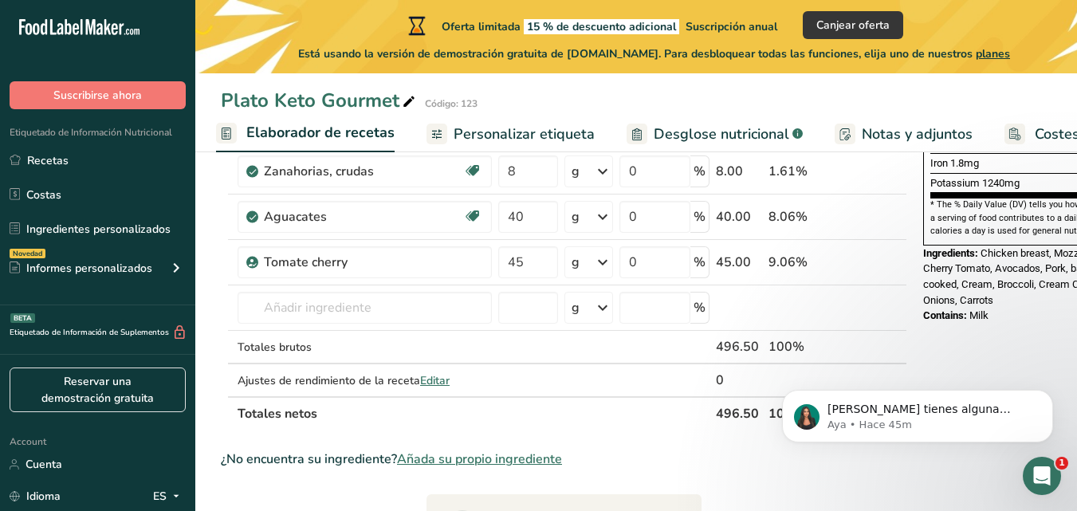
scroll to position [487, 0]
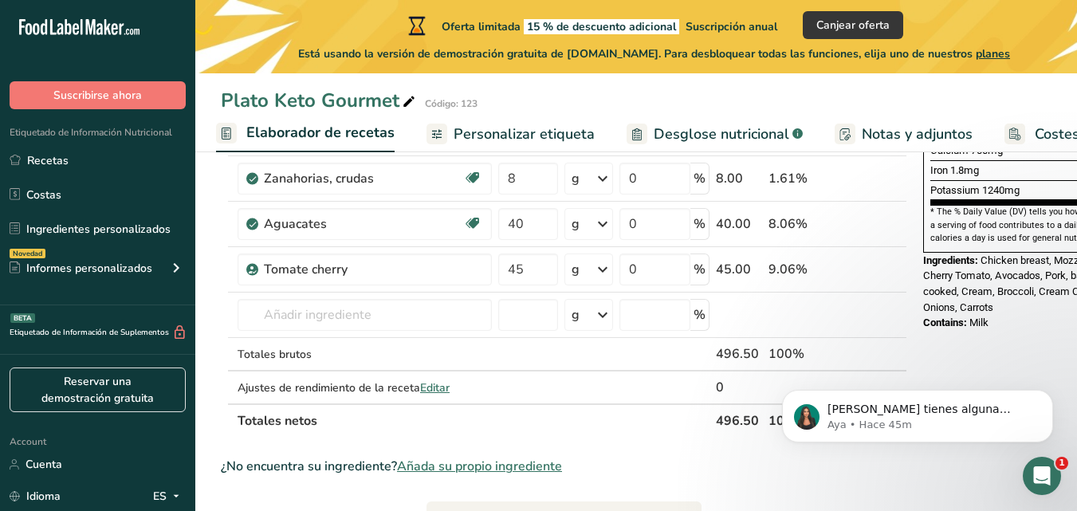
click at [527, 143] on span "Personalizar etiqueta" at bounding box center [524, 135] width 141 height 22
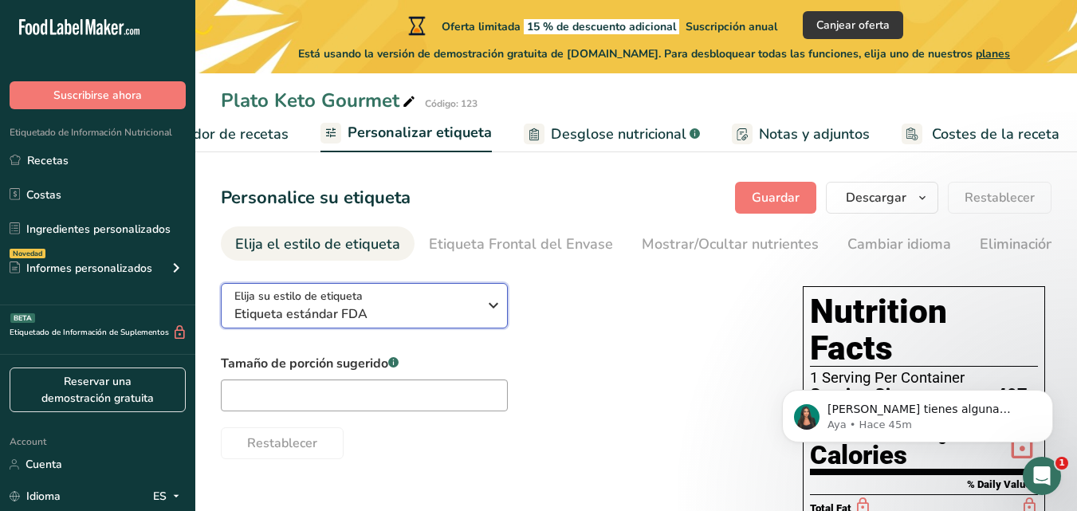
click at [491, 317] on icon "button" at bounding box center [493, 305] width 19 height 29
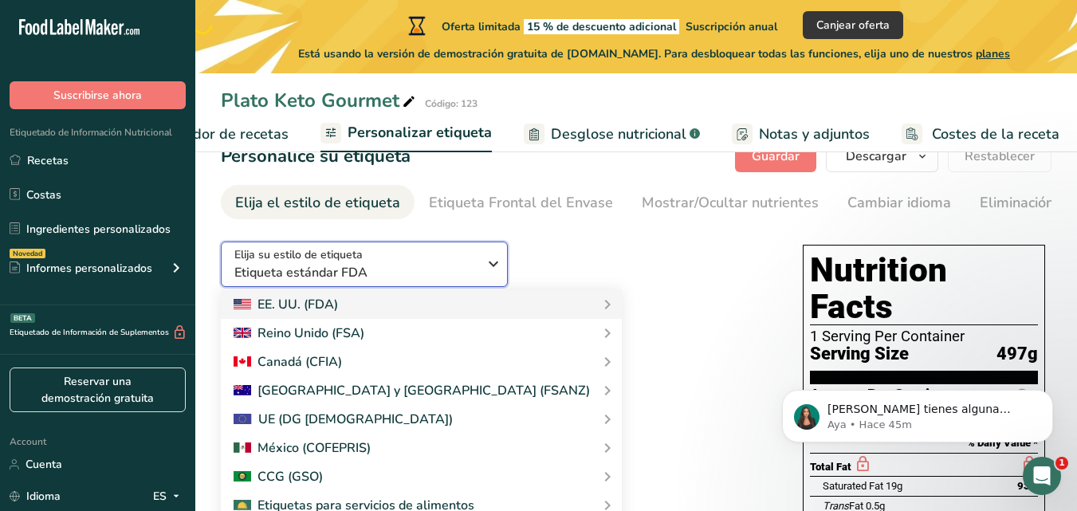
scroll to position [38, 0]
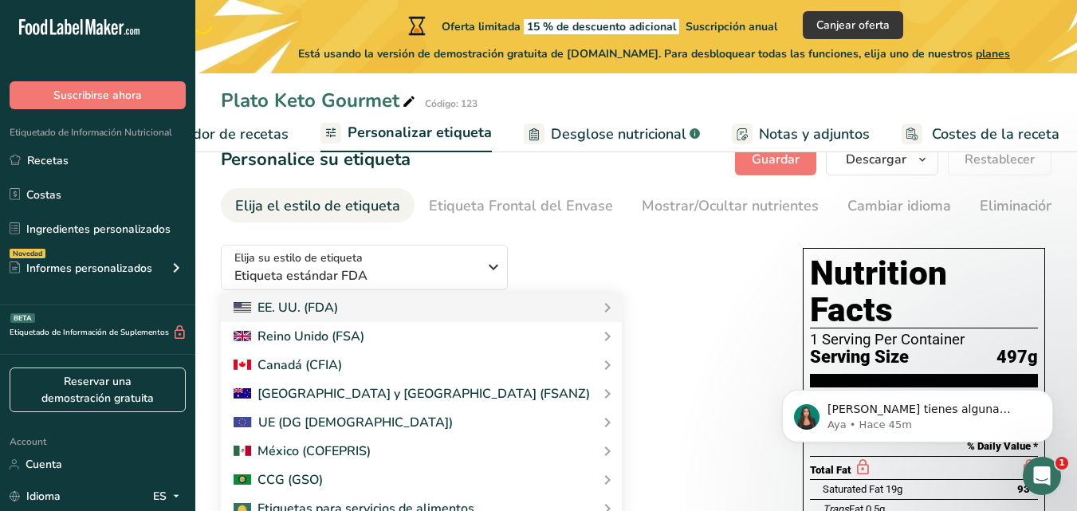
click at [686, 326] on div "Tamaño de porción sugerido .a-a{fill:#347362;}.b-a{fill:#fff;} Restablecer" at bounding box center [496, 368] width 550 height 105
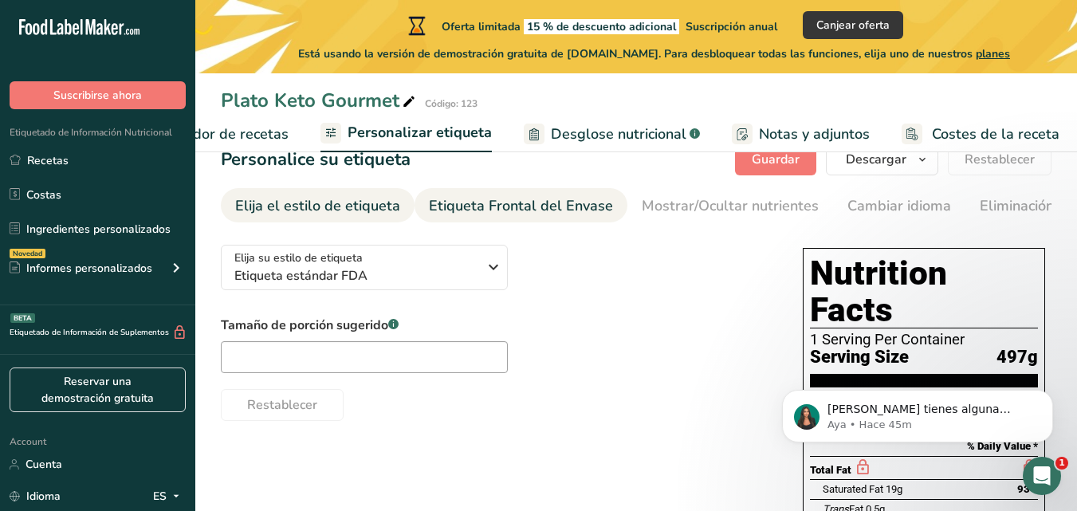
click at [594, 193] on link "Etiqueta Frontal del Envase" at bounding box center [521, 206] width 184 height 36
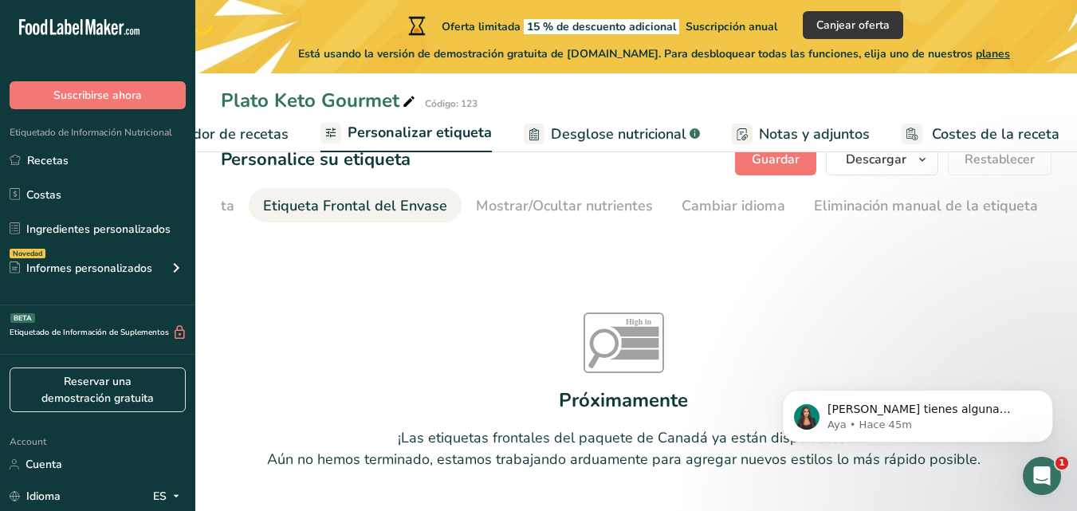
scroll to position [0, 190]
click at [583, 135] on span "Desglose nutricional" at bounding box center [619, 135] width 136 height 22
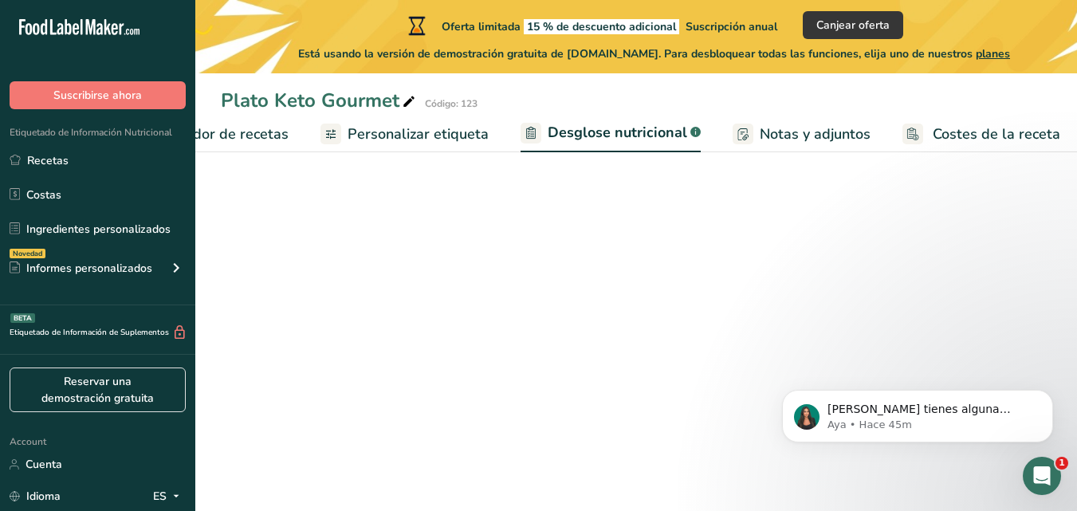
select select "Calories"
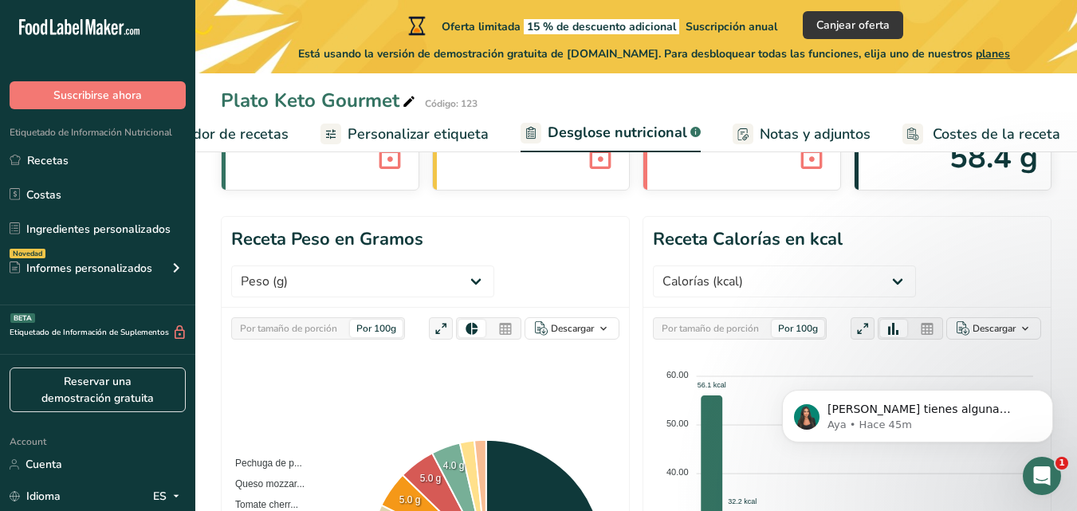
scroll to position [140, 0]
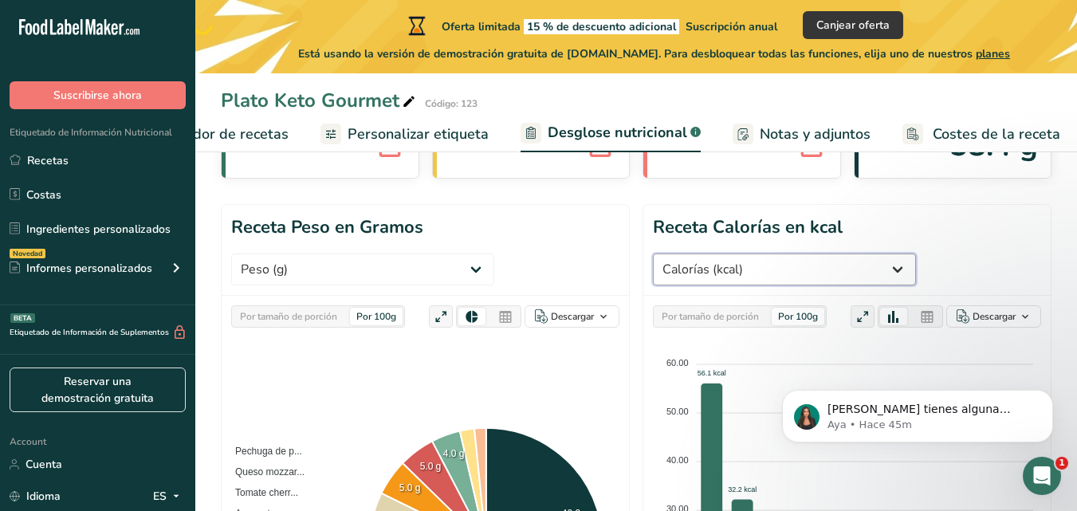
click at [870, 266] on select "Peso (g) Calorías (kcal) Energía KJ (kj) Grasa Total (g) Grasa Saturada (g) Gra…" at bounding box center [784, 270] width 263 height 32
click at [941, 251] on header "Receta Calorías en kcal Peso (g) Calorías (kcal) Energía KJ (kj) Grasa Total (g…" at bounding box center [848, 250] width 408 height 91
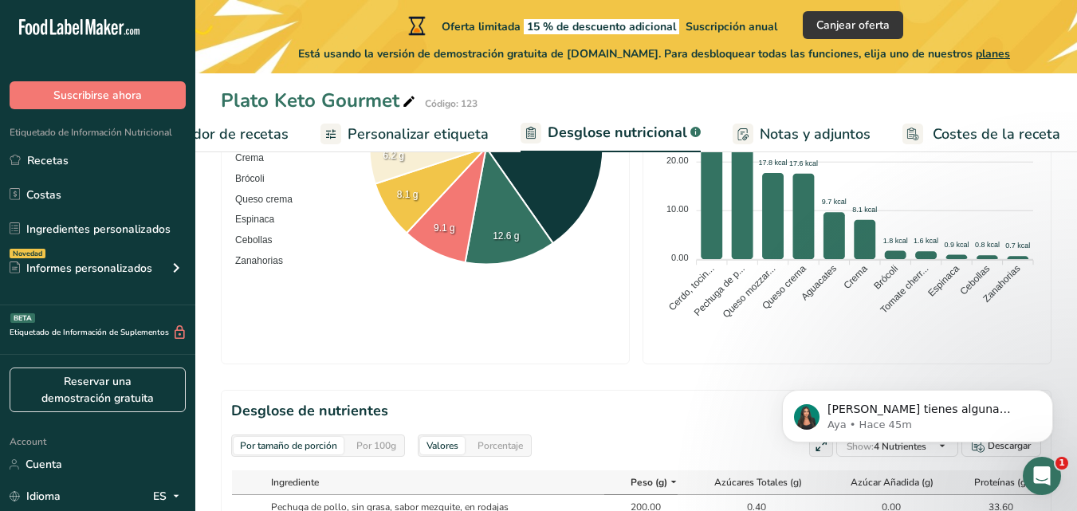
scroll to position [522, 0]
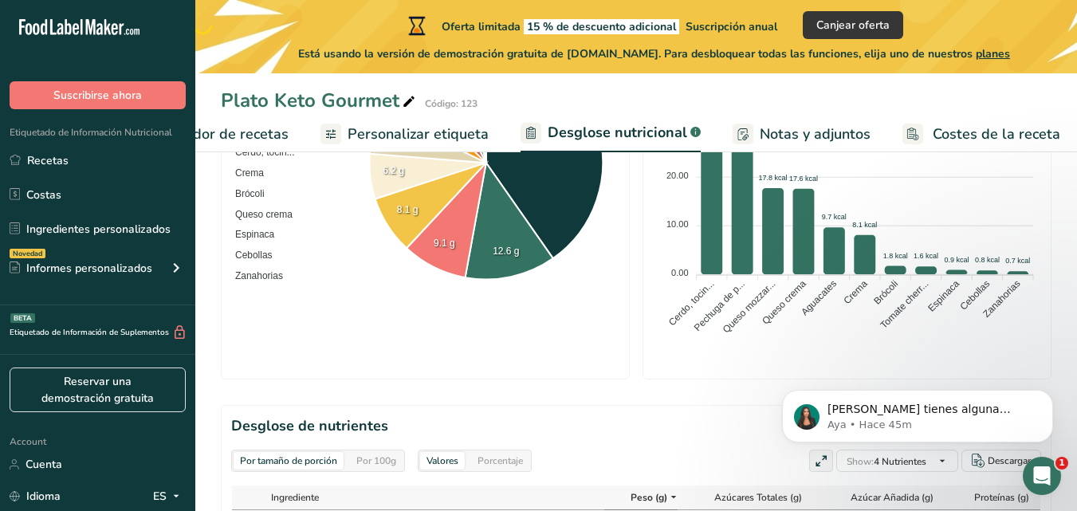
click at [825, 143] on span "Notas y adjuntos" at bounding box center [815, 135] width 111 height 22
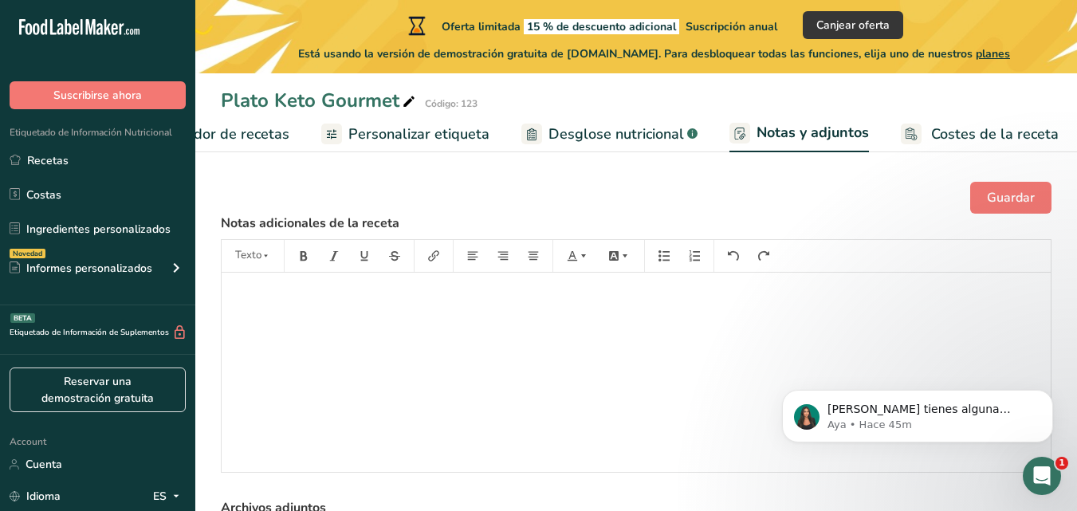
click at [913, 136] on link "Costes de la receta" at bounding box center [980, 134] width 158 height 36
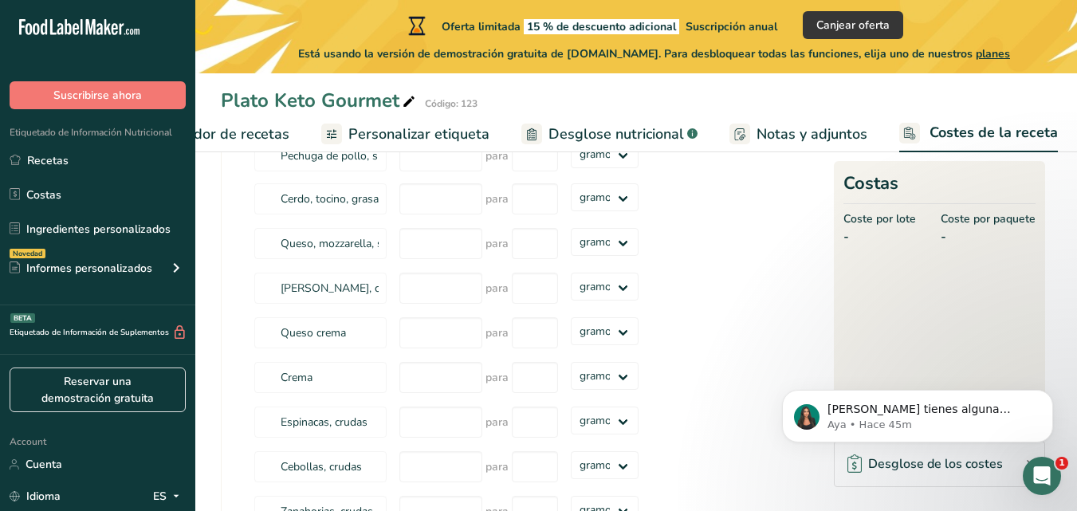
scroll to position [135, 0]
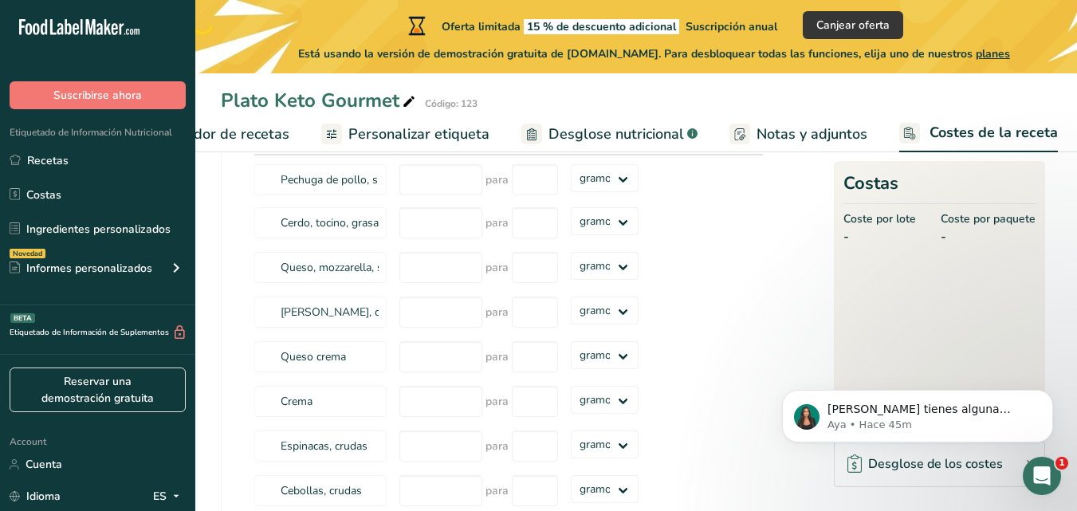
click at [797, 124] on span "Notas y adjuntos" at bounding box center [812, 135] width 111 height 22
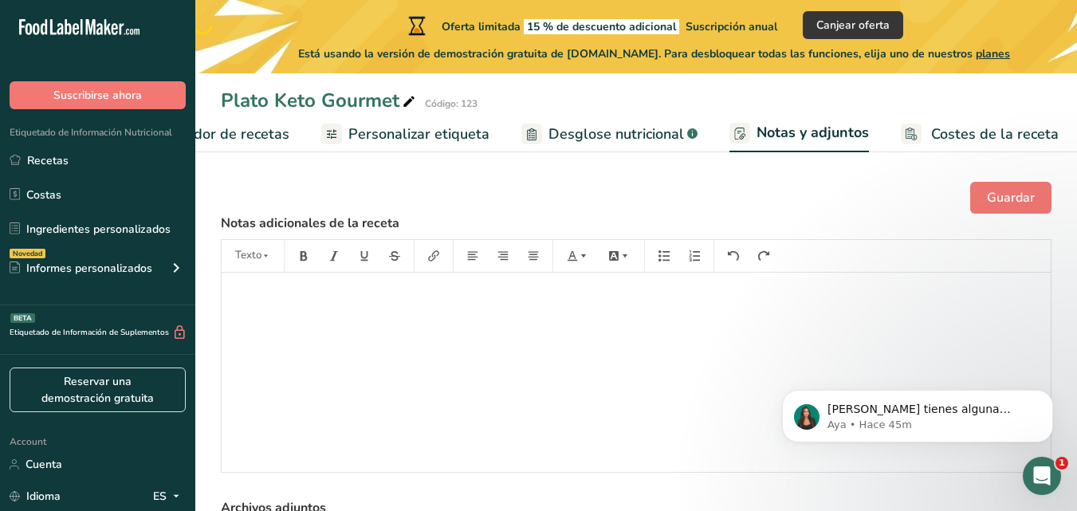
click at [590, 147] on link "Desglose nutricional .a-a{fill:#347362;}.b-a{fill:#fff;}" at bounding box center [610, 134] width 176 height 36
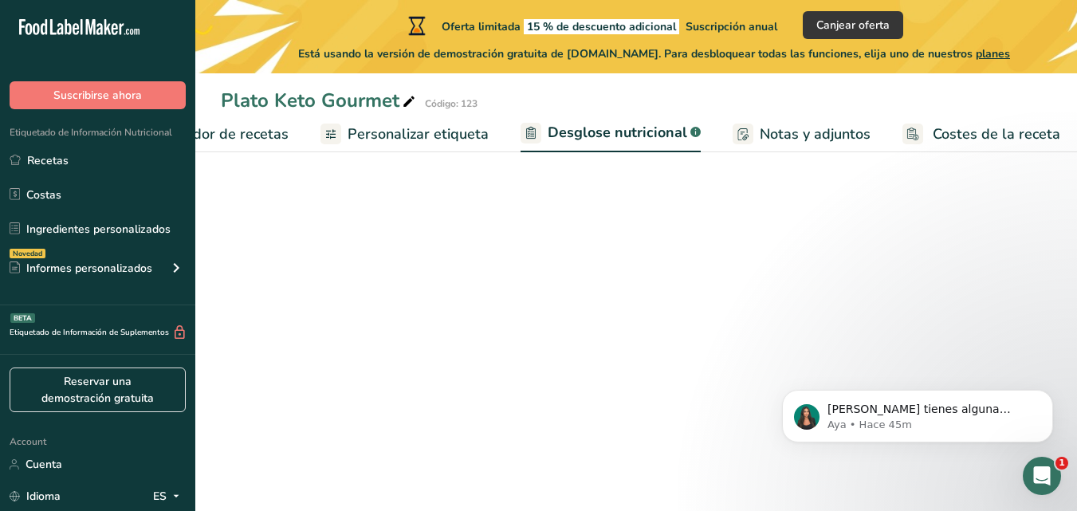
select select "Calories"
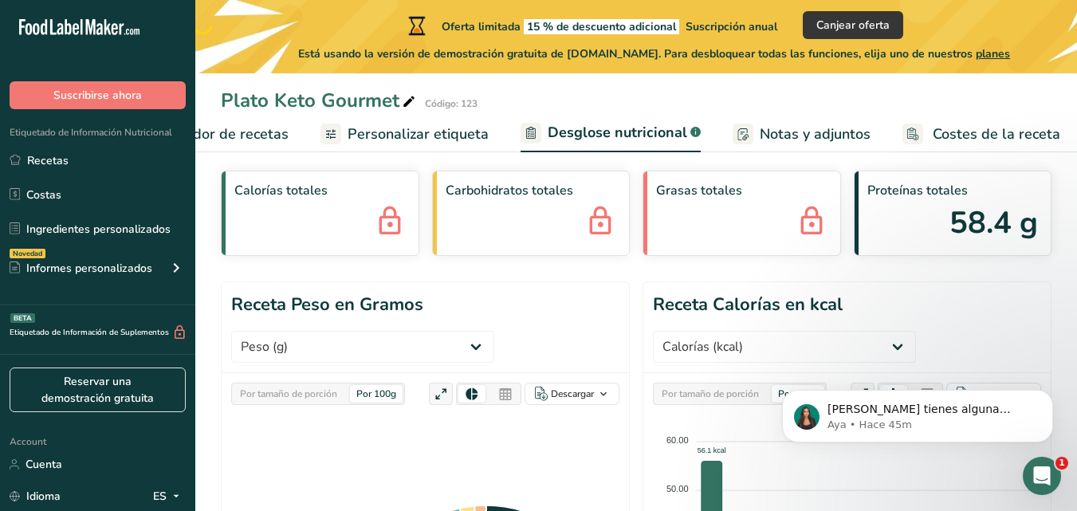
scroll to position [0, 0]
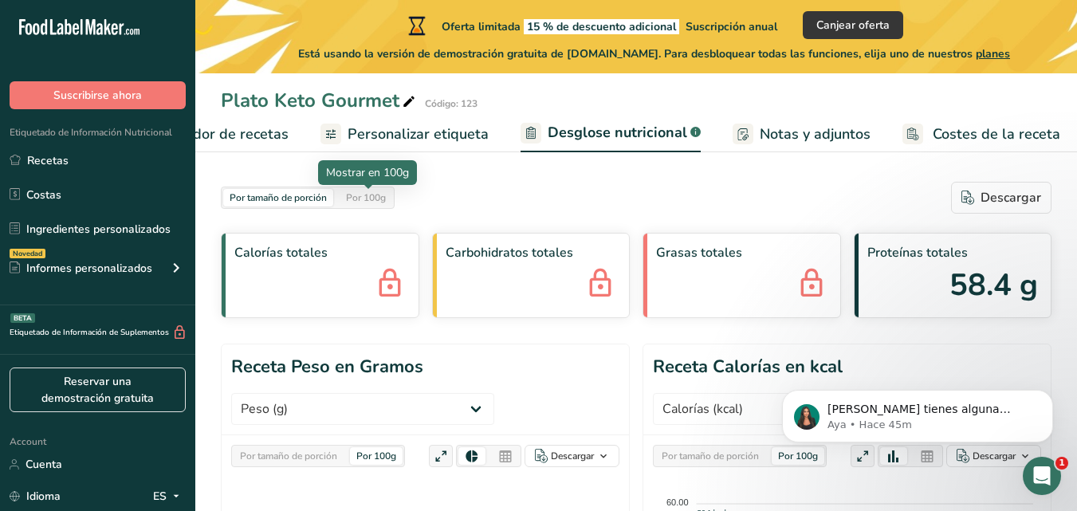
click at [355, 199] on div "Por 100g" at bounding box center [366, 198] width 53 height 18
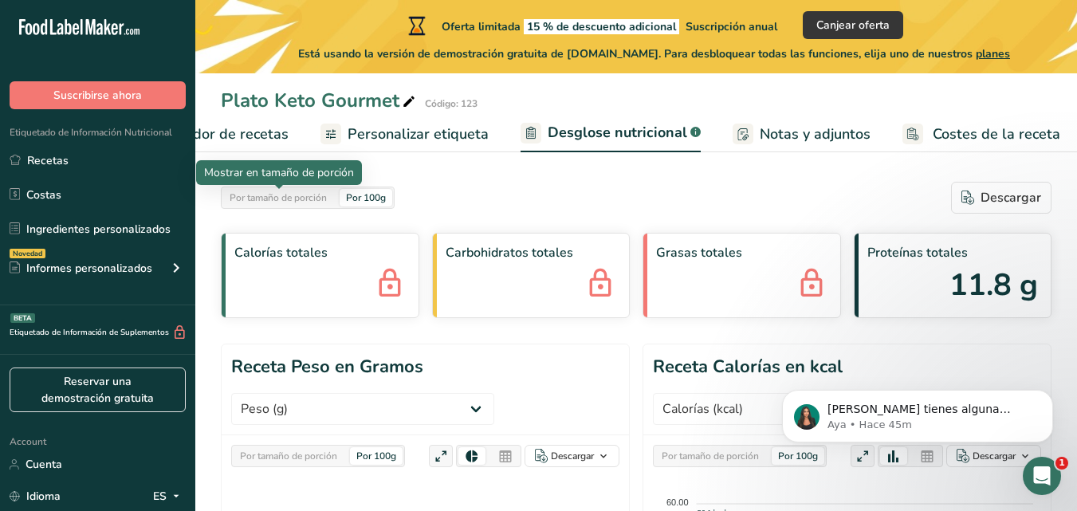
click at [303, 202] on div "Por tamaño de porción" at bounding box center [278, 198] width 110 height 18
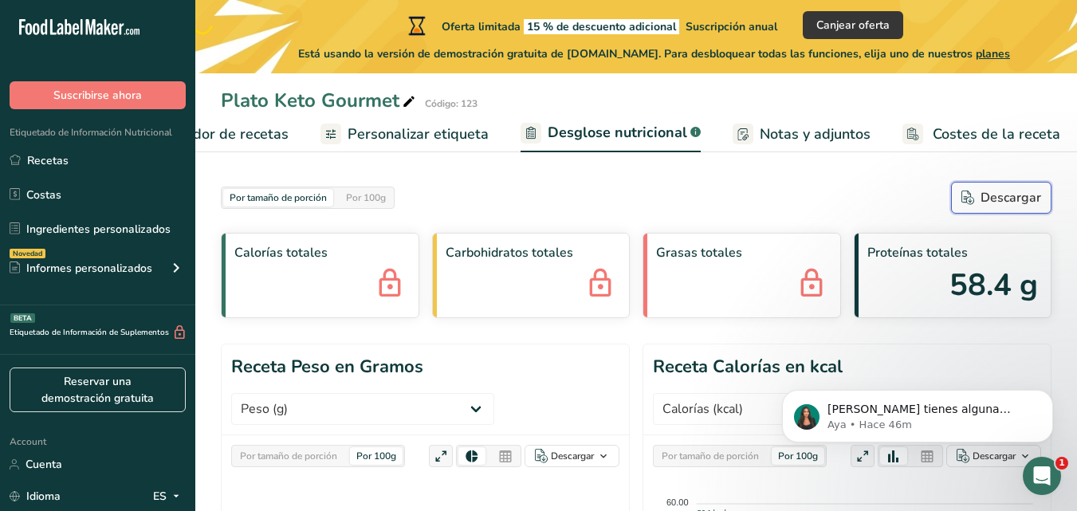
drag, startPoint x: 1012, startPoint y: 211, endPoint x: 1004, endPoint y: 186, distance: 26.7
click at [1011, 211] on button "Descargar" at bounding box center [1001, 198] width 100 height 32
click at [365, 199] on div "Por 100g" at bounding box center [366, 198] width 53 height 18
click at [990, 189] on div "Descargar" at bounding box center [1002, 197] width 80 height 19
click at [371, 127] on span "Personalizar etiqueta" at bounding box center [418, 135] width 141 height 22
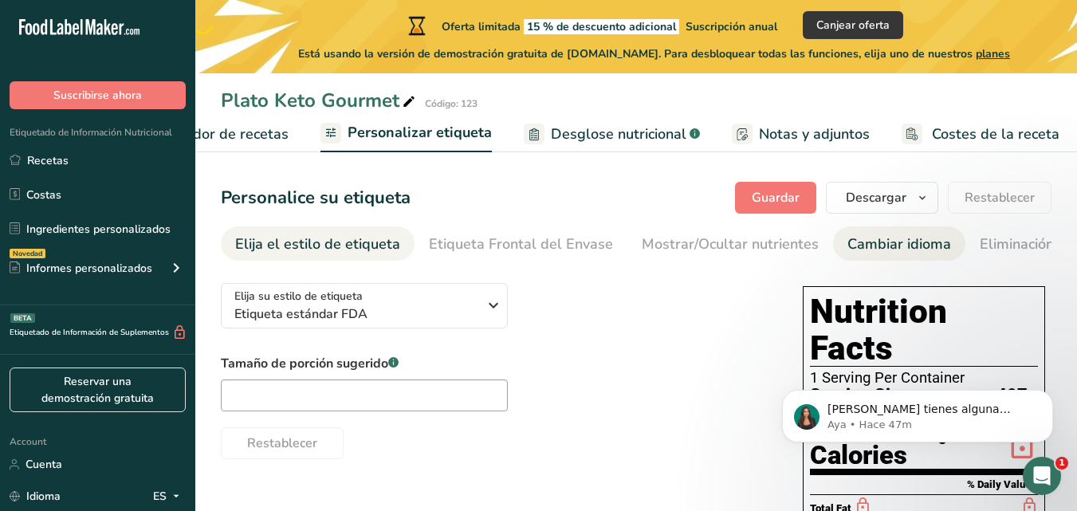
click at [871, 242] on div "Cambiar idioma" at bounding box center [900, 245] width 104 height 22
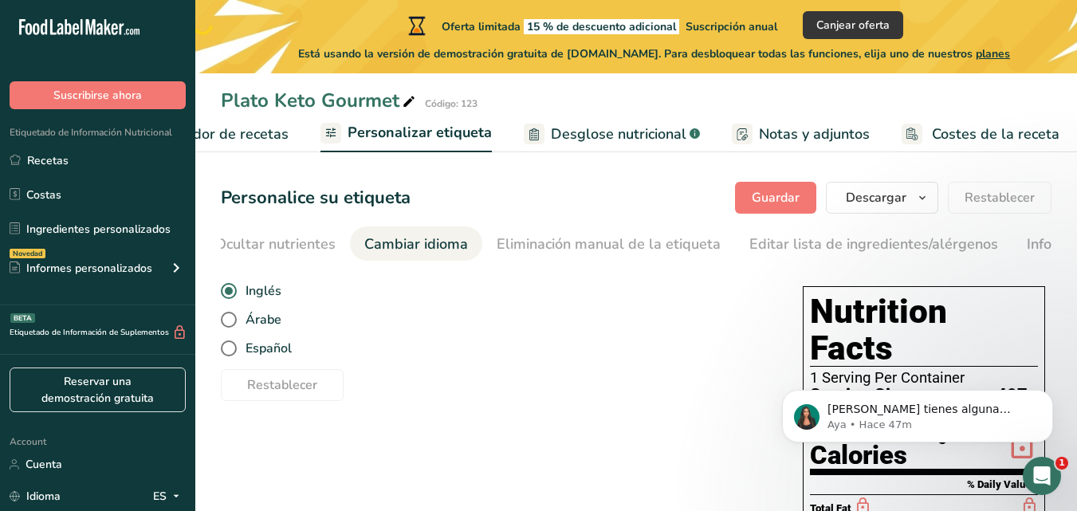
scroll to position [0, 600]
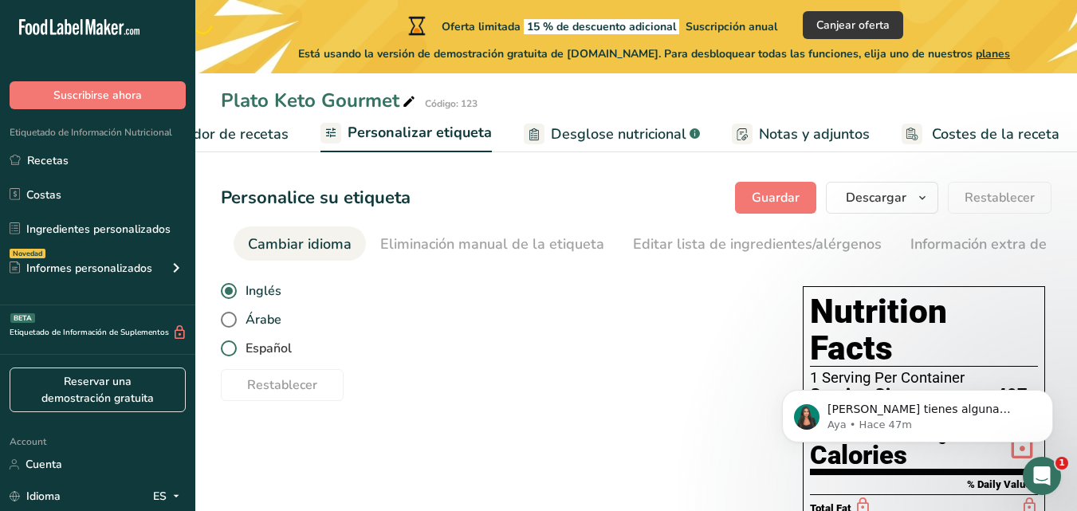
click at [245, 354] on span "Español" at bounding box center [264, 349] width 55 height 16
click at [231, 354] on input "Español" at bounding box center [226, 349] width 10 height 10
radio input "true"
click at [233, 352] on span at bounding box center [229, 349] width 16 height 16
click at [231, 352] on input "Español" at bounding box center [226, 349] width 10 height 10
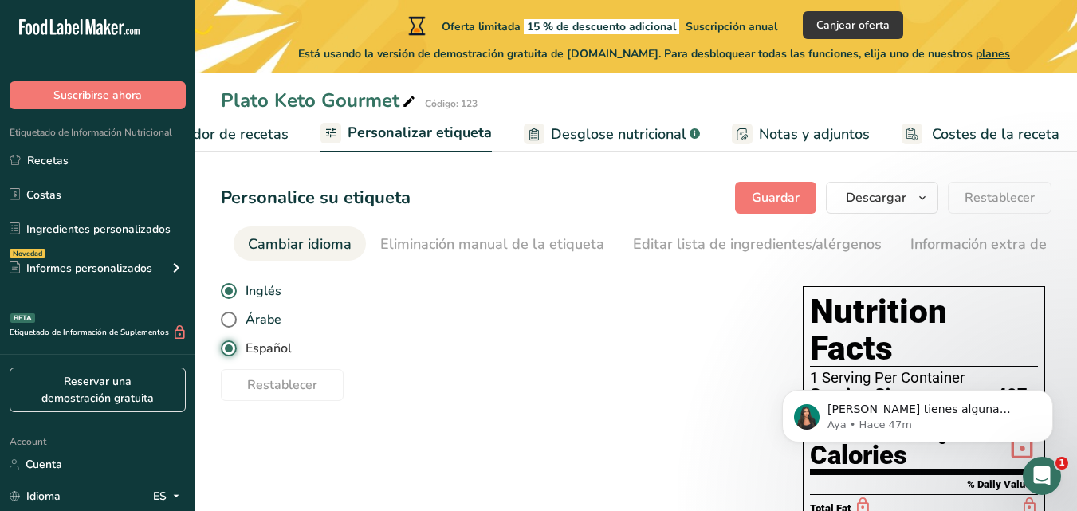
radio input "false"
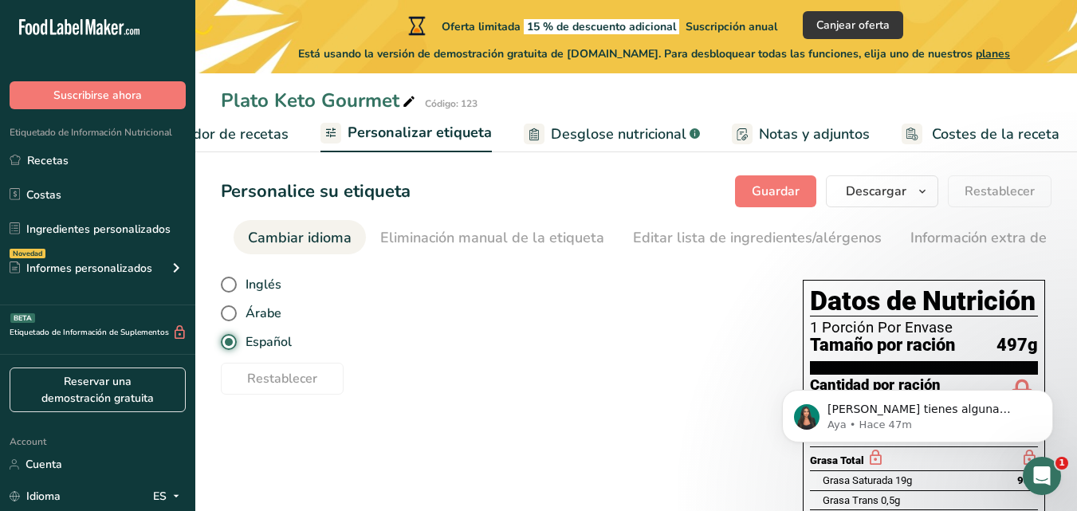
scroll to position [0, 0]
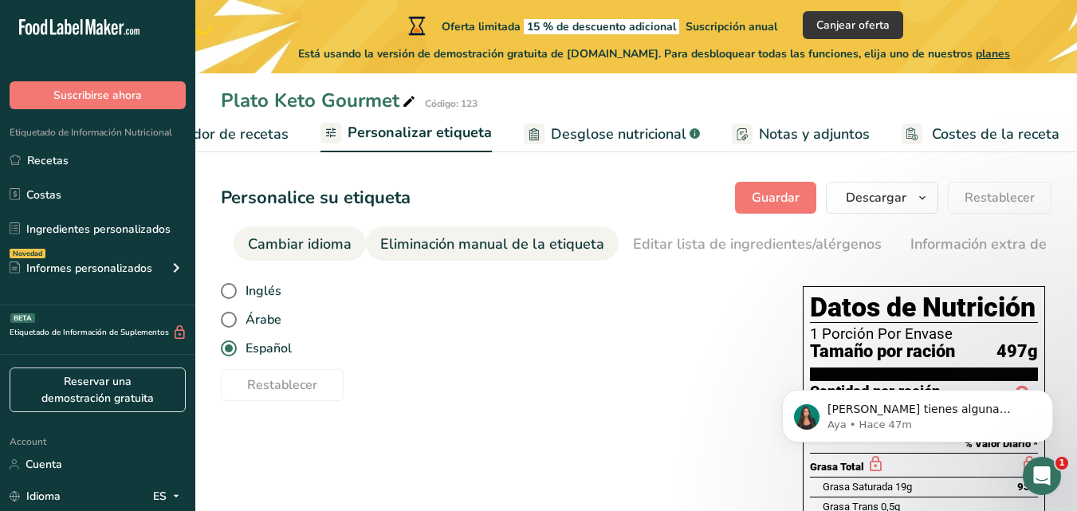
click at [550, 235] on div "Eliminación manual de la etiqueta" at bounding box center [492, 245] width 224 height 22
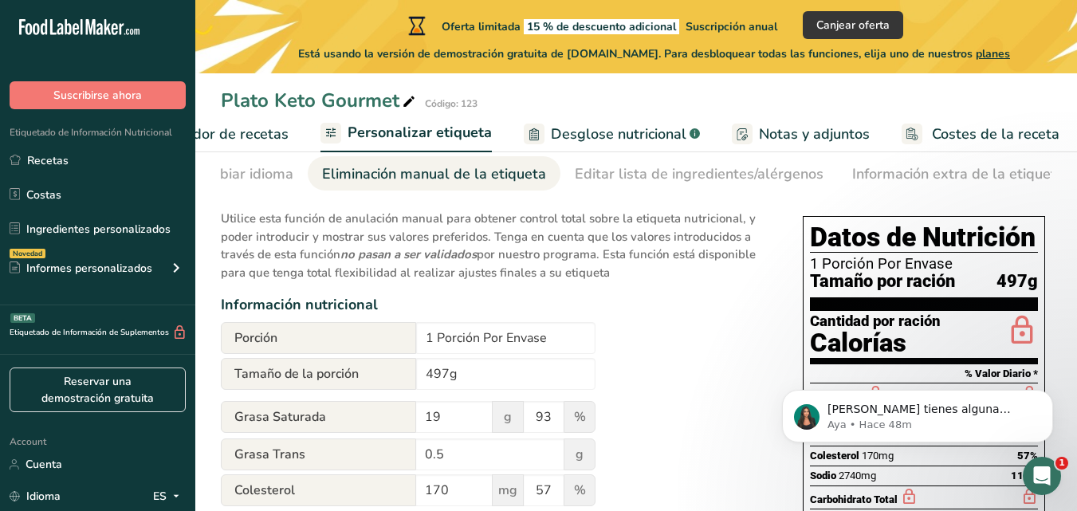
scroll to position [64, 0]
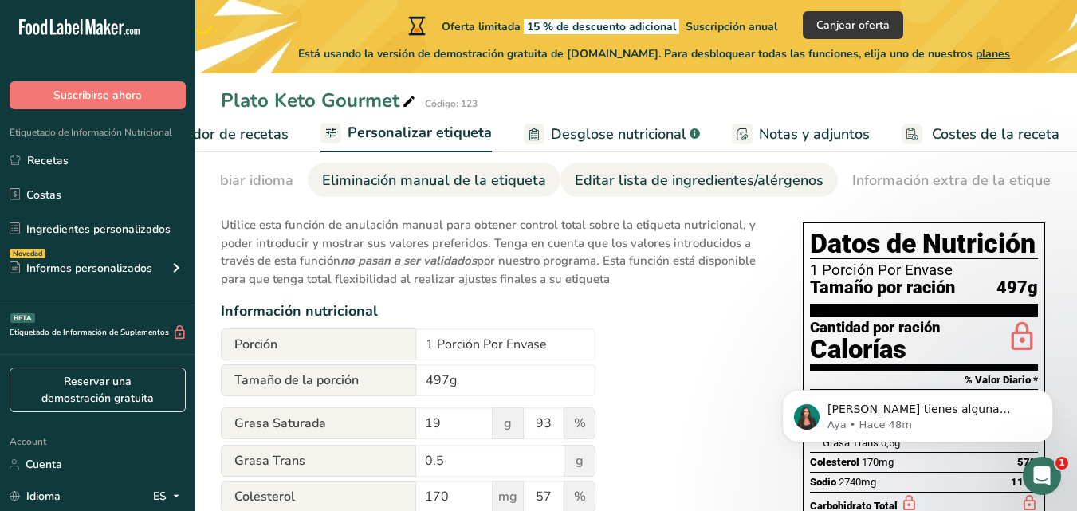
click at [643, 176] on div "Editar lista de ingredientes/alérgenos" at bounding box center [699, 181] width 249 height 22
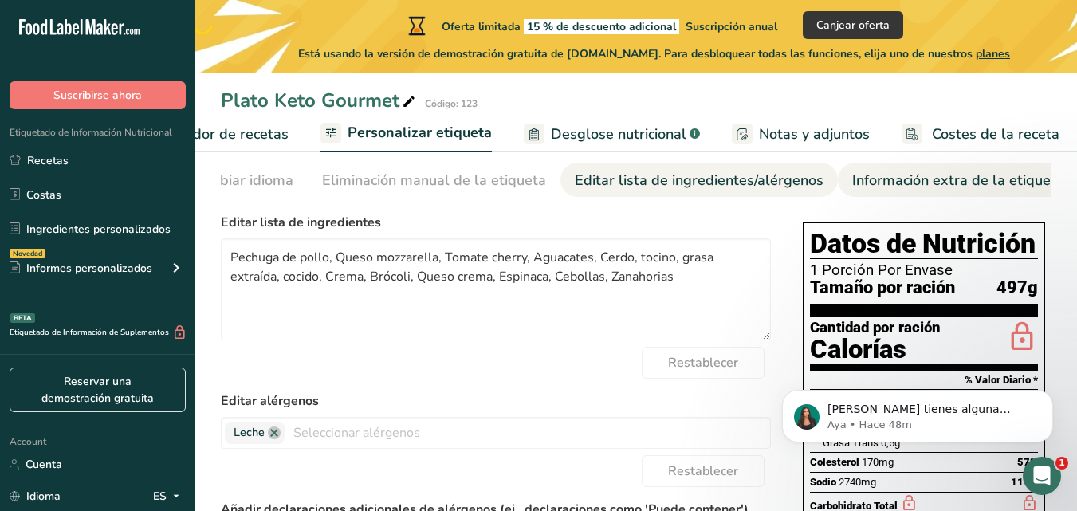
click at [858, 189] on div "Información extra de la etiqueta" at bounding box center [959, 181] width 212 height 22
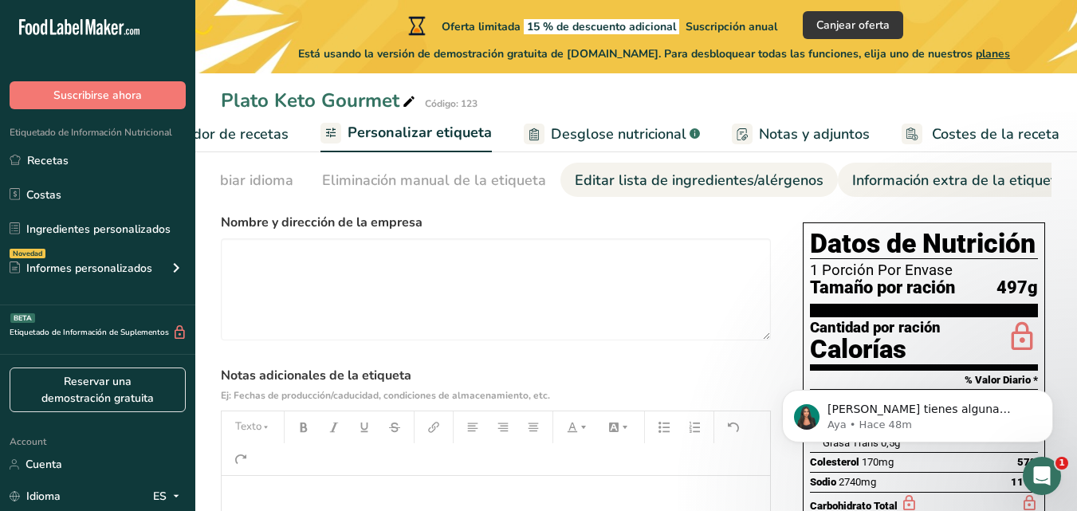
click at [770, 190] on div "Editar lista de ingredientes/alérgenos" at bounding box center [699, 181] width 249 height 22
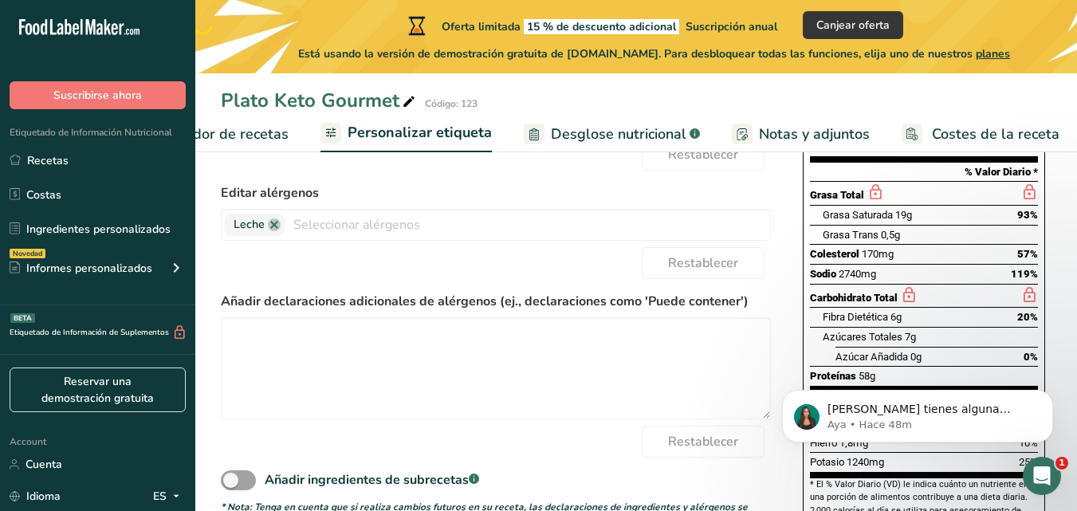
scroll to position [307, 0]
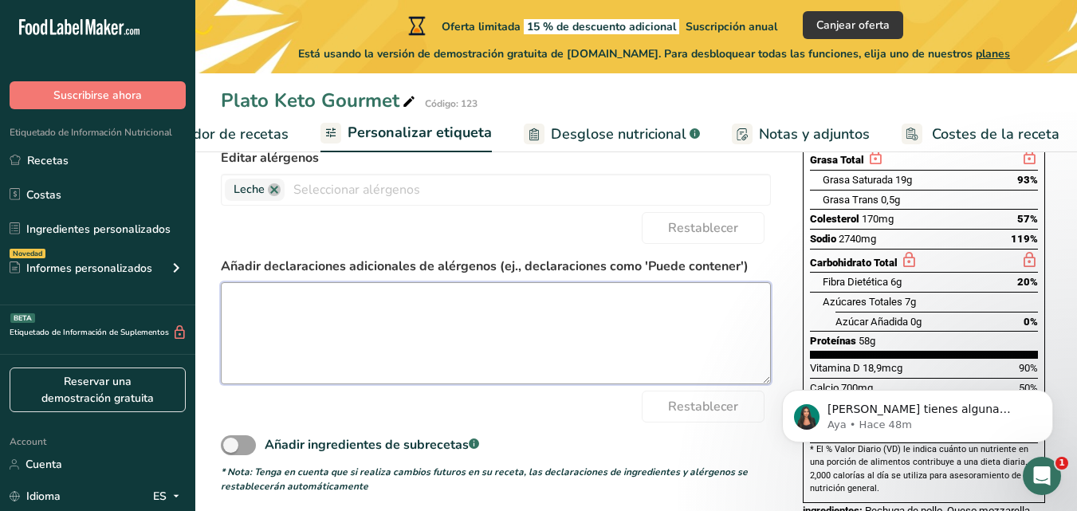
click at [658, 320] on textarea at bounding box center [496, 333] width 550 height 102
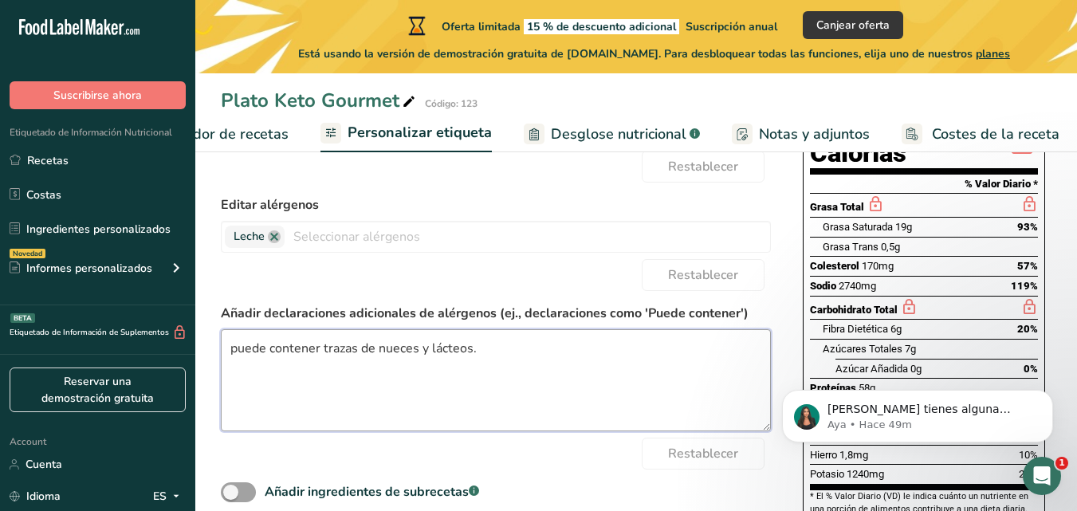
scroll to position [257, 0]
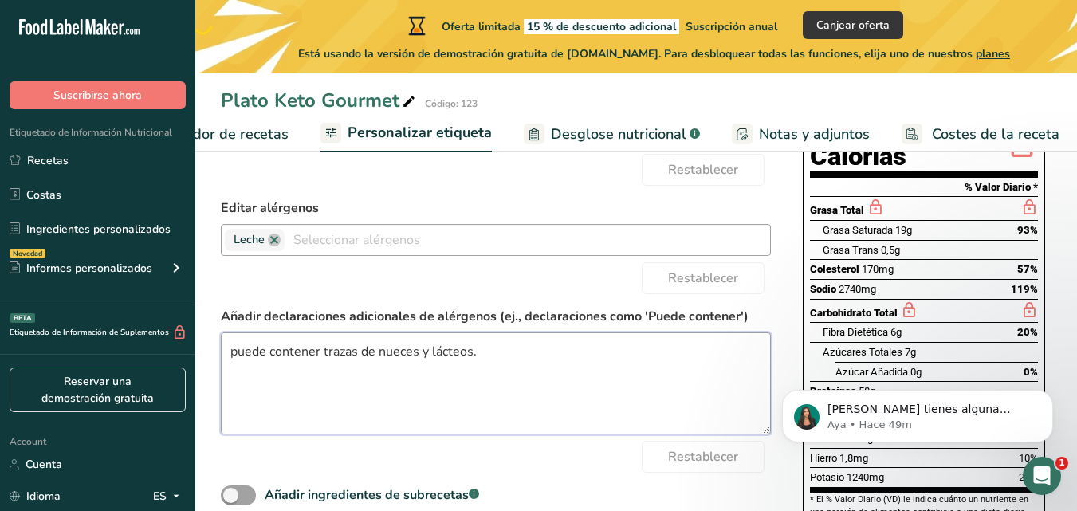
type textarea "puede contener trazas de nueces y lácteos."
click at [364, 243] on input "text" at bounding box center [528, 239] width 486 height 25
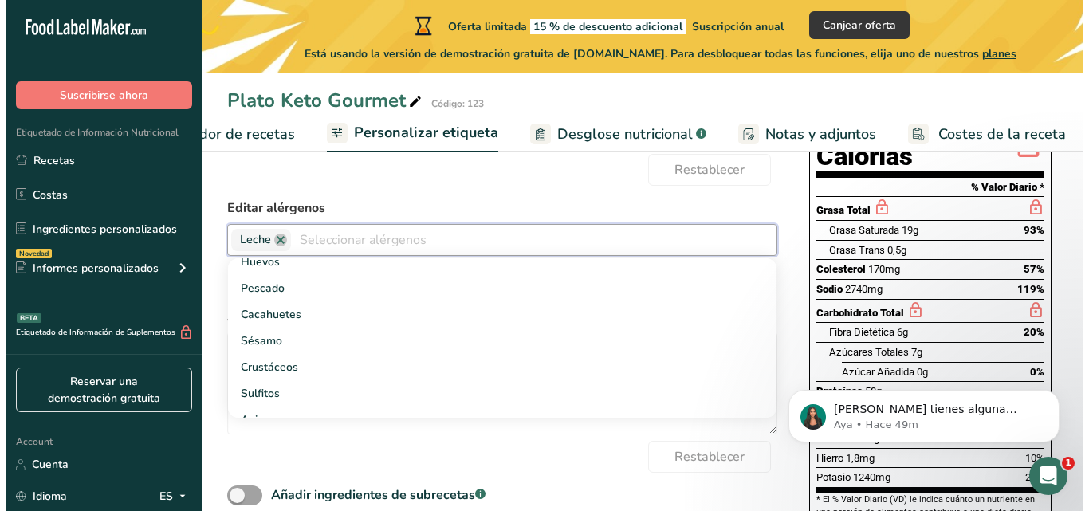
scroll to position [106, 0]
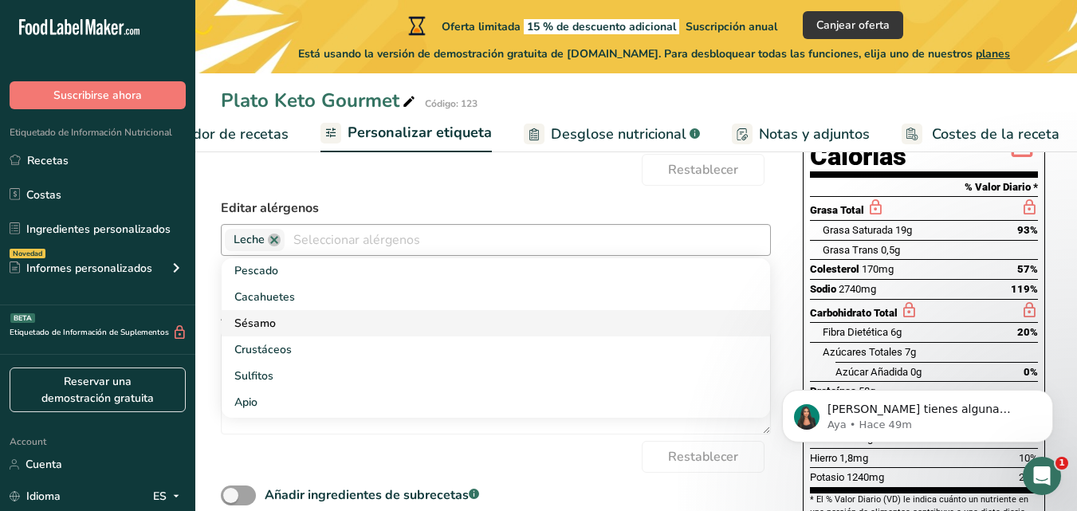
click at [275, 333] on link "Sésamo" at bounding box center [496, 323] width 549 height 26
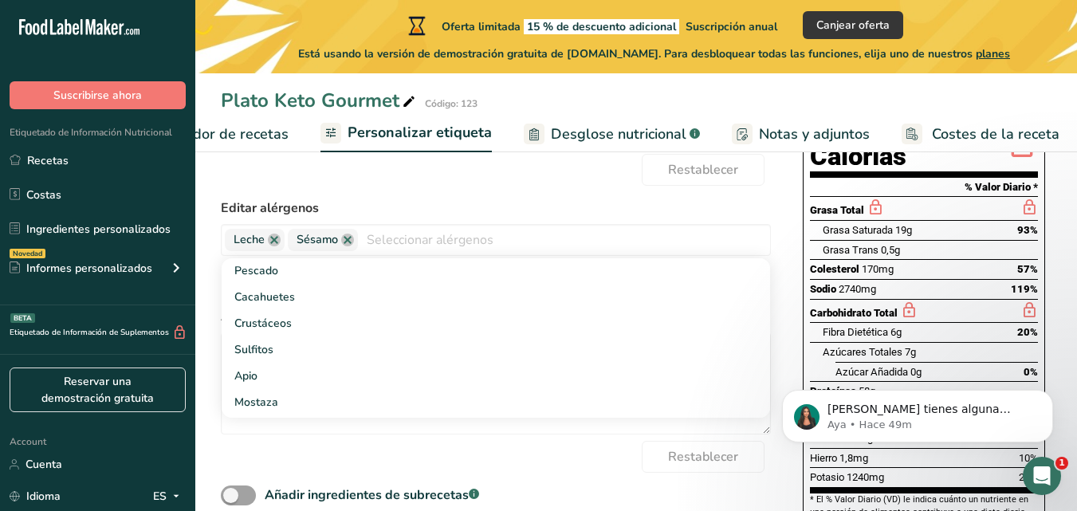
click at [392, 194] on form "Editar lista de ingredientes Pechuga de pollo, Queso mozzarella, Tomate cherry,…" at bounding box center [496, 282] width 550 height 524
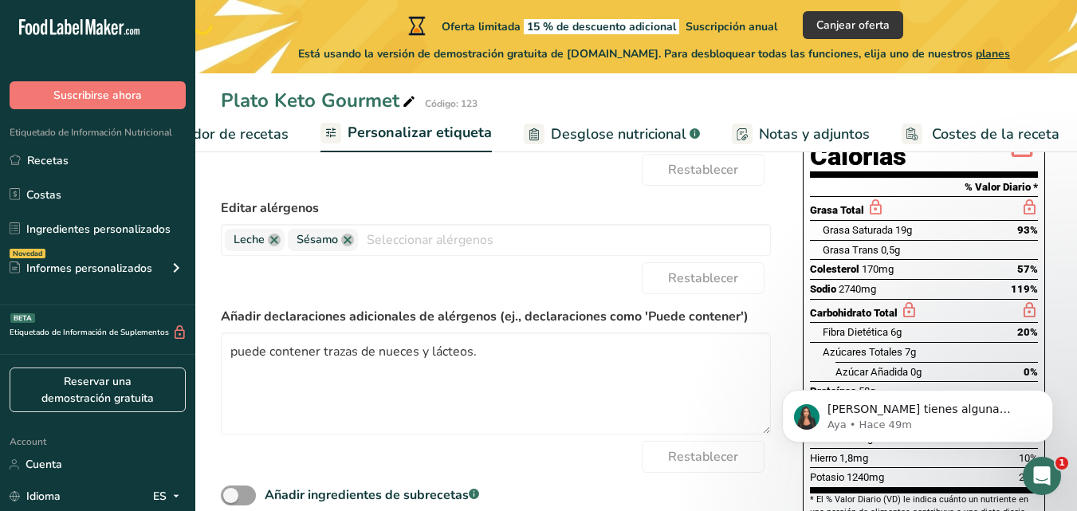
click at [243, 136] on span "Elaborador de recetas" at bounding box center [215, 135] width 148 height 22
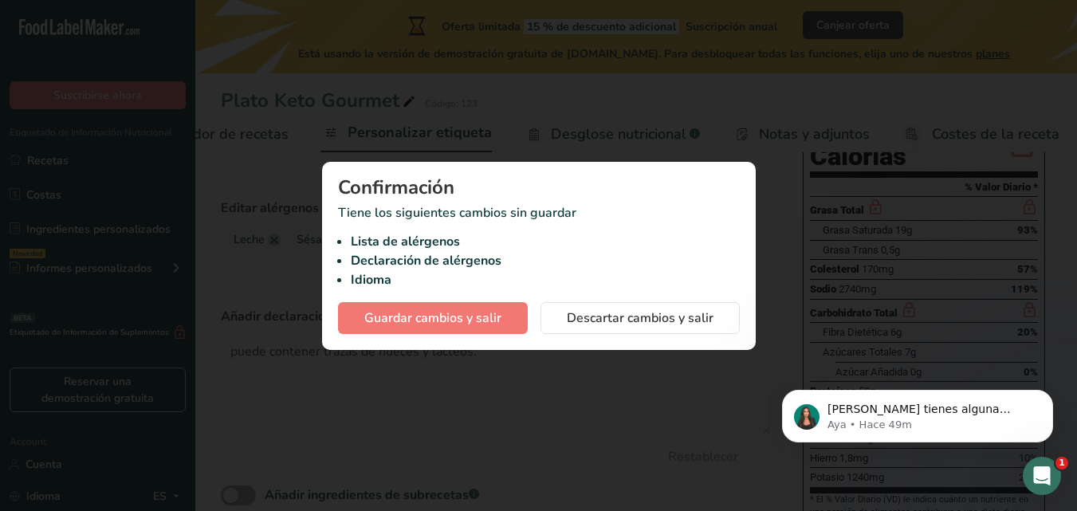
scroll to position [0, 222]
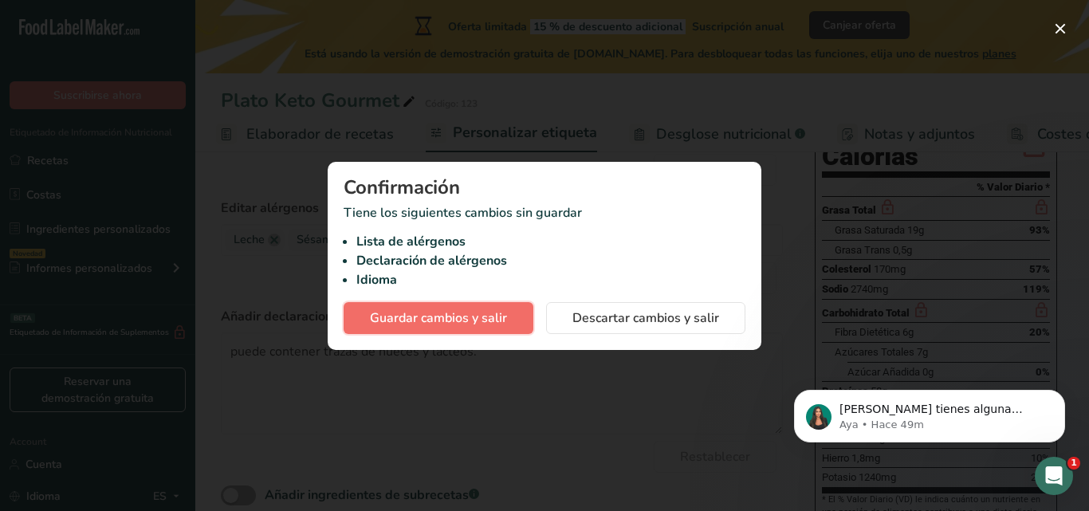
click at [441, 317] on span "Guardar cambios y salir" at bounding box center [438, 318] width 137 height 19
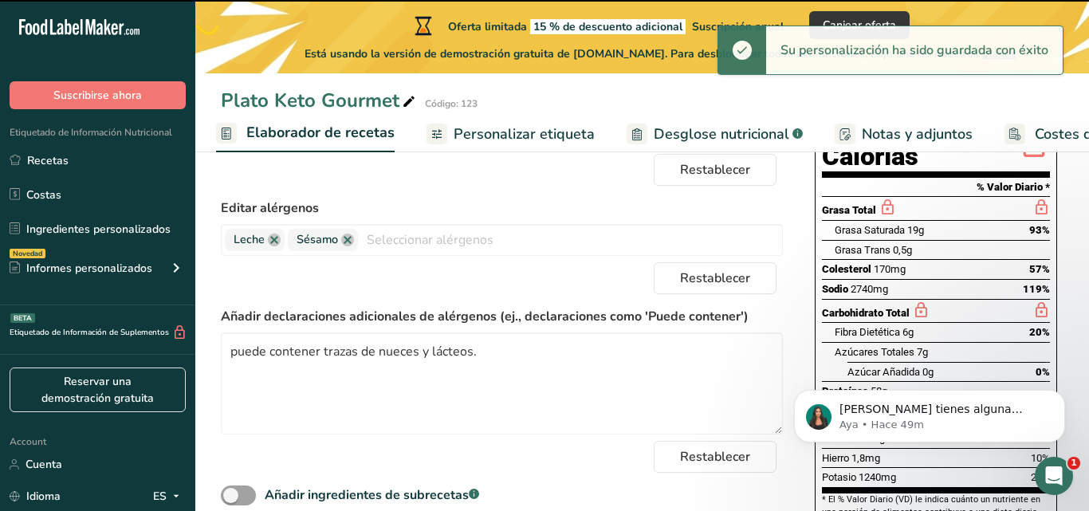
type textarea "puede contener trazas de nueces y lácteos."
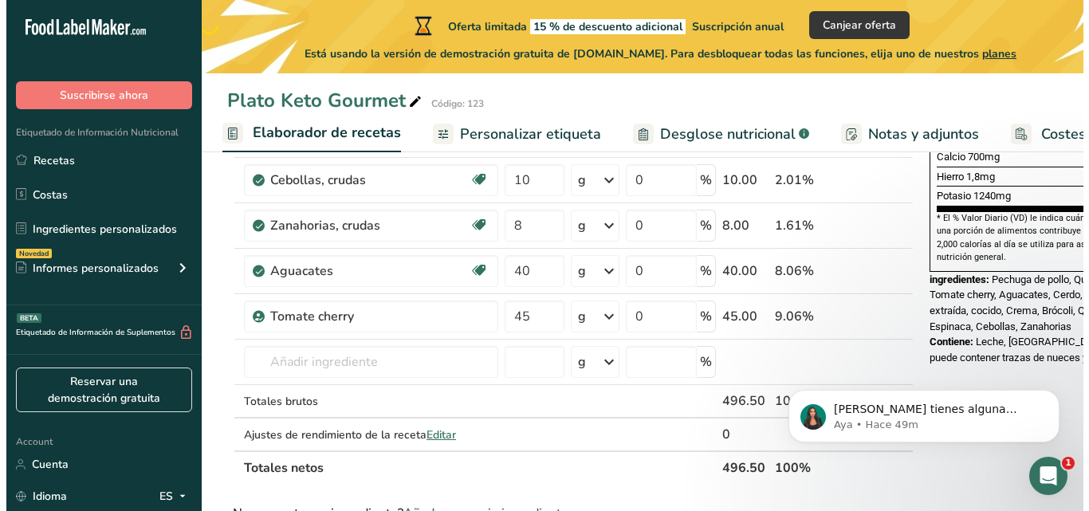
scroll to position [445, 0]
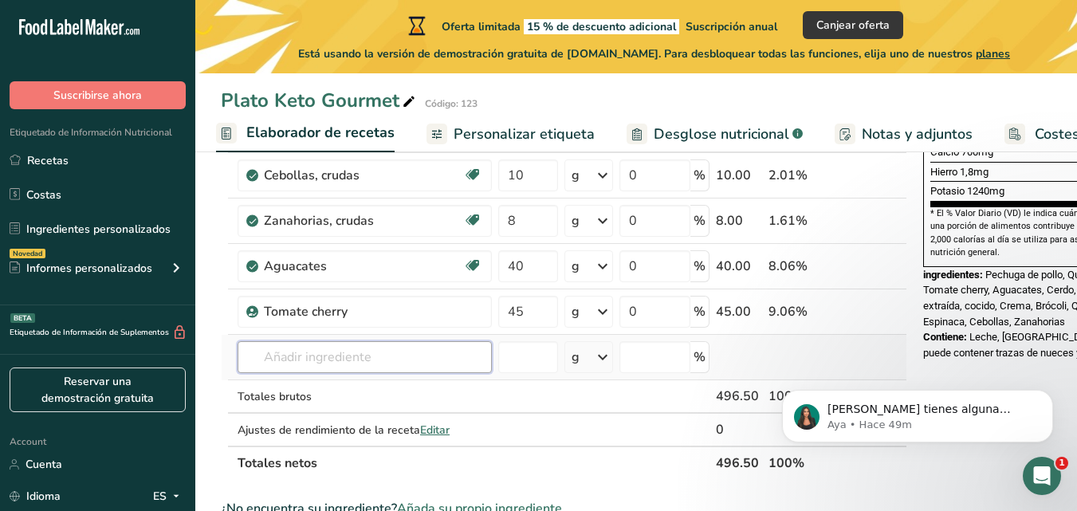
click at [400, 368] on input "text" at bounding box center [365, 357] width 254 height 32
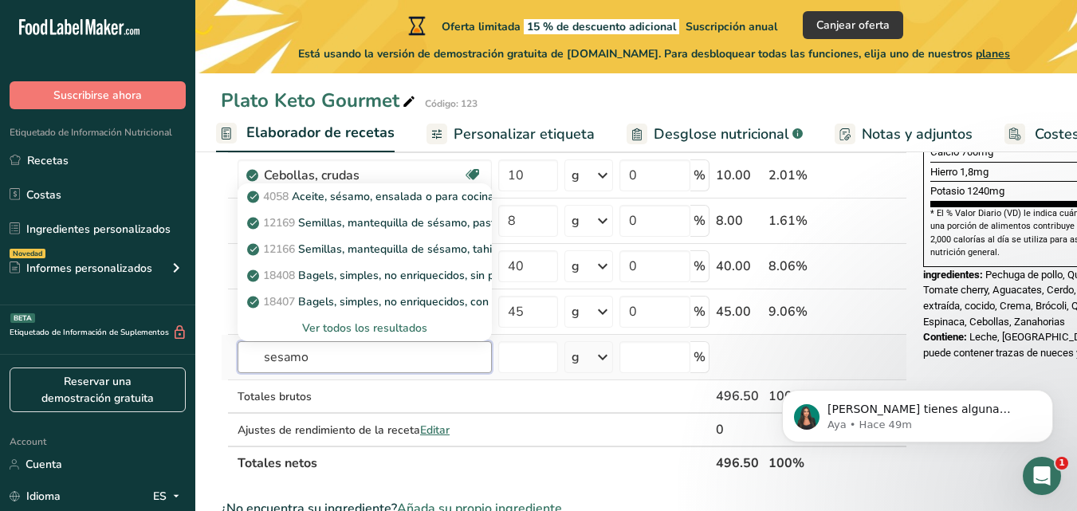
type input "sesamo"
click at [378, 322] on div "Ver todos los resultados" at bounding box center [364, 328] width 229 height 17
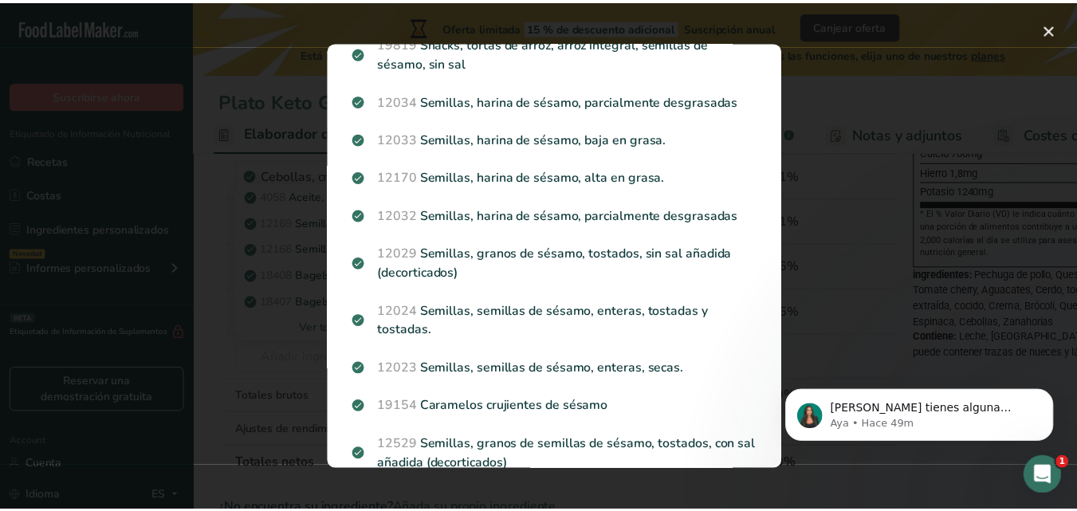
scroll to position [700, 0]
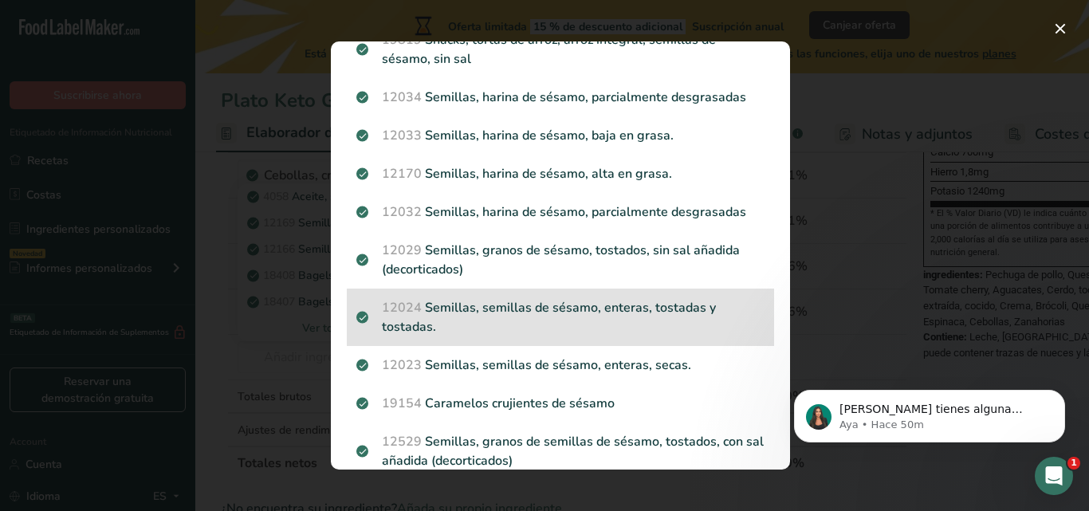
click at [620, 301] on p "12024 Semillas, semillas de sésamo, enteras, tostadas y tostadas." at bounding box center [560, 317] width 408 height 38
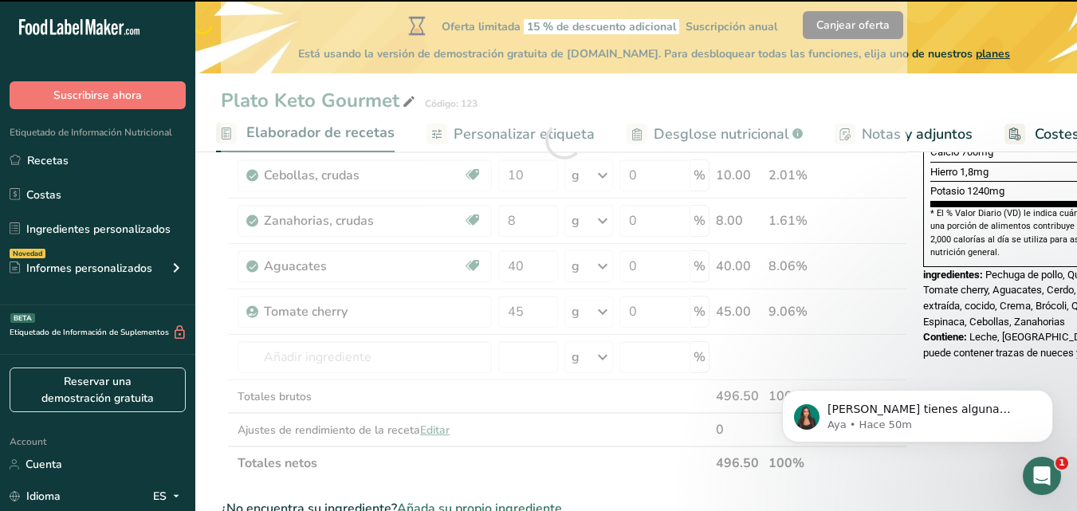
type input "0"
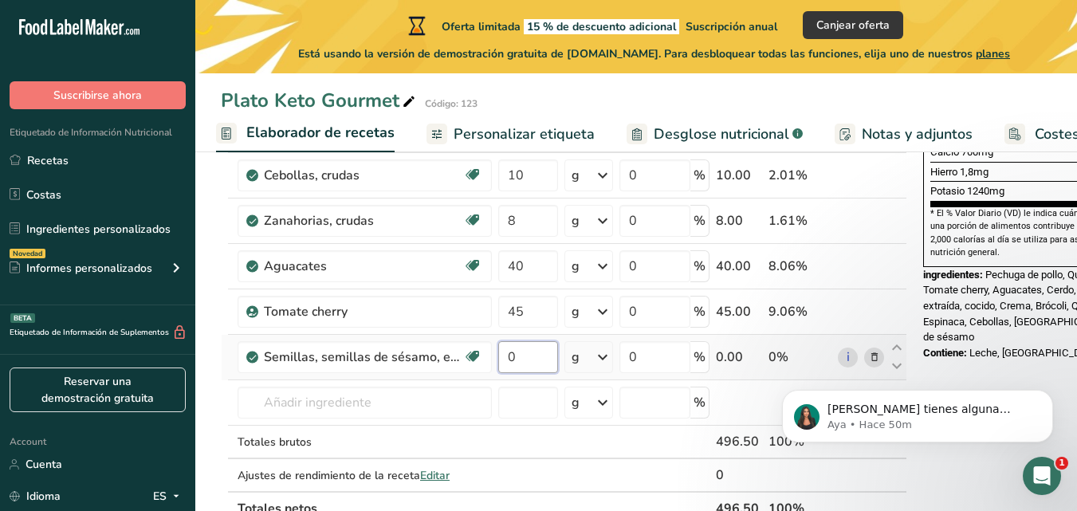
click at [538, 368] on input "0" at bounding box center [528, 357] width 60 height 32
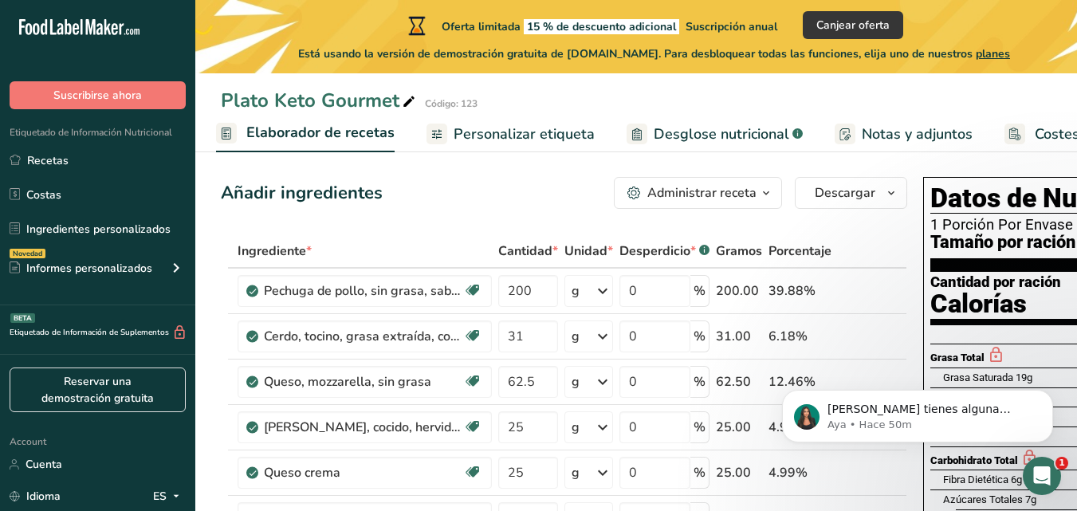
scroll to position [0, 0]
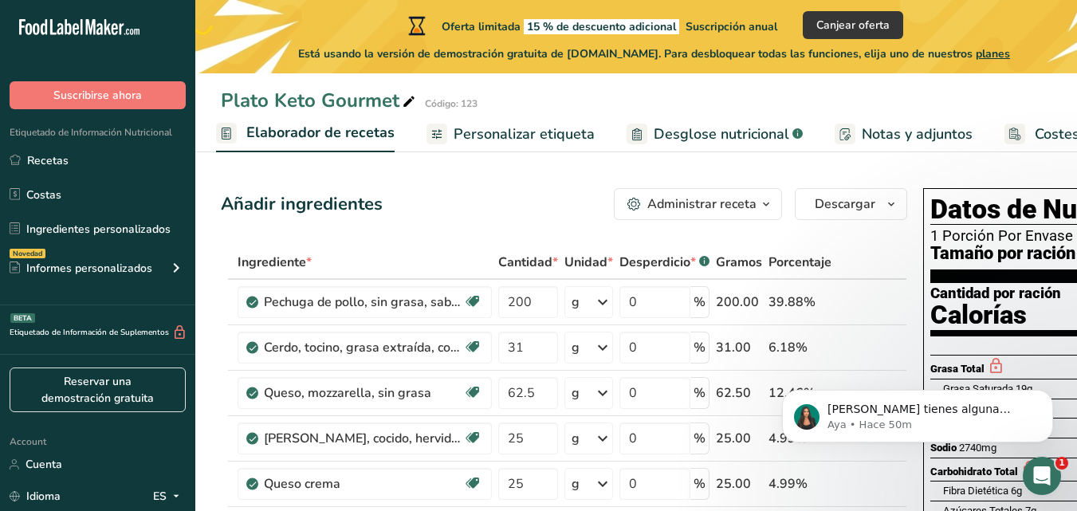
type input "5"
click at [523, 146] on link "Personalizar etiqueta" at bounding box center [511, 134] width 168 height 36
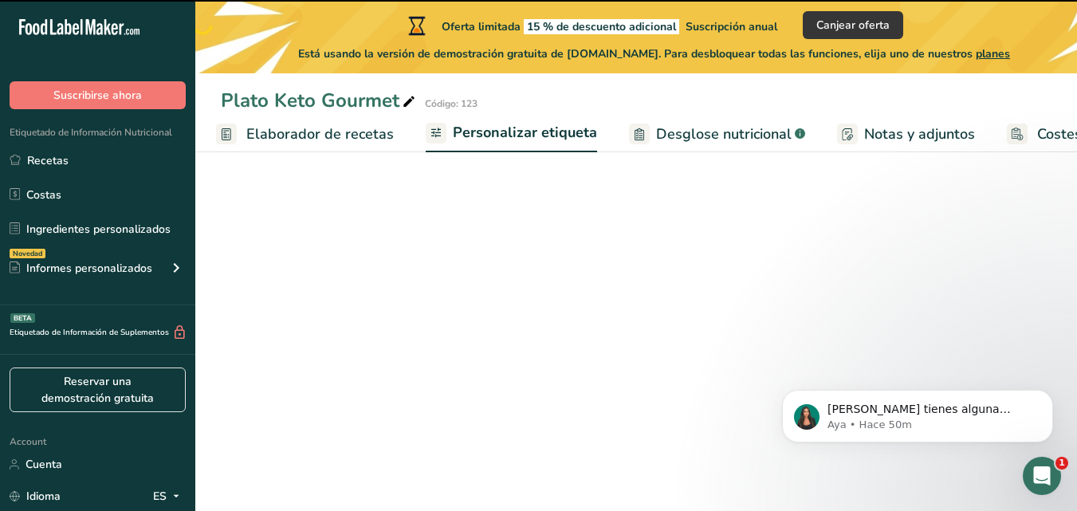
click at [522, 141] on ul "Configuración de receta Elaborador de recetas Personalizar etiqueta Desglose nu…" at bounding box center [585, 133] width 1223 height 37
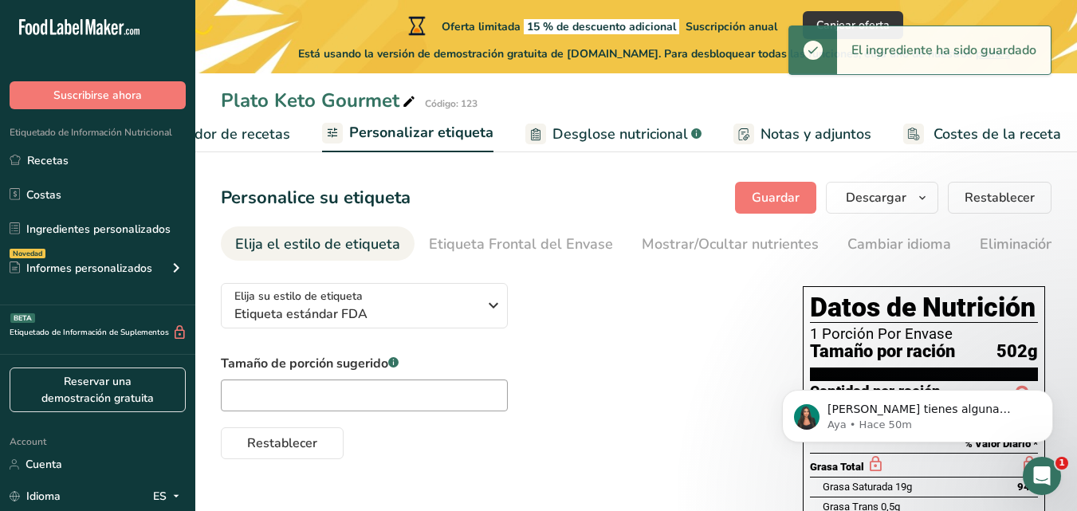
scroll to position [0, 327]
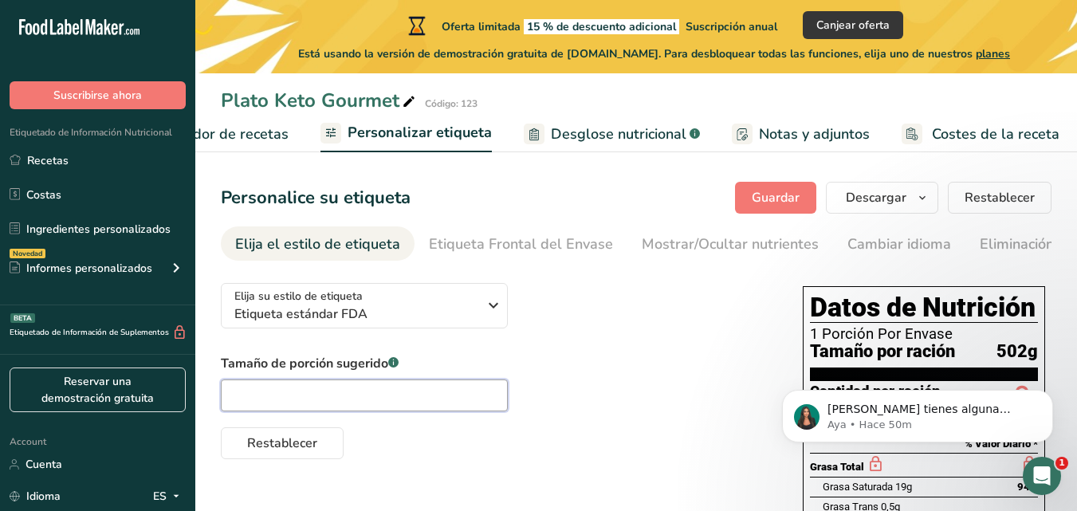
click at [408, 398] on input "text" at bounding box center [364, 396] width 287 height 32
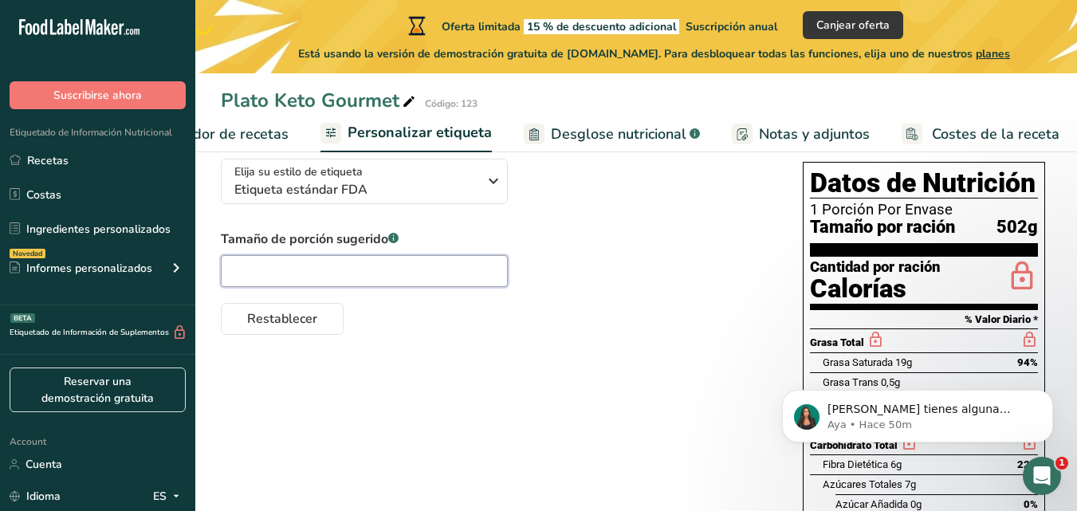
scroll to position [76, 0]
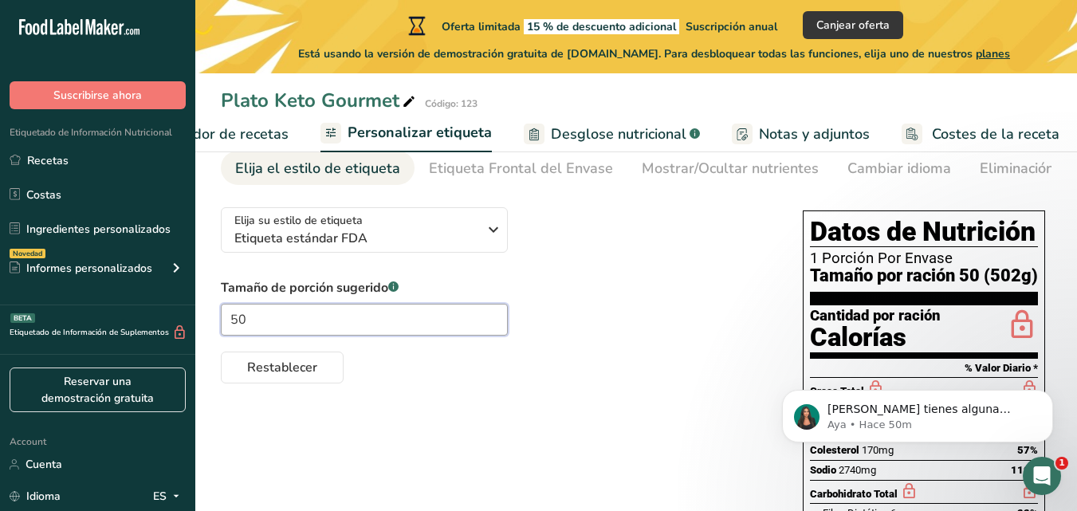
type input "5"
click at [581, 266] on div "Elija su estilo de etiqueta Etiqueta estándar FDA EE. UU. (FDA) Etiqueta estánd…" at bounding box center [496, 289] width 550 height 189
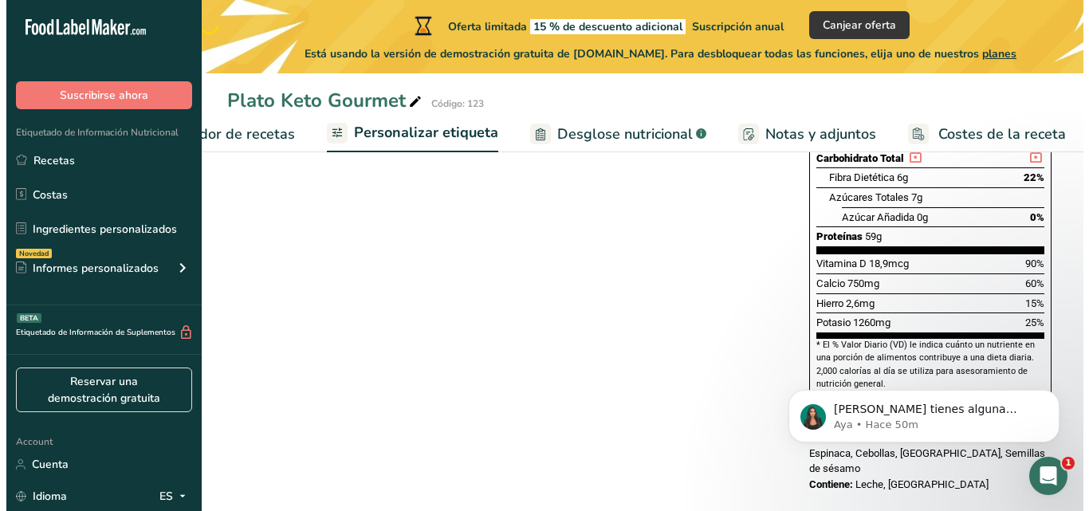
scroll to position [0, 0]
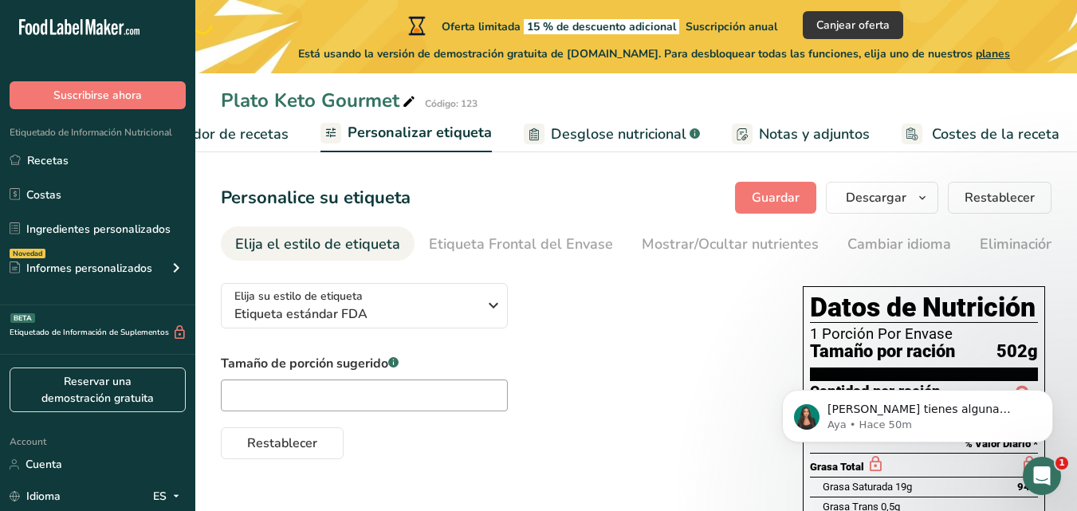
click at [611, 139] on span "Desglose nutricional" at bounding box center [619, 135] width 136 height 22
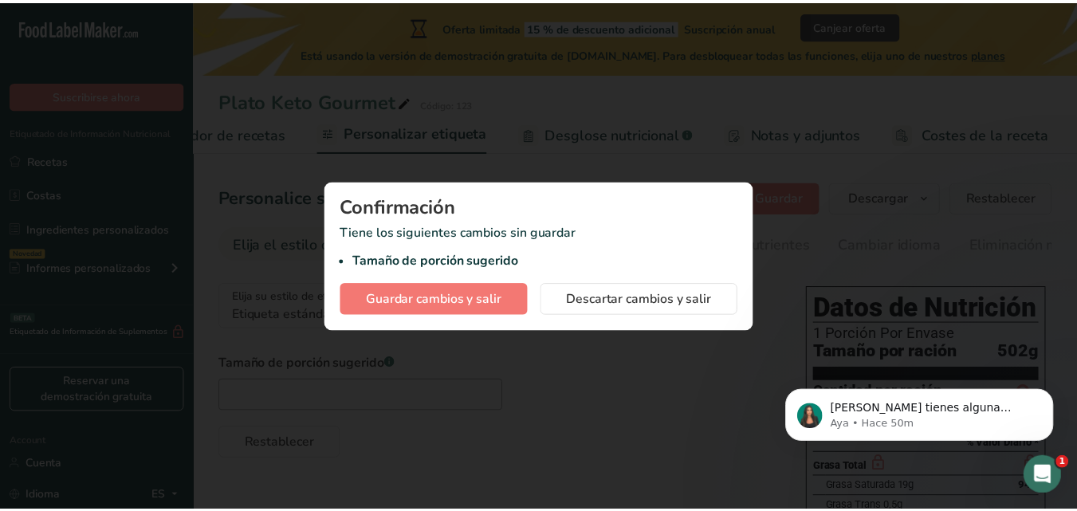
scroll to position [0, 315]
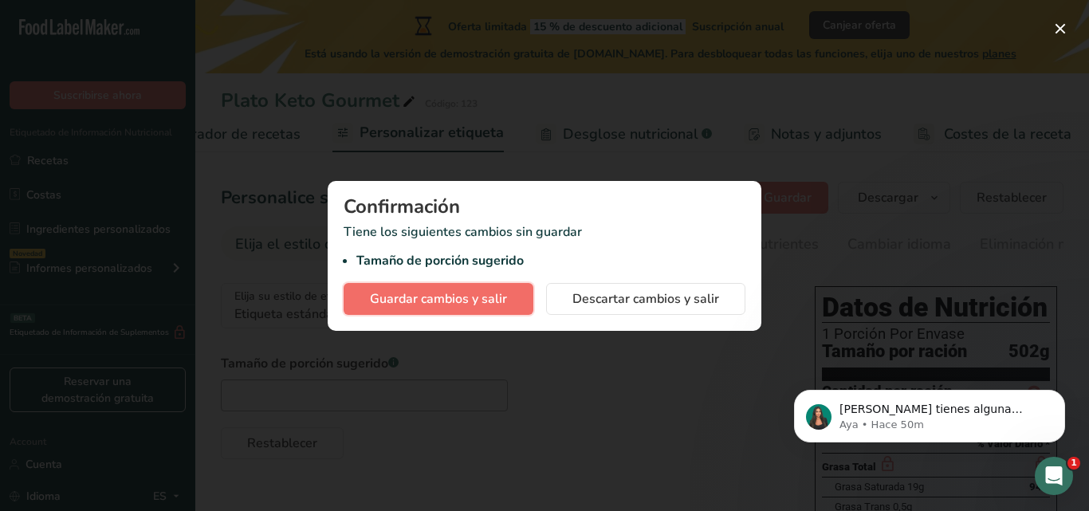
click at [480, 287] on button "Guardar cambios y salir" at bounding box center [439, 299] width 190 height 32
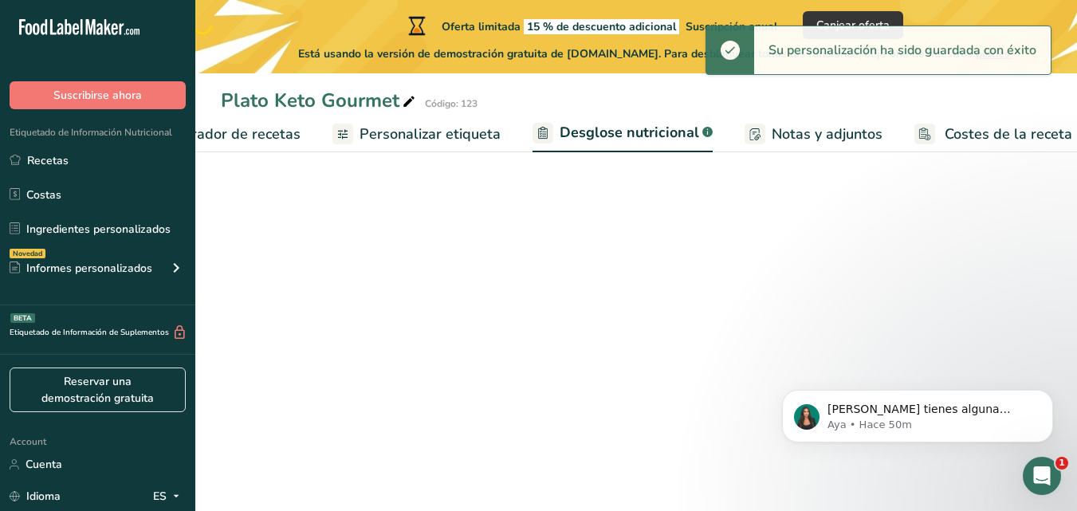
select select "Calories"
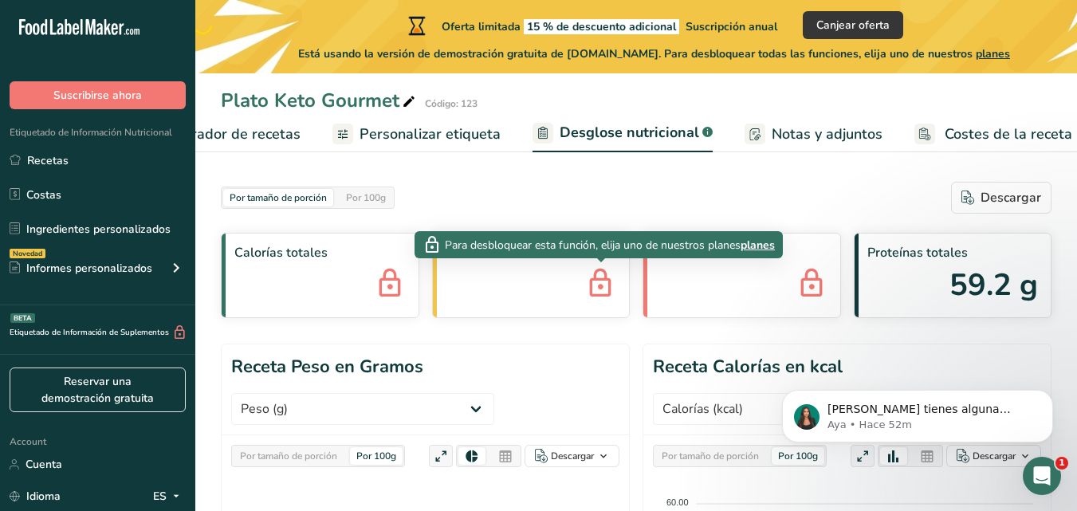
click at [586, 289] on icon at bounding box center [601, 284] width 32 height 43
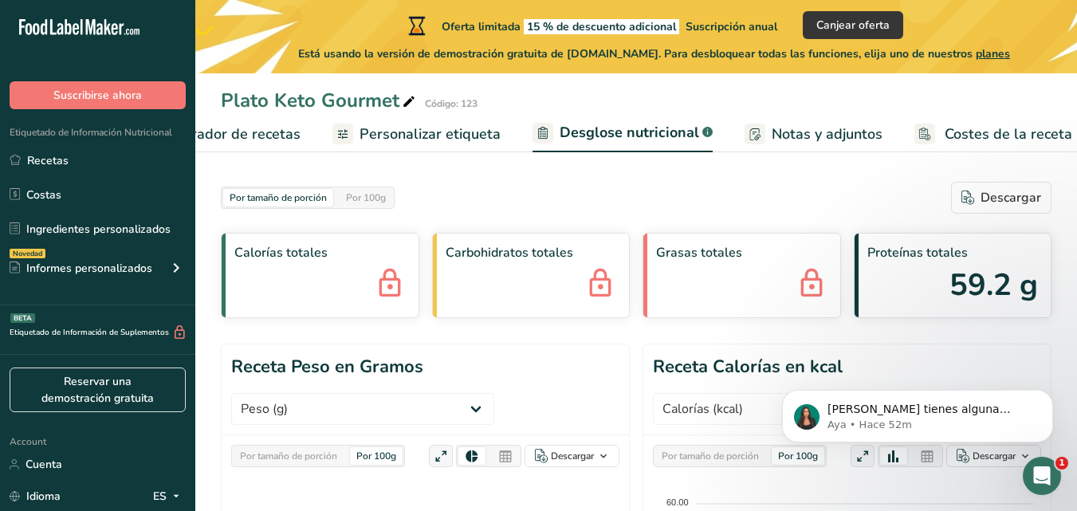
click at [945, 142] on span "Costes de la receta" at bounding box center [1009, 135] width 128 height 22
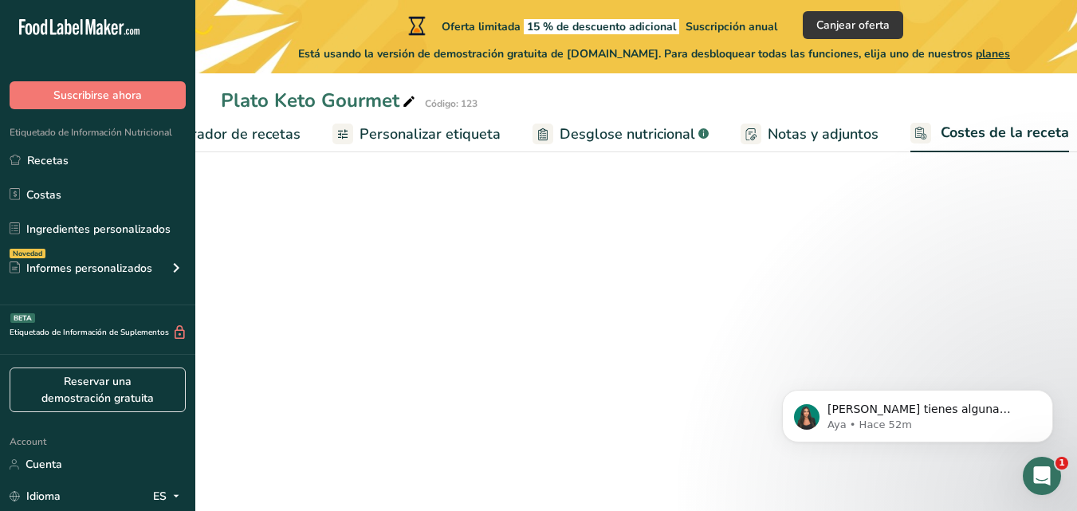
scroll to position [0, 326]
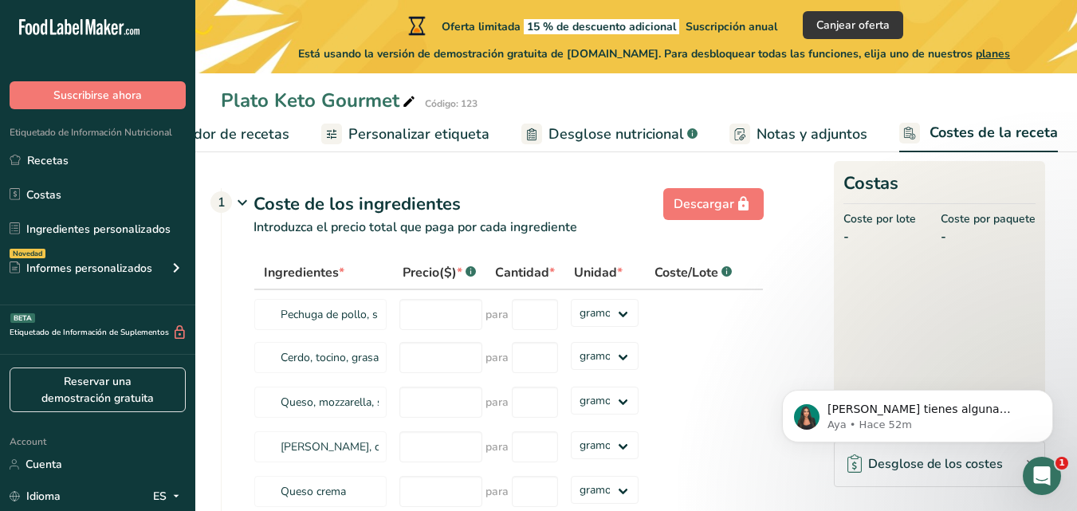
click at [398, 136] on span "Personalizar etiqueta" at bounding box center [419, 135] width 141 height 22
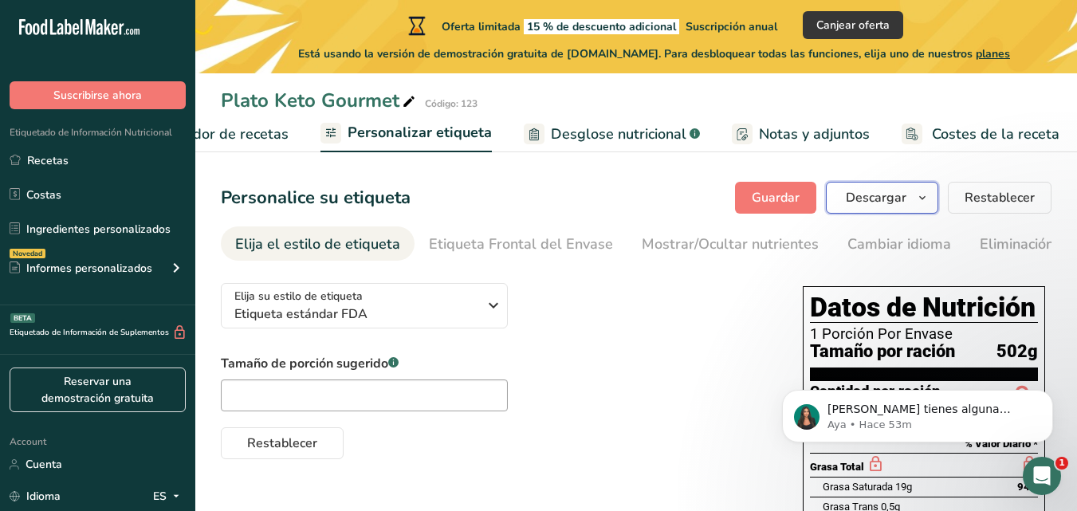
click at [858, 195] on span "Descargar" at bounding box center [876, 197] width 61 height 19
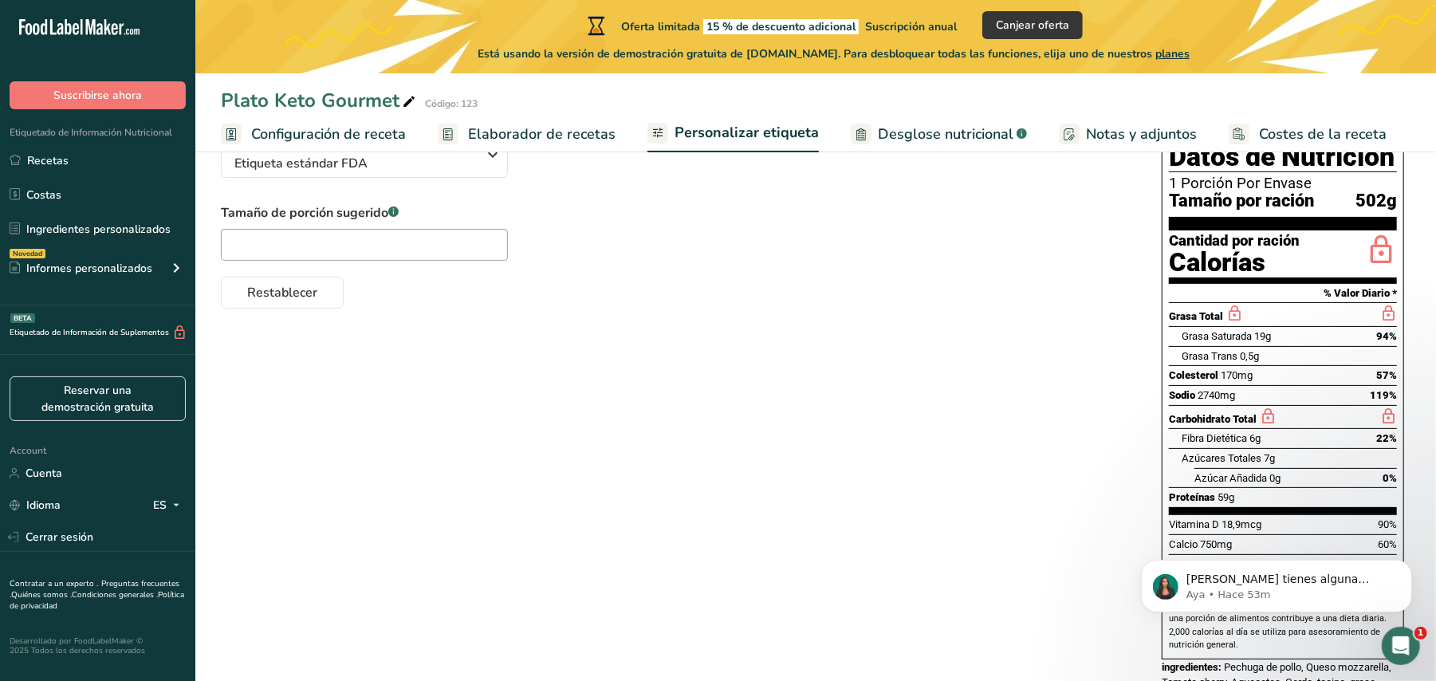
drag, startPoint x: 1087, startPoint y: 0, endPoint x: 933, endPoint y: 359, distance: 390.5
click at [933, 359] on div "Elija su estilo de etiqueta Etiqueta estándar FDA EE. UU. (FDA) Etiqueta estánd…" at bounding box center [816, 445] width 1190 height 650
drag, startPoint x: 1294, startPoint y: 641, endPoint x: 2145, endPoint y: 1120, distance: 976.2
click at [1077, 510] on html "Si tienes alguna pregunta no dudes en consultarnos. ¡Estamos aquí para ayudarte…" at bounding box center [1276, 582] width 319 height 112
click at [1077, 510] on icon "Dismiss notification" at bounding box center [1407, 563] width 9 height 9
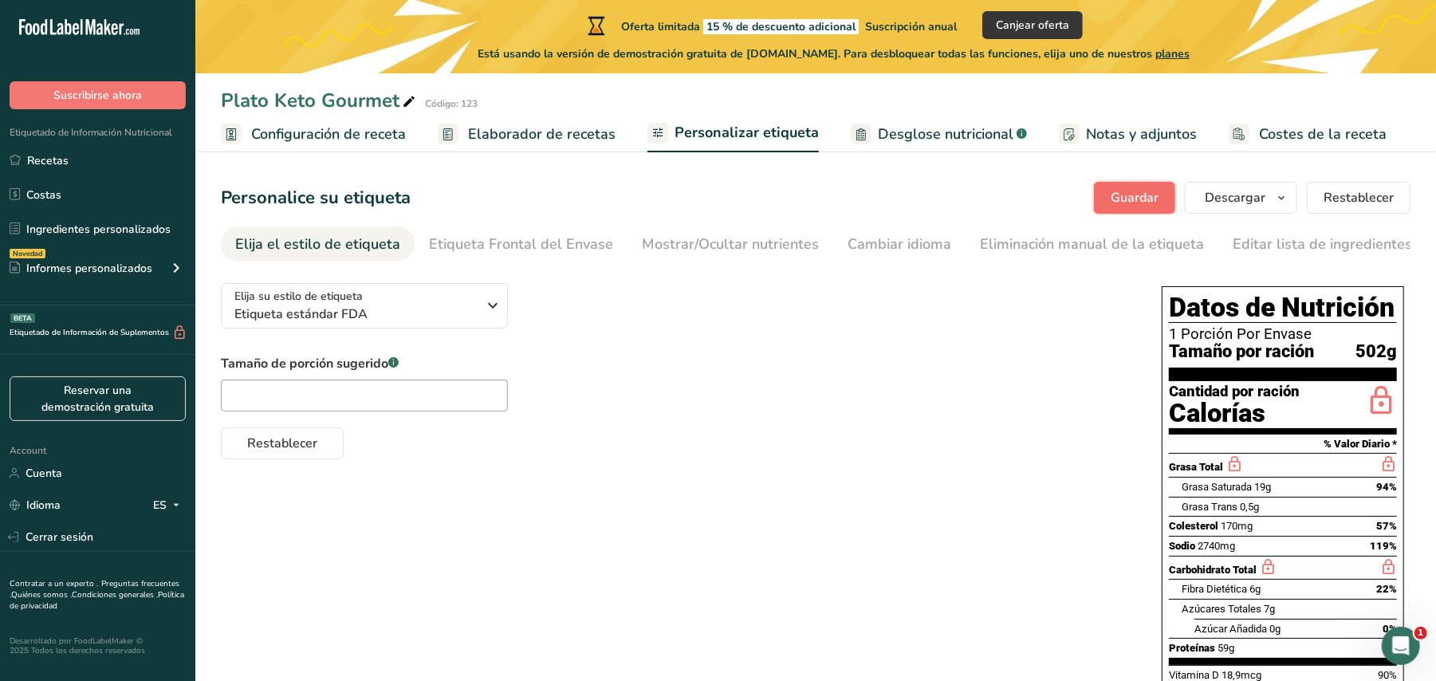
click at [1077, 185] on button "Guardar" at bounding box center [1134, 198] width 81 height 32
drag, startPoint x: 1400, startPoint y: 657, endPoint x: 1042, endPoint y: 684, distance: 359.1
click at [1077, 510] on html at bounding box center [1399, 643] width 38 height 38
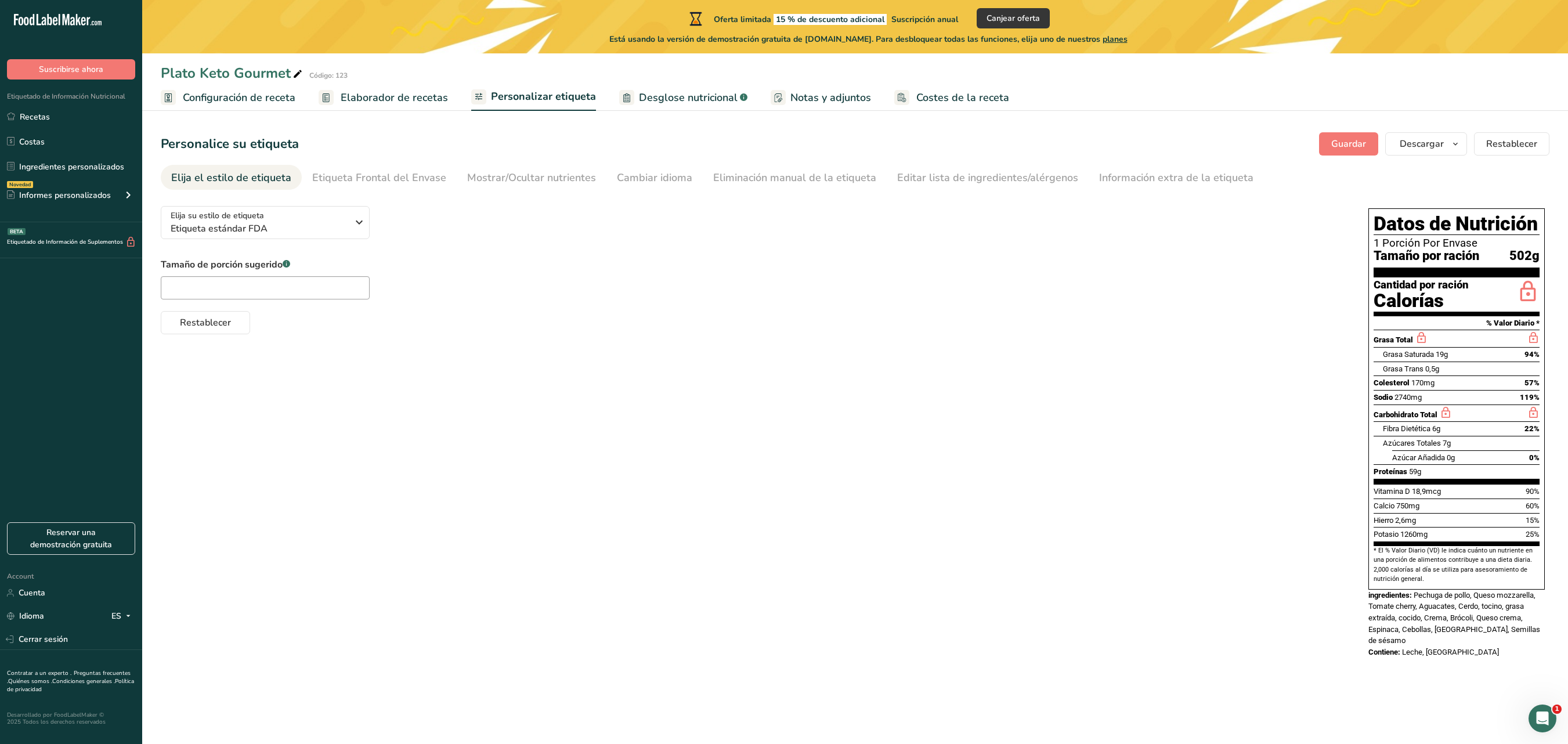
drag, startPoint x: 1046, startPoint y: 0, endPoint x: 1032, endPoint y: 408, distance: 408.2
click at [784, 371] on div "Elija su estilo de etiqueta Etiqueta estándar FDA EE. UU. (FDA) Etiqueta estánd…" at bounding box center [855, 433] width 1388 height 473
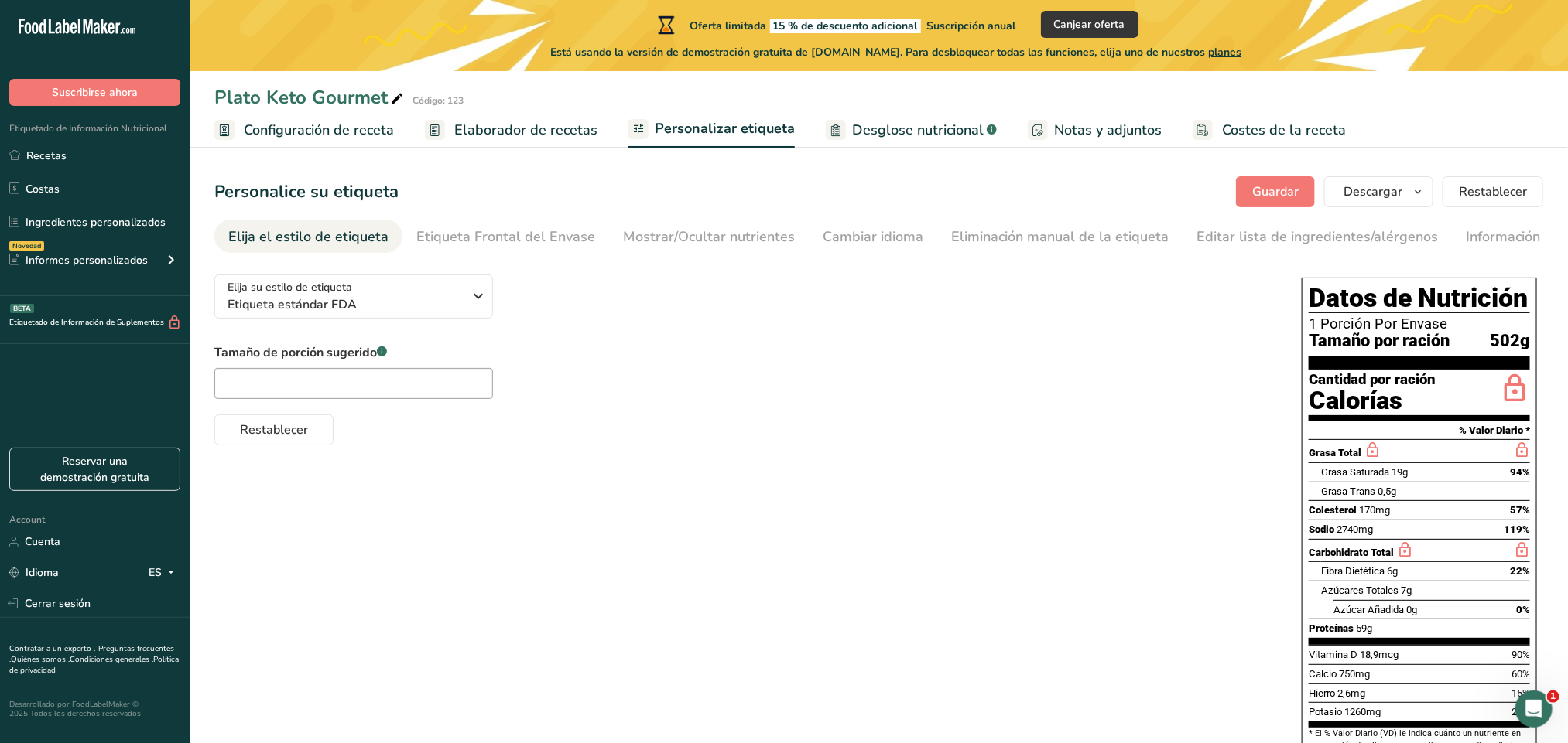
drag, startPoint x: 1565, startPoint y: 39, endPoint x: 1078, endPoint y: 378, distance: 593.4
click at [1045, 378] on div "Tamaño de porción sugerido .a-a{fill:#347362;}.b-a{fill:#fff;} Restablecer" at bounding box center [742, 394] width 1057 height 102
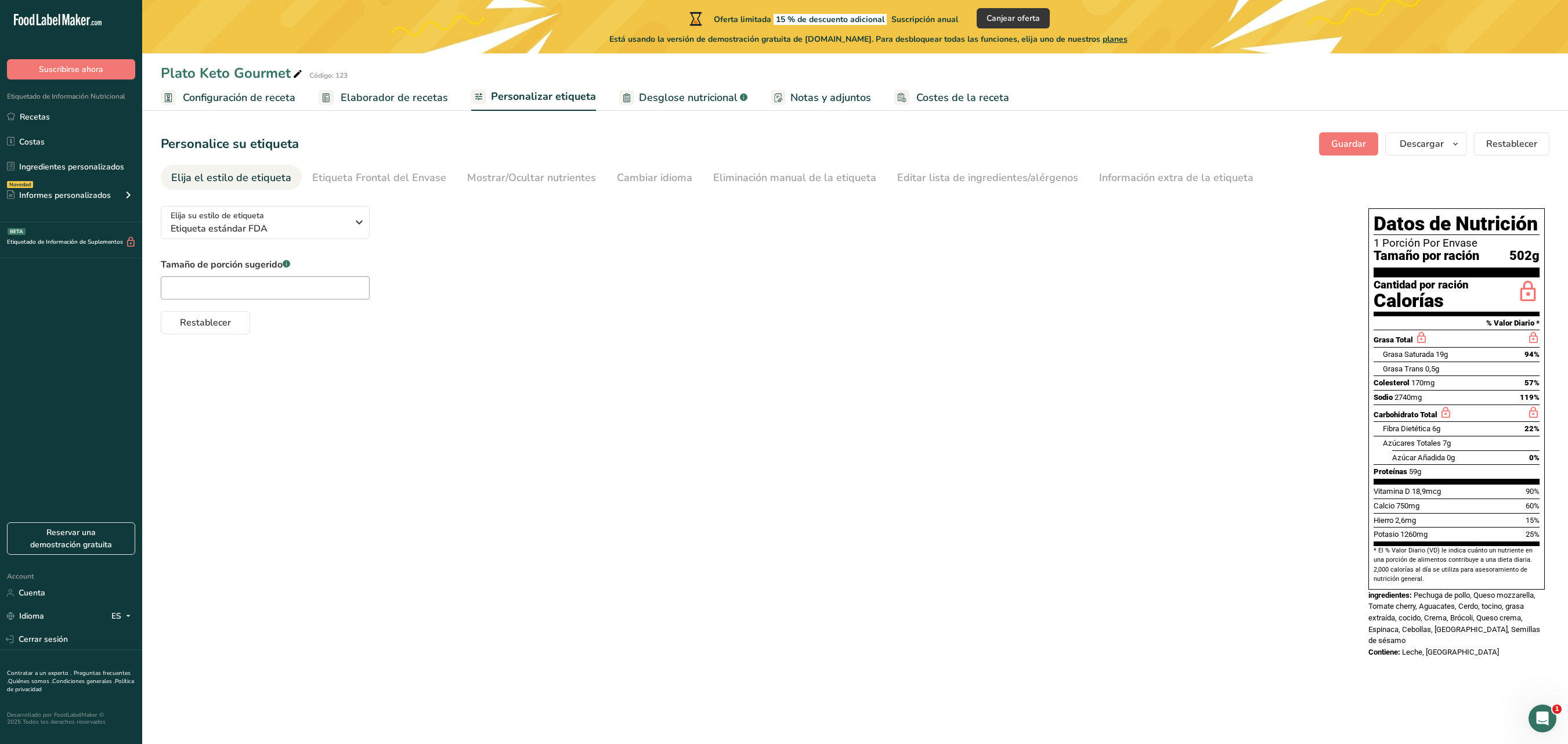
drag, startPoint x: 1109, startPoint y: 4, endPoint x: 1001, endPoint y: 373, distance: 384.5
click at [784, 371] on div "Elija su estilo de etiqueta Etiqueta estándar FDA EE. UU. (FDA) Etiqueta estánd…" at bounding box center [855, 433] width 1388 height 473
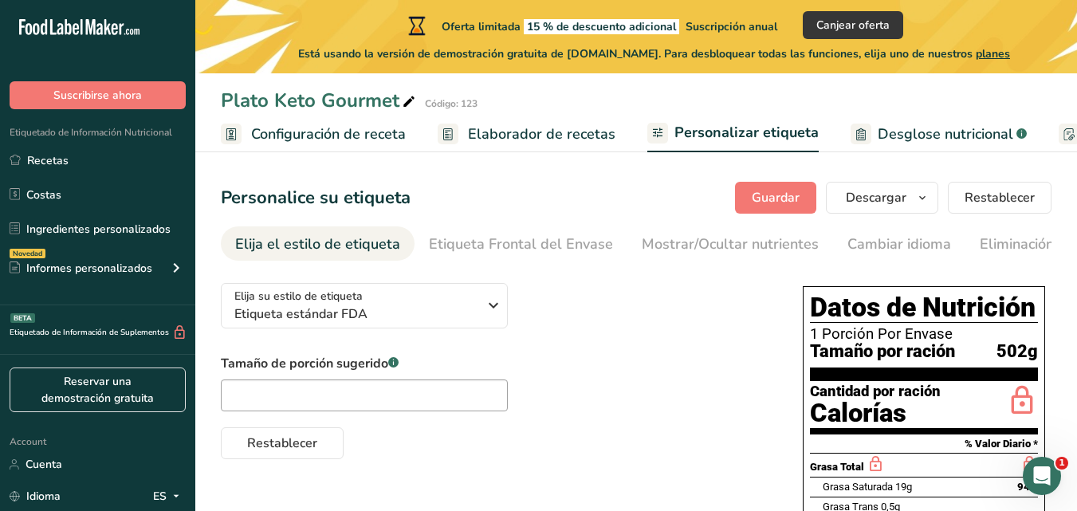
drag, startPoint x: 2081, startPoint y: 0, endPoint x: 722, endPoint y: 318, distance: 1396.5
click at [722, 318] on div "Elija su estilo de etiqueta Etiqueta estándar FDA EE. UU. (FDA) Etiqueta estánd…" at bounding box center [496, 364] width 550 height 189
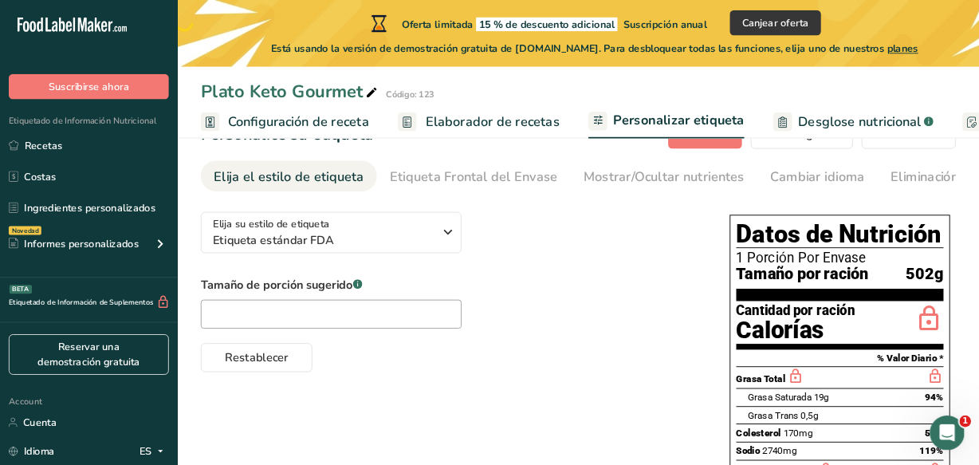
scroll to position [49, 0]
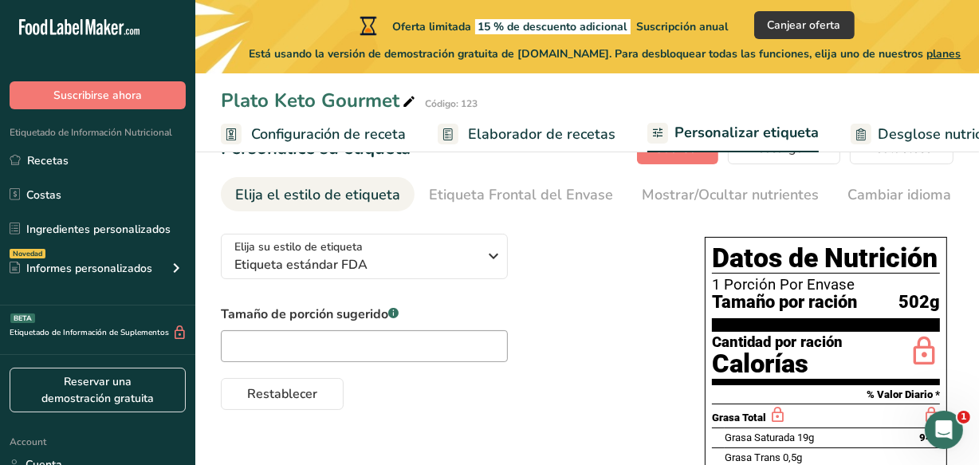
drag, startPoint x: 1075, startPoint y: 117, endPoint x: 644, endPoint y: 247, distance: 449.8
click at [644, 247] on div "Elija su estilo de etiqueta Etiqueta estándar FDA EE. UU. (FDA) Etiqueta estánd…" at bounding box center [447, 315] width 452 height 189
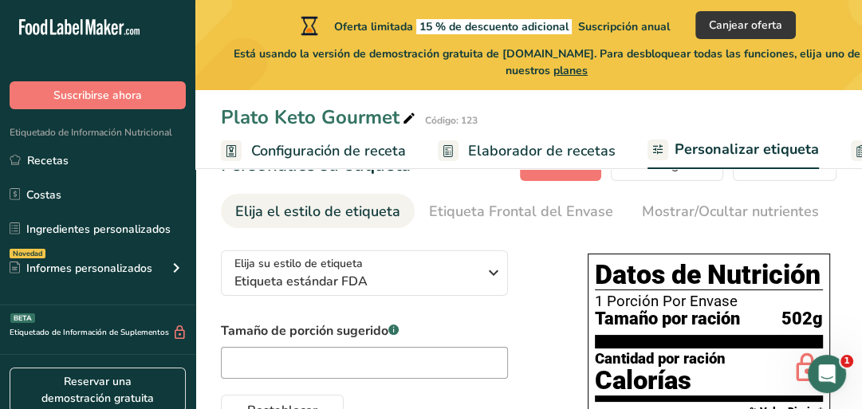
drag, startPoint x: 987, startPoint y: 0, endPoint x: 539, endPoint y: 258, distance: 516.9
click at [539, 258] on div "Elija su estilo de etiqueta Etiqueta estándar FDA EE. UU. (FDA) Etiqueta estánd…" at bounding box center [388, 332] width 335 height 189
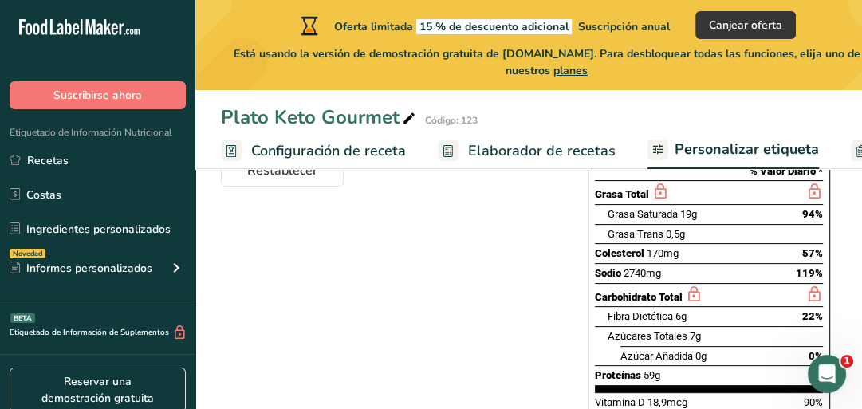
scroll to position [290, 0]
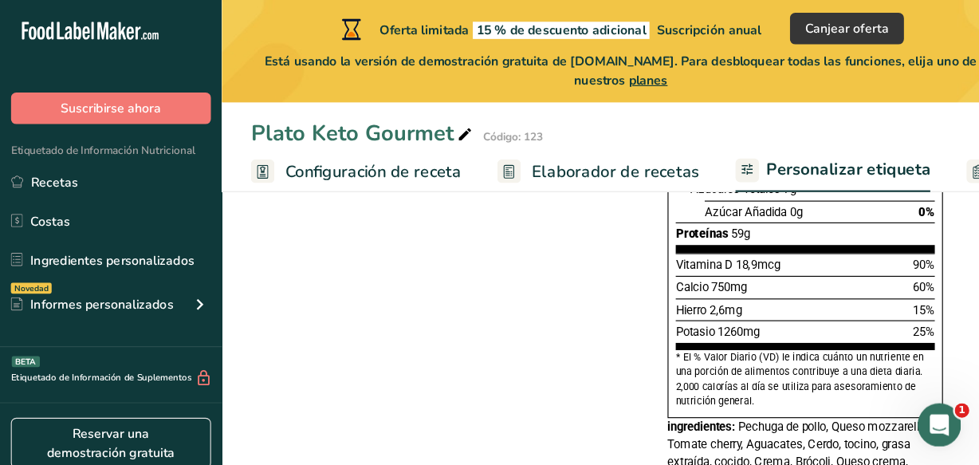
scroll to position [459, 0]
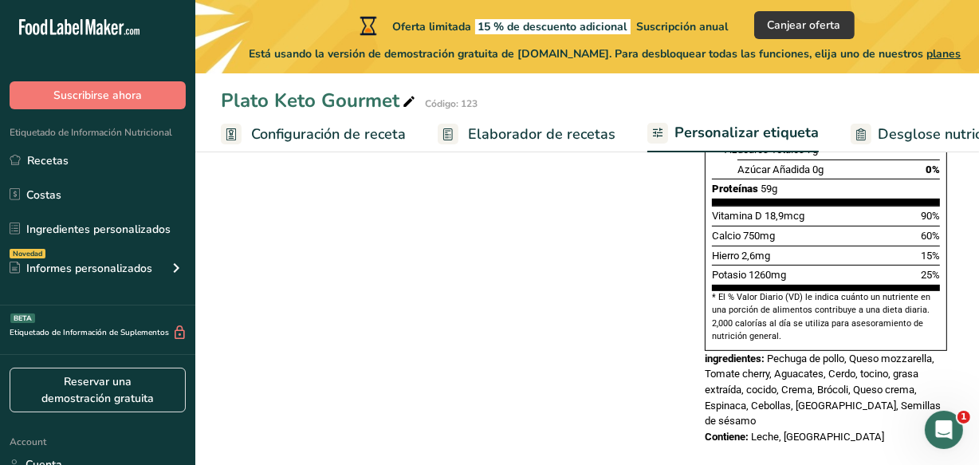
drag, startPoint x: 859, startPoint y: 1, endPoint x: 555, endPoint y: 295, distance: 423.0
click at [555, 295] on div "Elija su estilo de etiqueta Etiqueta estándar FDA EE. UU. (FDA) Etiqueta estánd…" at bounding box center [587, 136] width 733 height 650
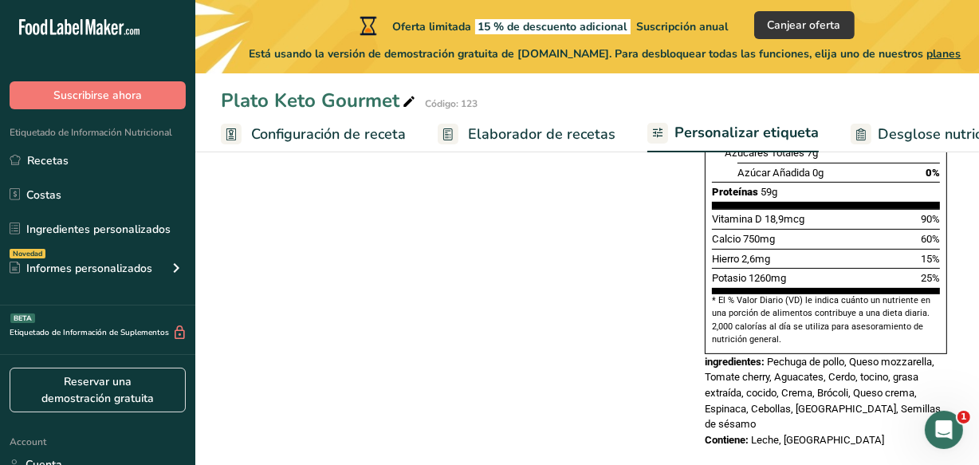
scroll to position [482, 0]
